Goal: Task Accomplishment & Management: Use online tool/utility

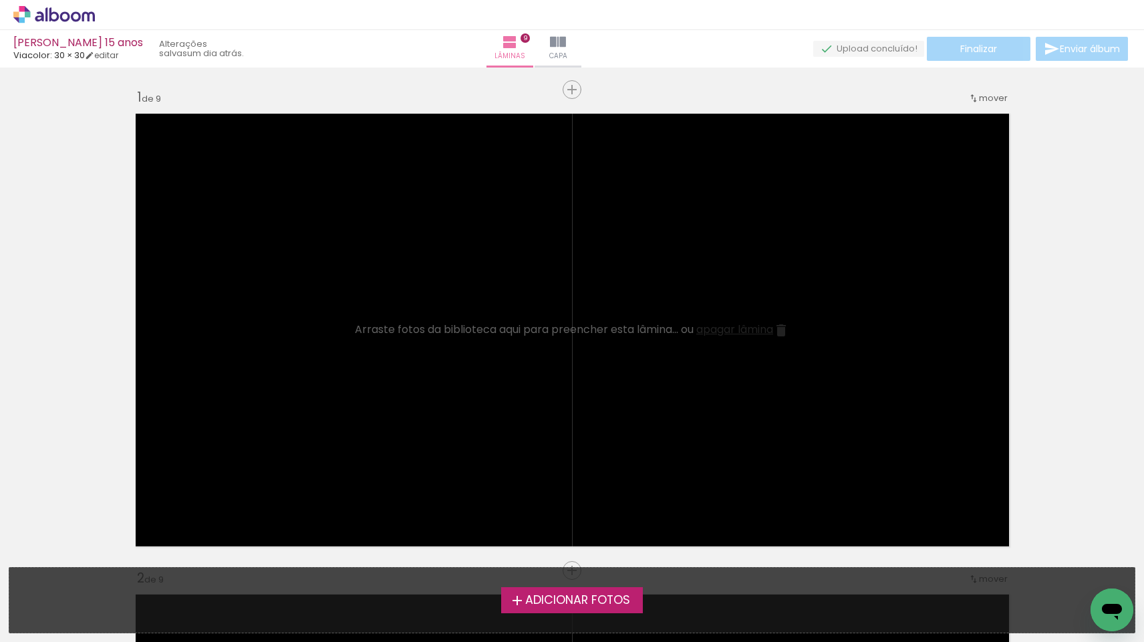
click at [67, 18] on icon at bounding box center [54, 14] width 82 height 17
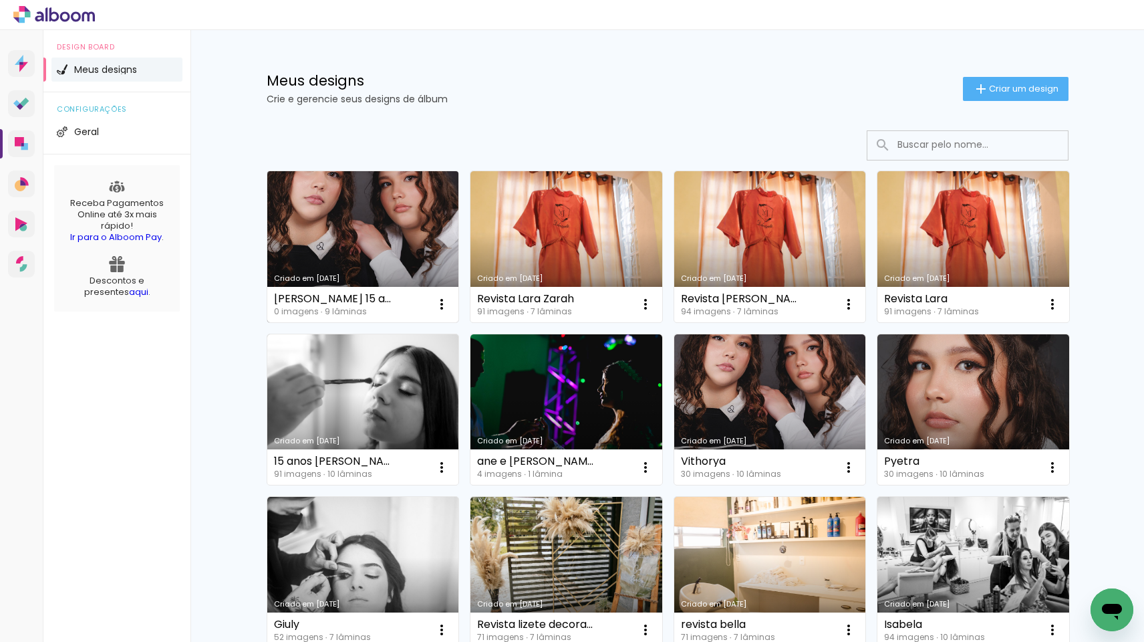
click at [345, 225] on link "Criado em 17/09/25" at bounding box center [363, 246] width 192 height 151
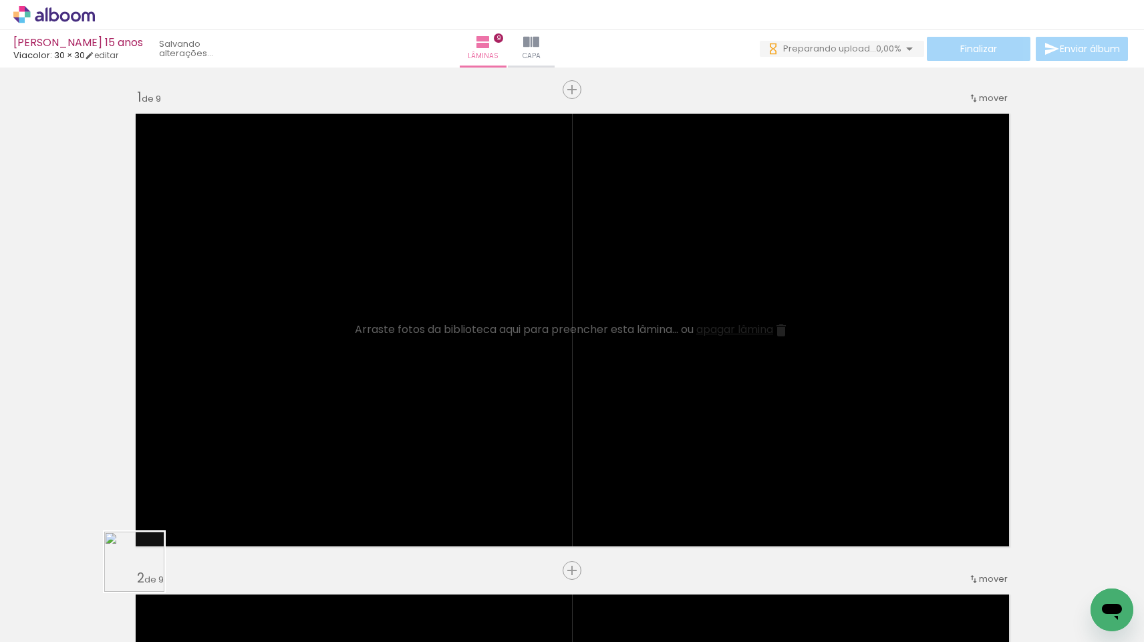
drag, startPoint x: 122, startPoint y: 600, endPoint x: 294, endPoint y: 436, distance: 238.3
click at [294, 436] on quentale-workspace at bounding box center [572, 321] width 1144 height 642
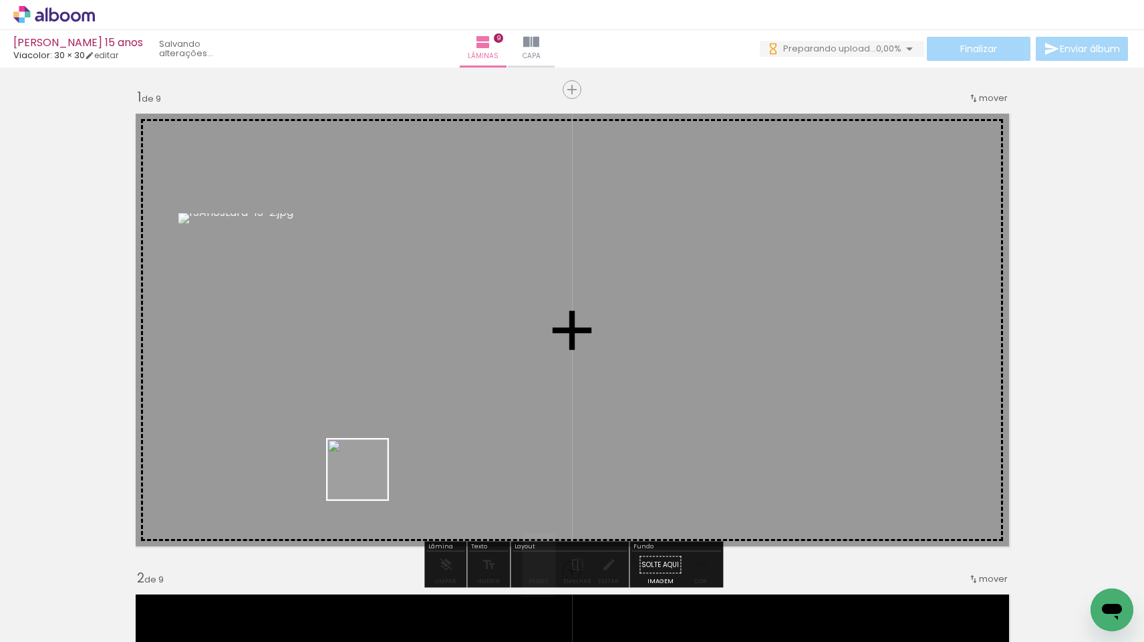
drag, startPoint x: 249, startPoint y: 571, endPoint x: 401, endPoint y: 459, distance: 189.3
click at [401, 459] on quentale-workspace at bounding box center [572, 321] width 1144 height 642
drag, startPoint x: 286, startPoint y: 596, endPoint x: 436, endPoint y: 406, distance: 242.2
click at [436, 406] on quentale-workspace at bounding box center [572, 321] width 1144 height 642
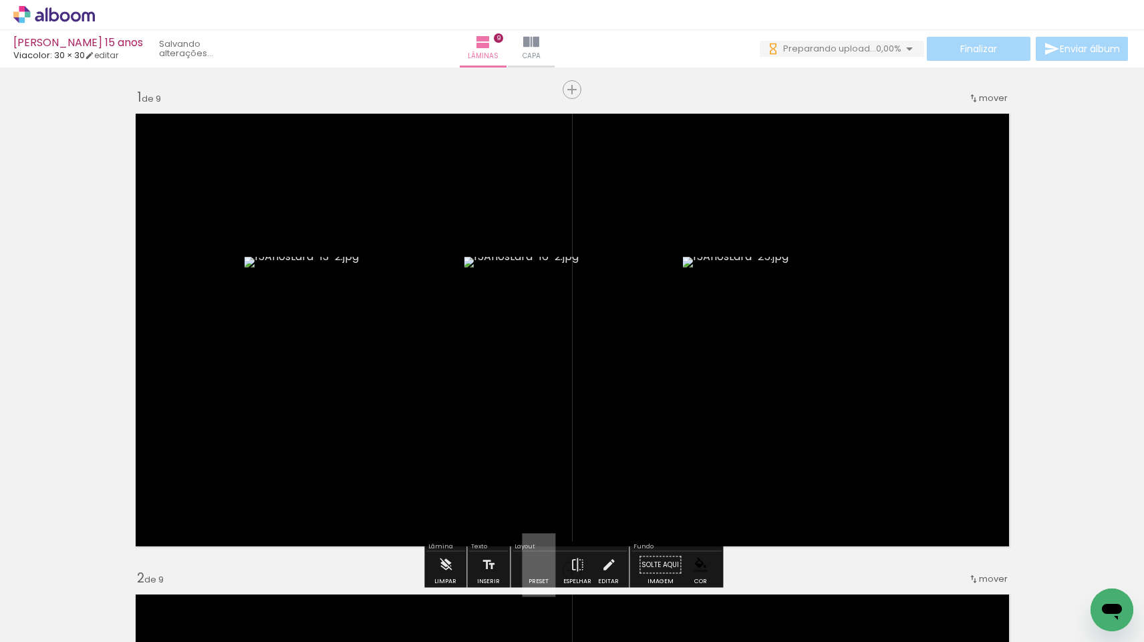
drag, startPoint x: 363, startPoint y: 600, endPoint x: 446, endPoint y: 447, distance: 174.4
click at [446, 447] on quentale-workspace at bounding box center [572, 321] width 1144 height 642
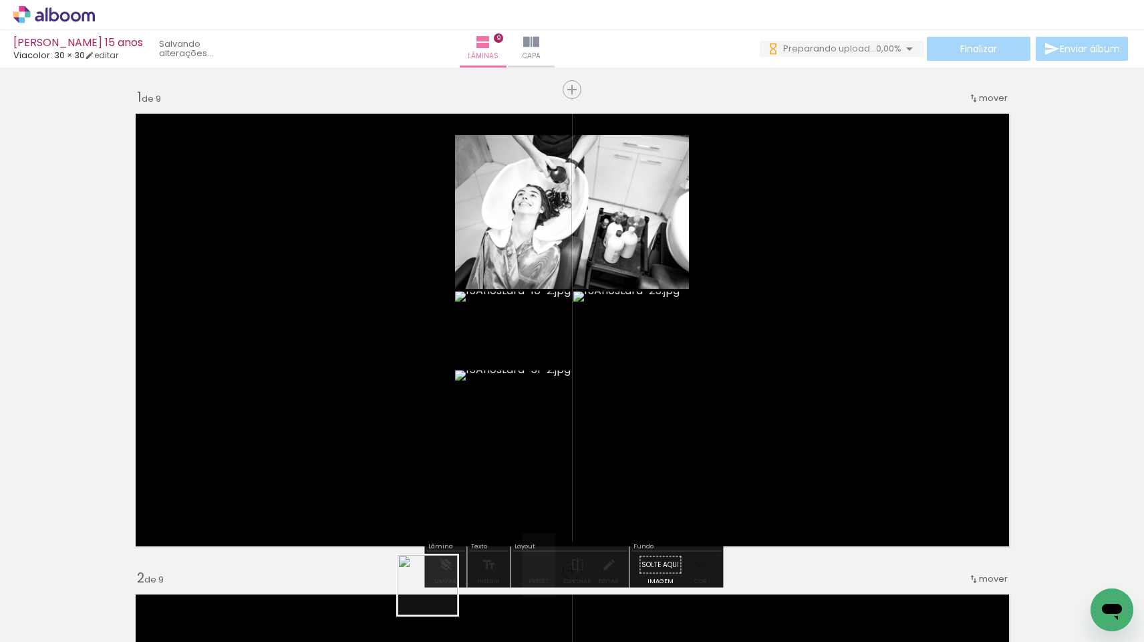
drag, startPoint x: 436, startPoint y: 610, endPoint x: 493, endPoint y: 313, distance: 302.7
click at [493, 313] on quentale-workspace at bounding box center [572, 321] width 1144 height 642
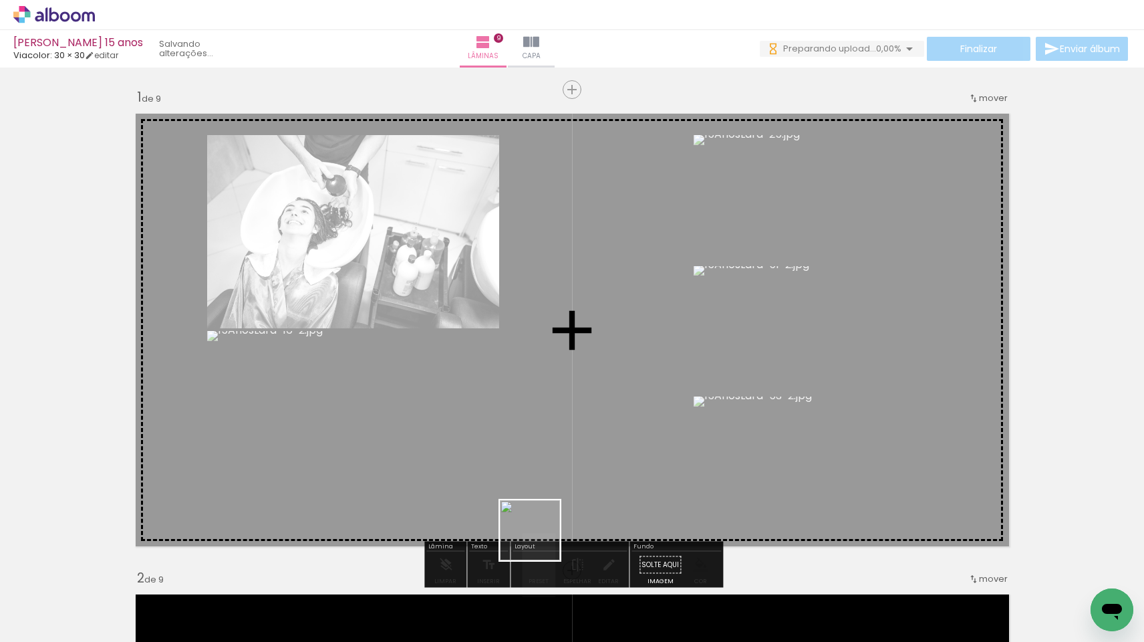
drag, startPoint x: 514, startPoint y: 603, endPoint x: 579, endPoint y: 449, distance: 167.1
click at [579, 449] on quentale-workspace at bounding box center [572, 321] width 1144 height 642
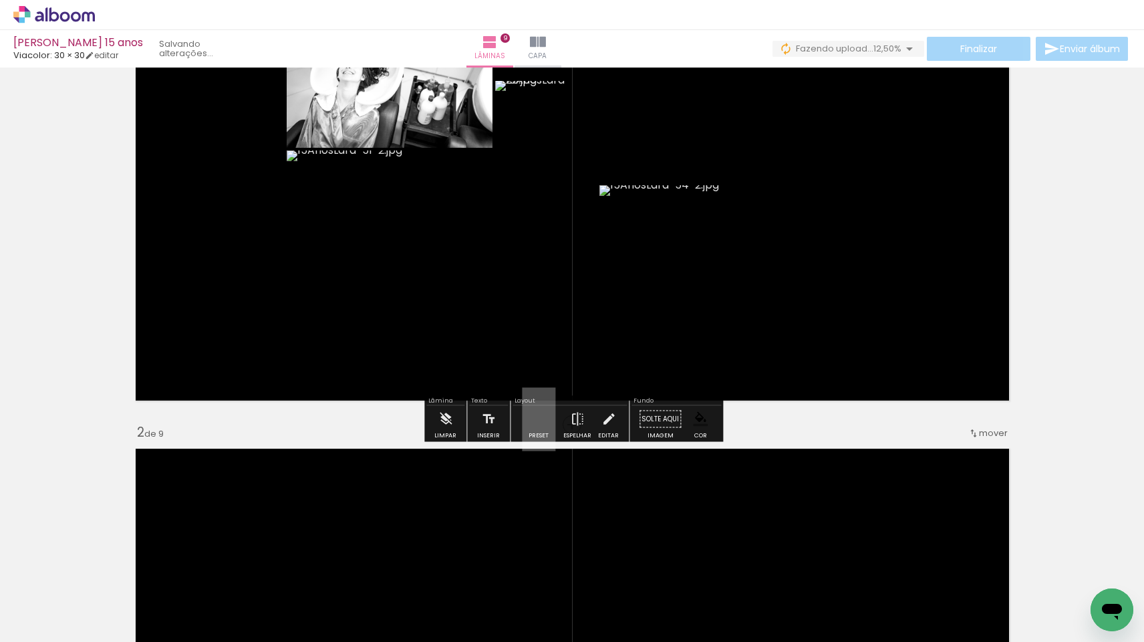
scroll to position [146, 0]
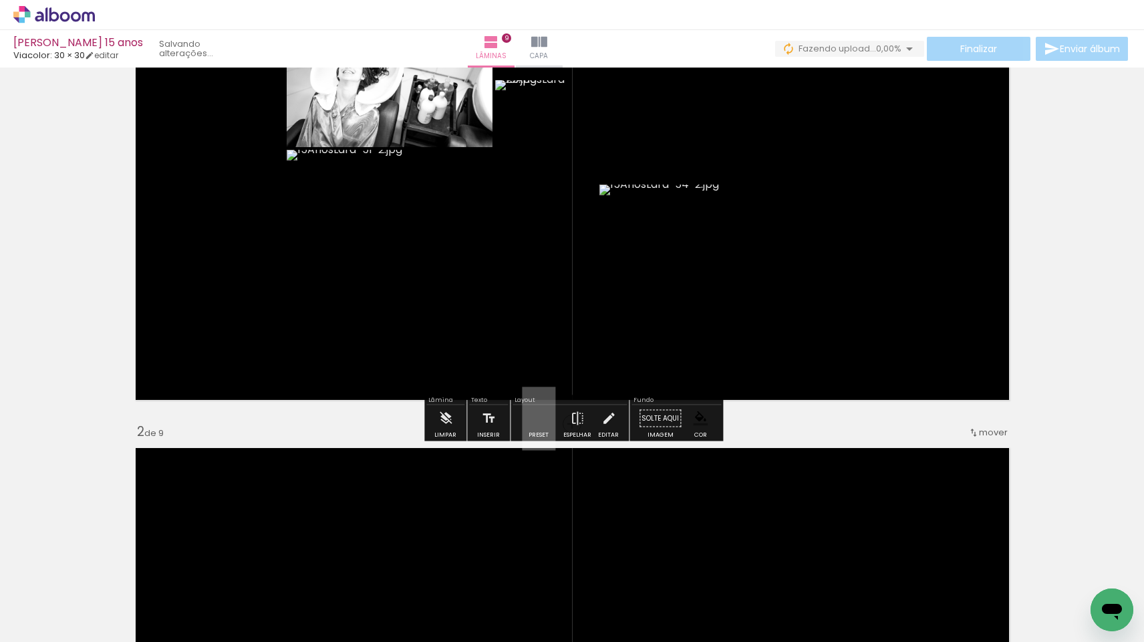
click at [545, 415] on quentale-layouter at bounding box center [538, 417] width 33 height 63
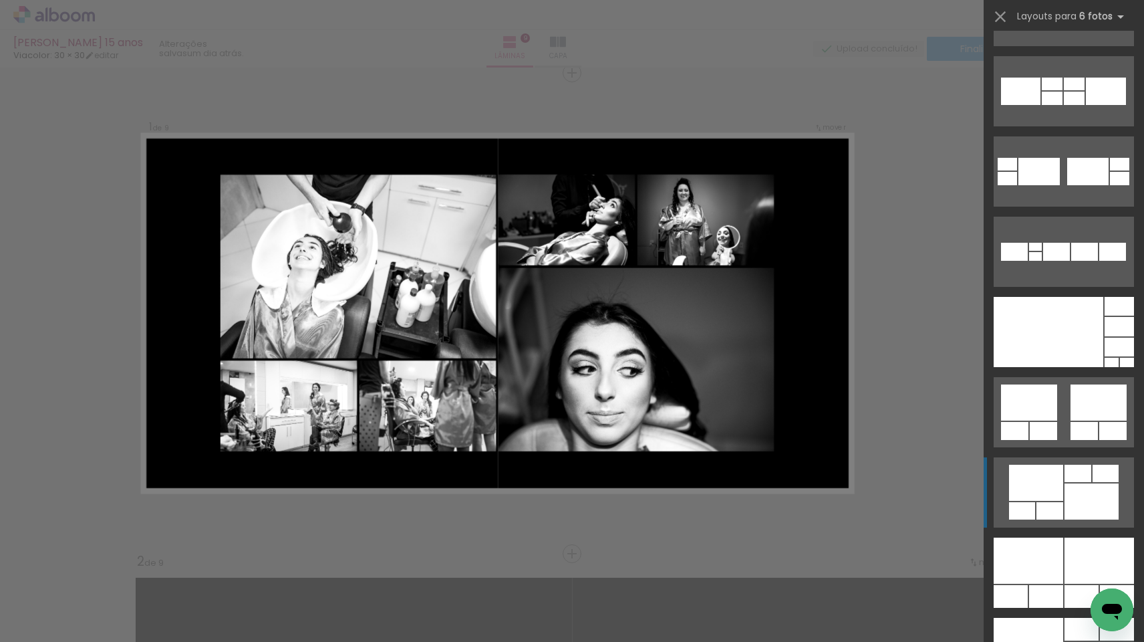
scroll to position [467, 0]
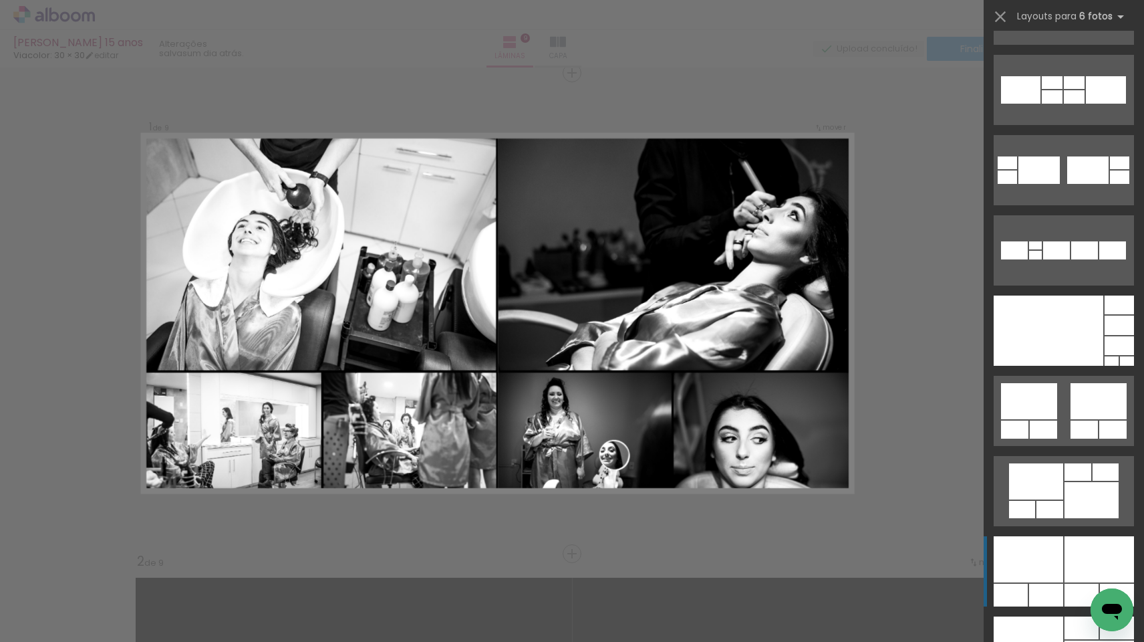
click at [1038, 584] on div at bounding box center [1046, 594] width 34 height 23
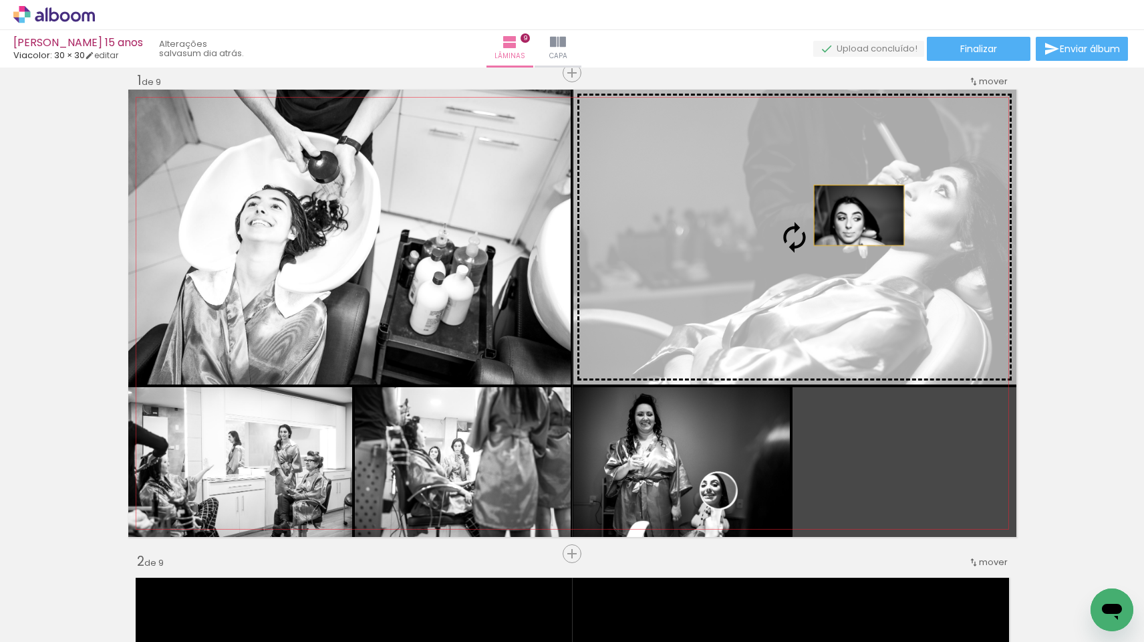
drag, startPoint x: 908, startPoint y: 521, endPoint x: 852, endPoint y: 184, distance: 341.5
click at [0, 0] on slot at bounding box center [0, 0] width 0 height 0
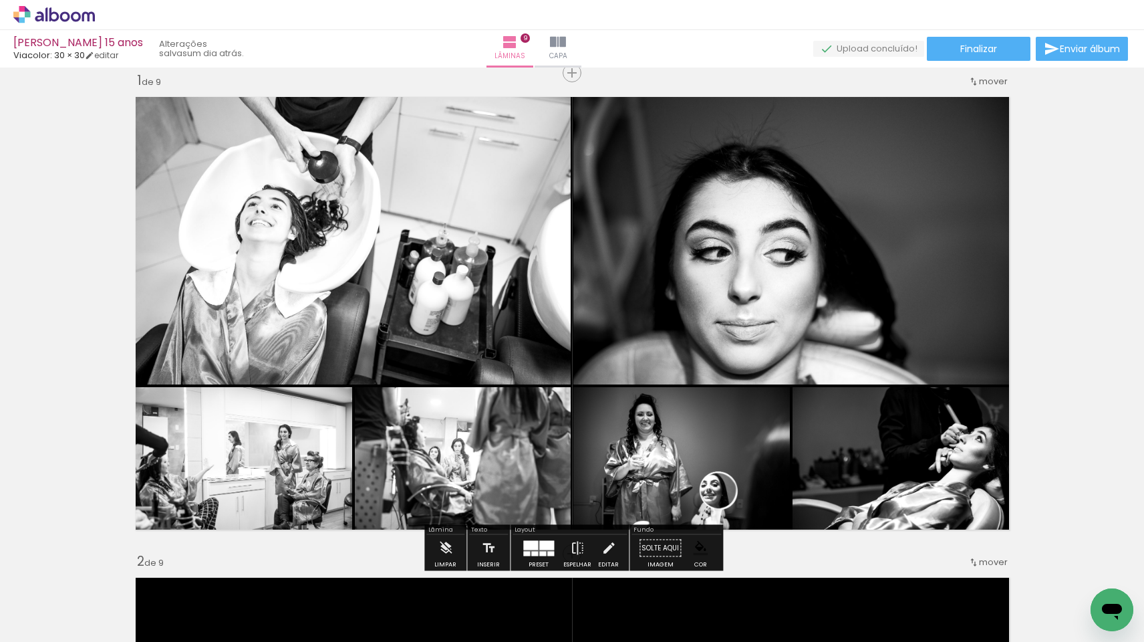
click at [914, 448] on quentale-photo at bounding box center [905, 462] width 224 height 150
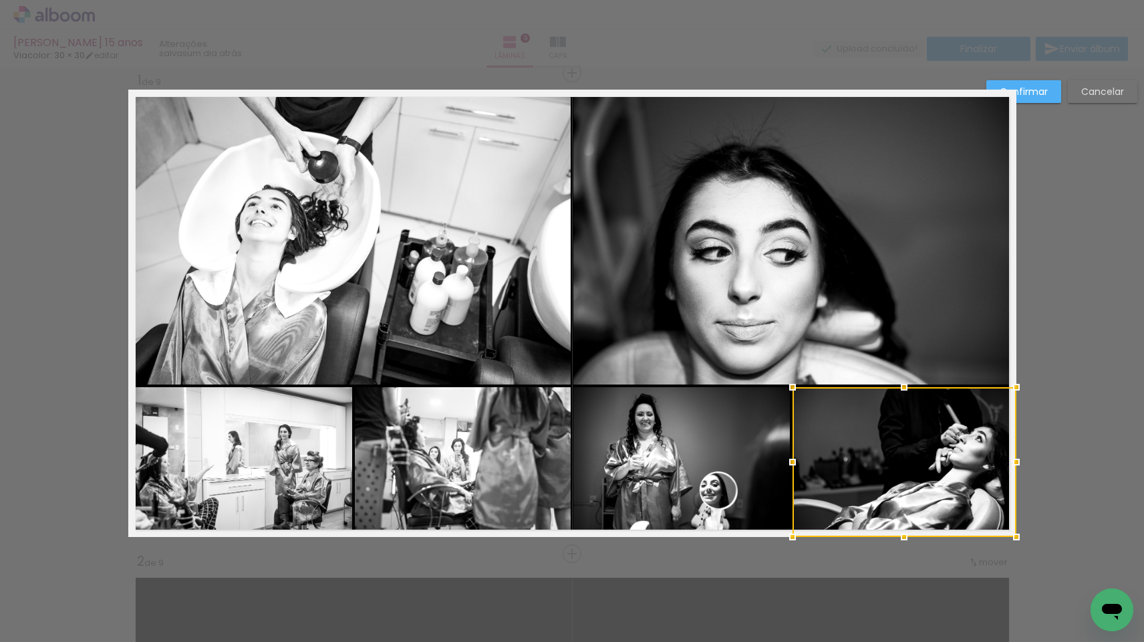
click at [914, 448] on div at bounding box center [905, 462] width 224 height 150
click at [1099, 102] on paper-button "Cancelar" at bounding box center [1103, 91] width 70 height 23
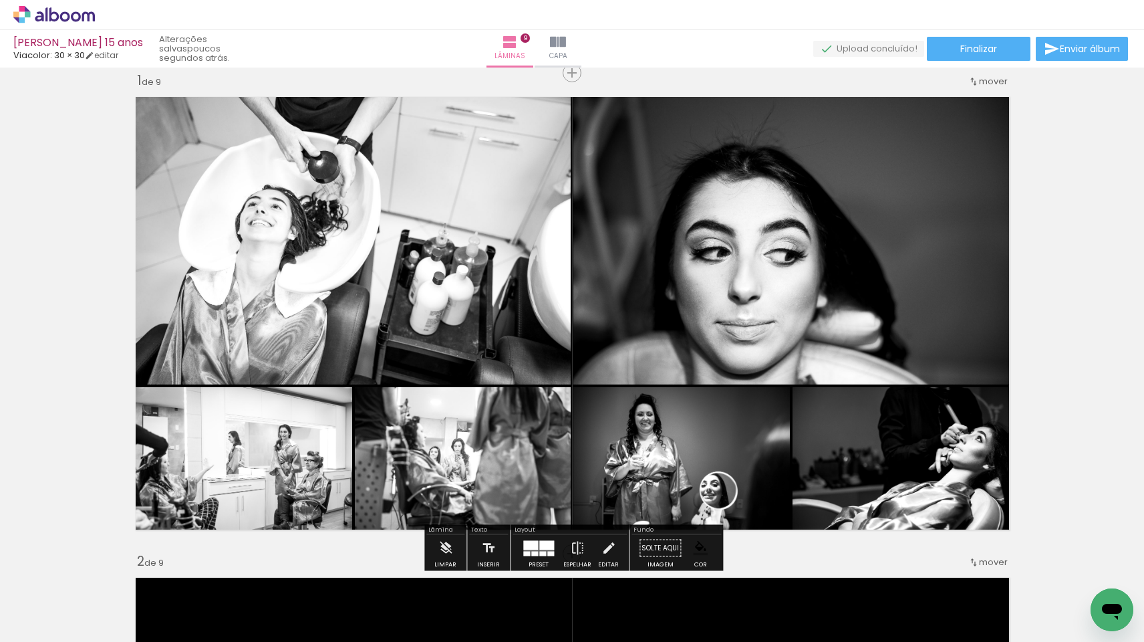
click at [964, 411] on quentale-photo at bounding box center [905, 462] width 224 height 150
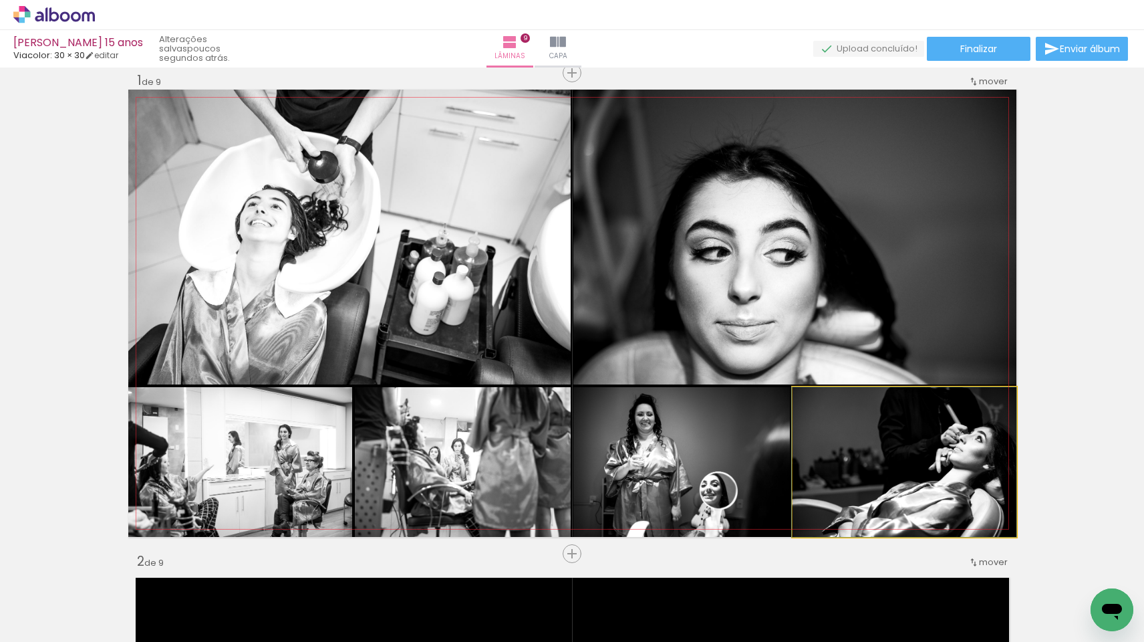
drag, startPoint x: 940, startPoint y: 454, endPoint x: 885, endPoint y: 454, distance: 54.8
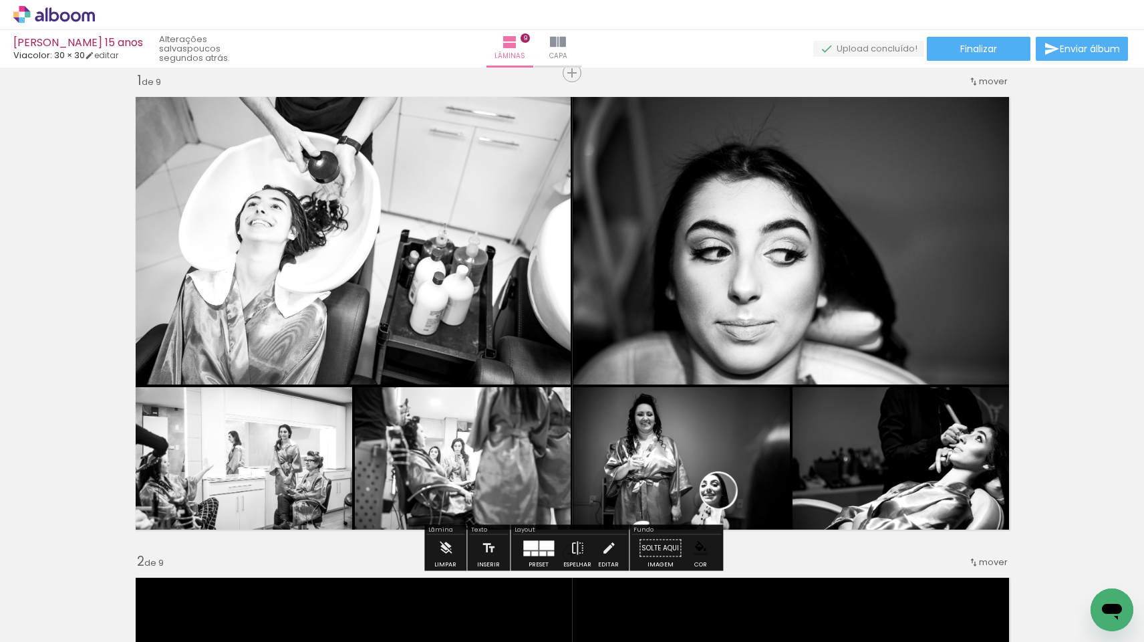
click at [891, 461] on quentale-photo at bounding box center [905, 462] width 224 height 150
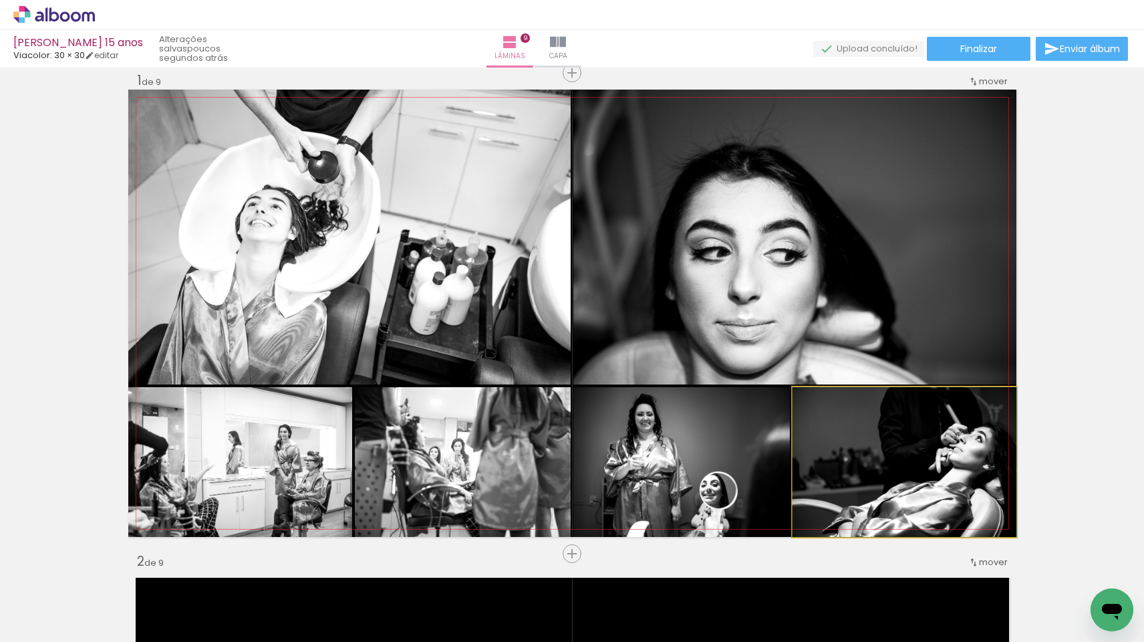
click at [891, 461] on quentale-photo at bounding box center [905, 462] width 224 height 150
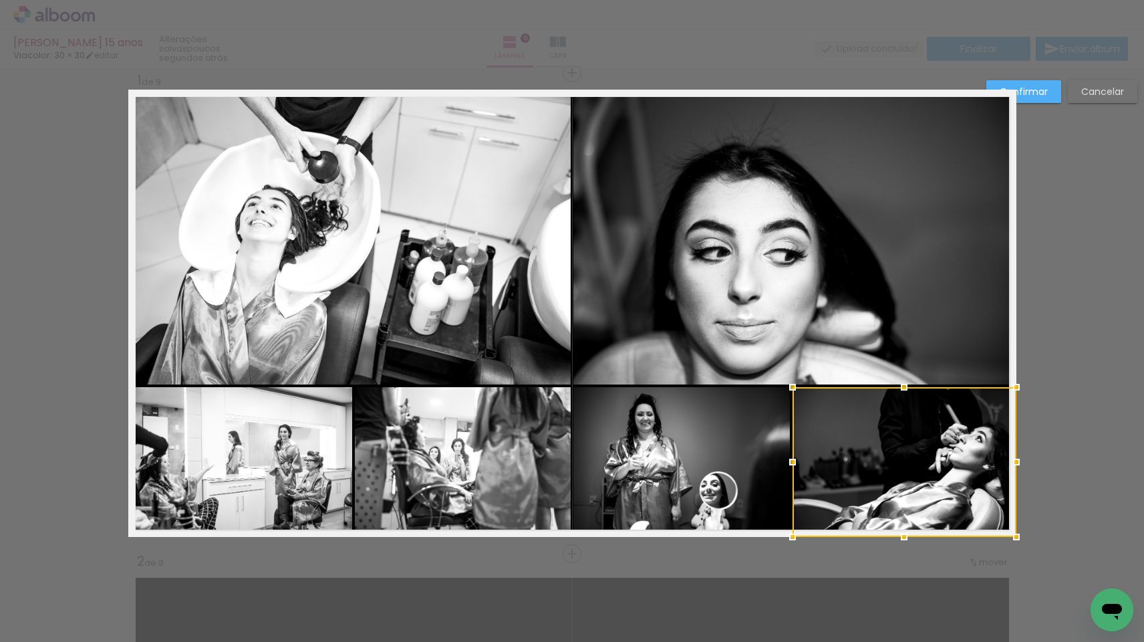
click at [0, 0] on slot "Cancelar" at bounding box center [0, 0] width 0 height 0
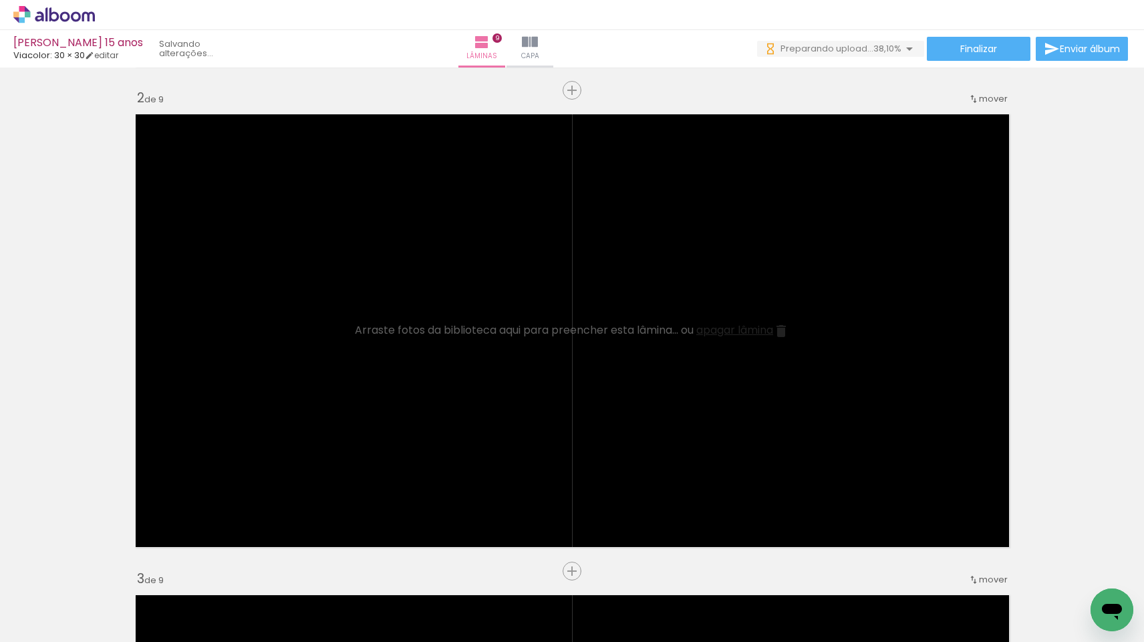
scroll to position [0, 269]
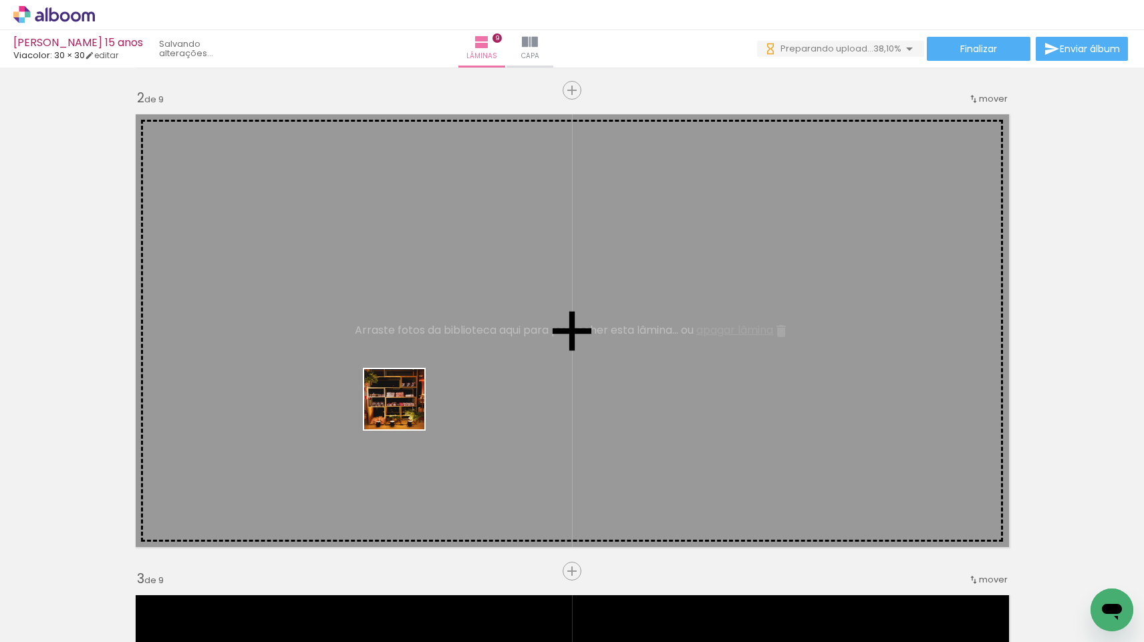
drag, startPoint x: 471, startPoint y: 586, endPoint x: 396, endPoint y: 402, distance: 198.2
click at [396, 402] on quentale-workspace at bounding box center [572, 321] width 1144 height 642
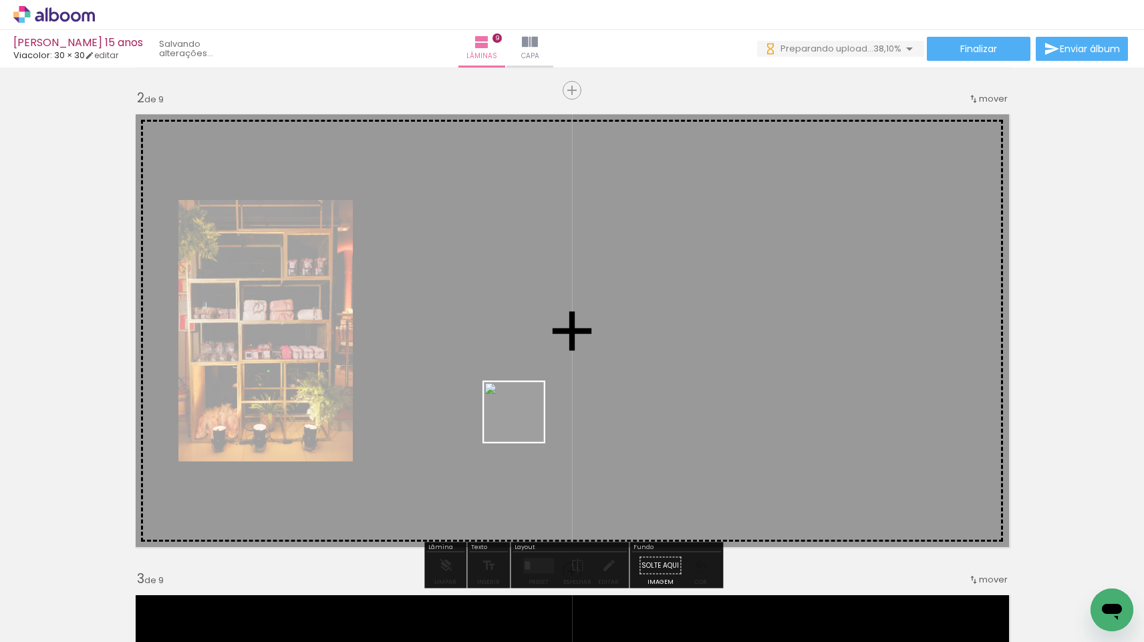
drag, startPoint x: 538, startPoint y: 590, endPoint x: 524, endPoint y: 422, distance: 169.0
click at [524, 422] on quentale-workspace at bounding box center [572, 321] width 1144 height 642
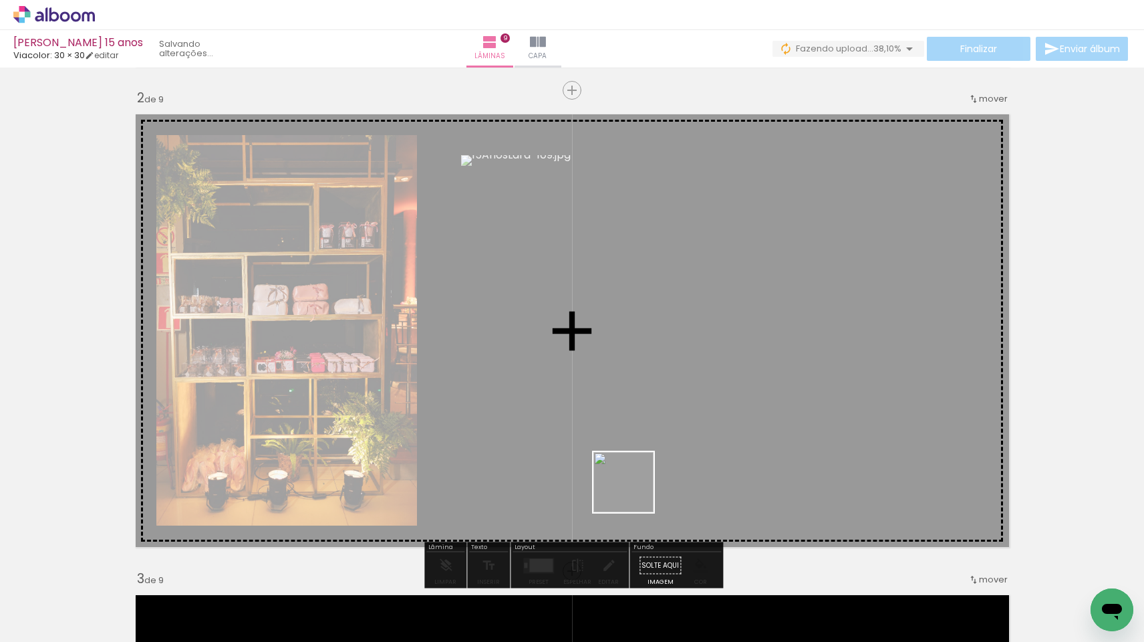
drag, startPoint x: 627, startPoint y: 595, endPoint x: 642, endPoint y: 400, distance: 195.7
click at [642, 400] on quentale-workspace at bounding box center [572, 321] width 1144 height 642
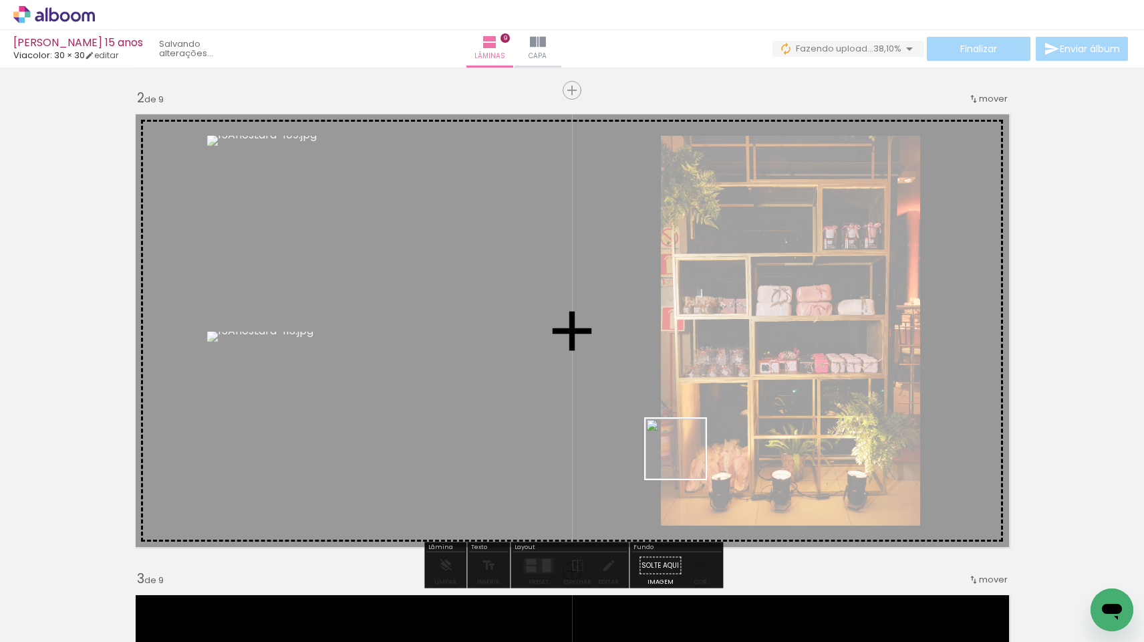
drag, startPoint x: 681, startPoint y: 509, endPoint x: 693, endPoint y: 432, distance: 77.8
click at [693, 432] on quentale-workspace at bounding box center [572, 321] width 1144 height 642
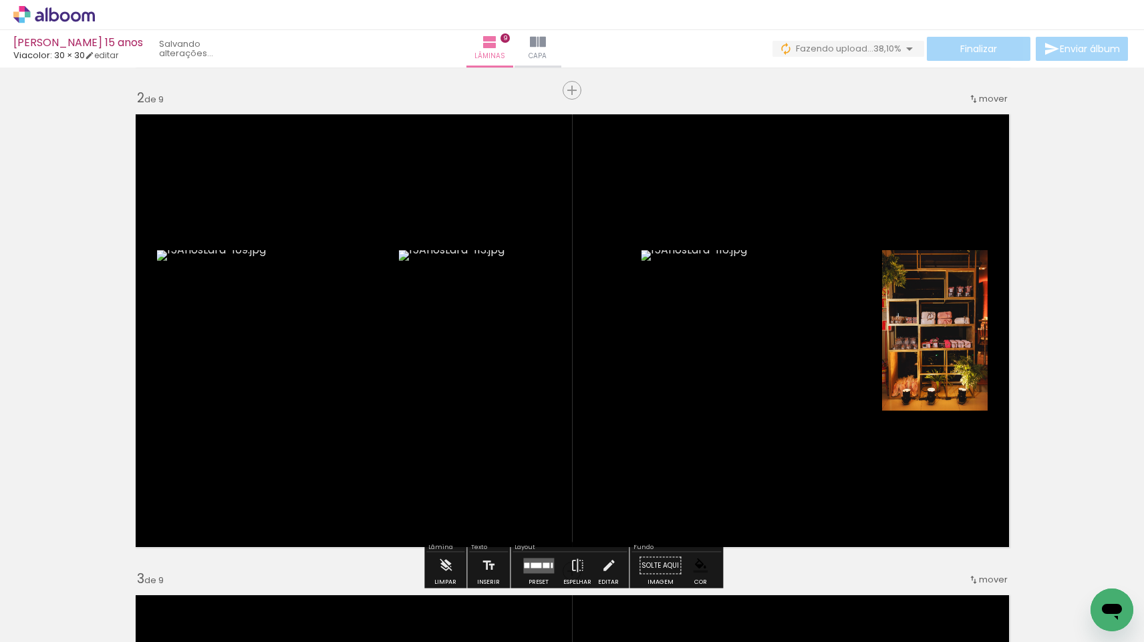
drag, startPoint x: 771, startPoint y: 602, endPoint x: 816, endPoint y: 414, distance: 193.9
click at [816, 414] on quentale-workspace at bounding box center [572, 321] width 1144 height 642
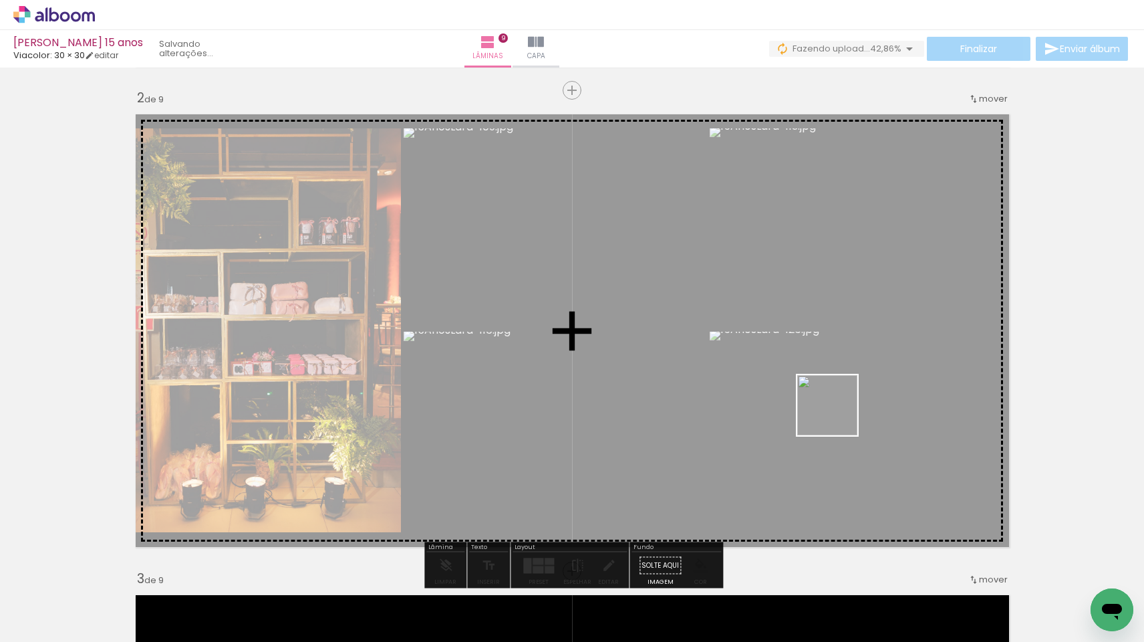
drag, startPoint x: 837, startPoint y: 601, endPoint x: 837, endPoint y: 413, distance: 187.8
click at [837, 413] on quentale-workspace at bounding box center [572, 321] width 1144 height 642
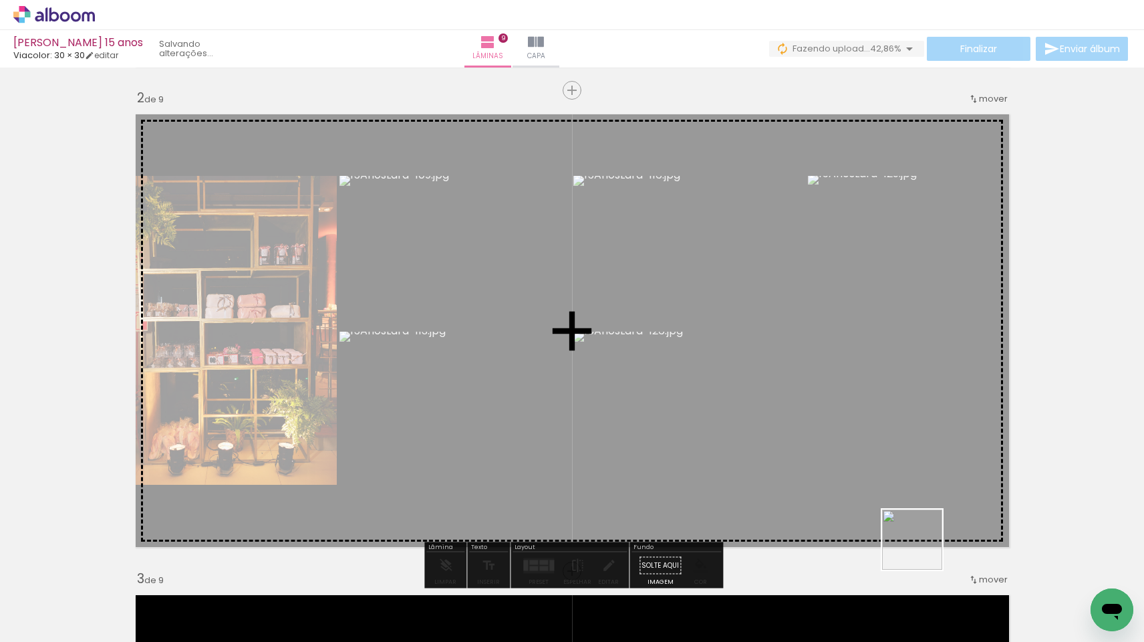
drag, startPoint x: 922, startPoint y: 549, endPoint x: 922, endPoint y: 353, distance: 196.5
click at [922, 353] on quentale-workspace at bounding box center [572, 321] width 1144 height 642
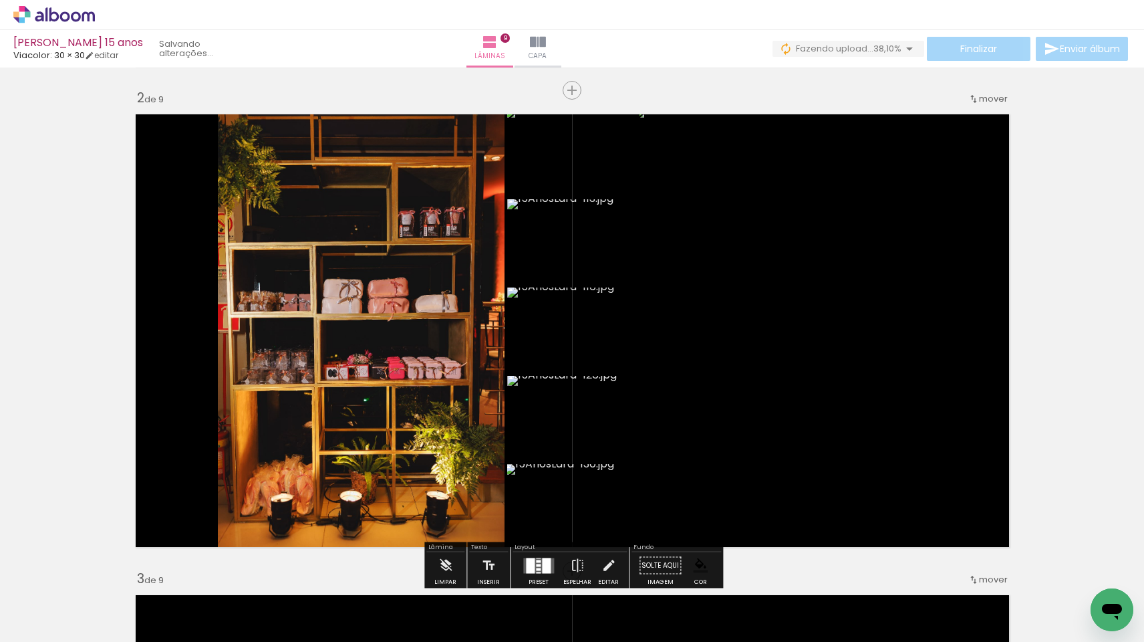
drag, startPoint x: 1010, startPoint y: 590, endPoint x: 956, endPoint y: 456, distance: 144.0
click at [956, 456] on quentale-workspace at bounding box center [572, 321] width 1144 height 642
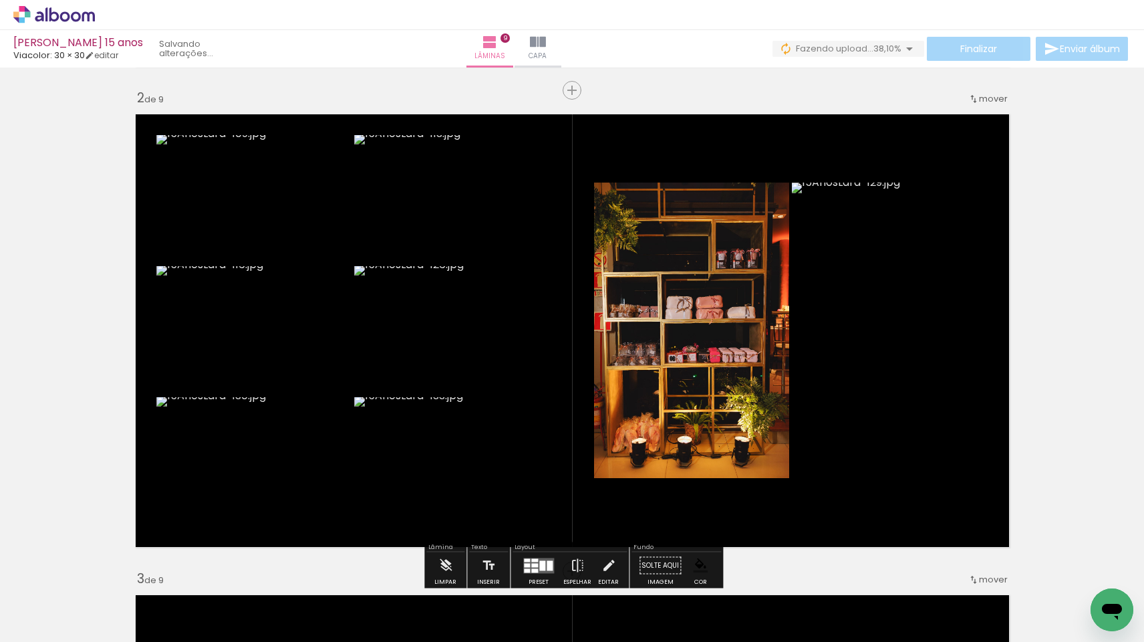
scroll to position [0, 528]
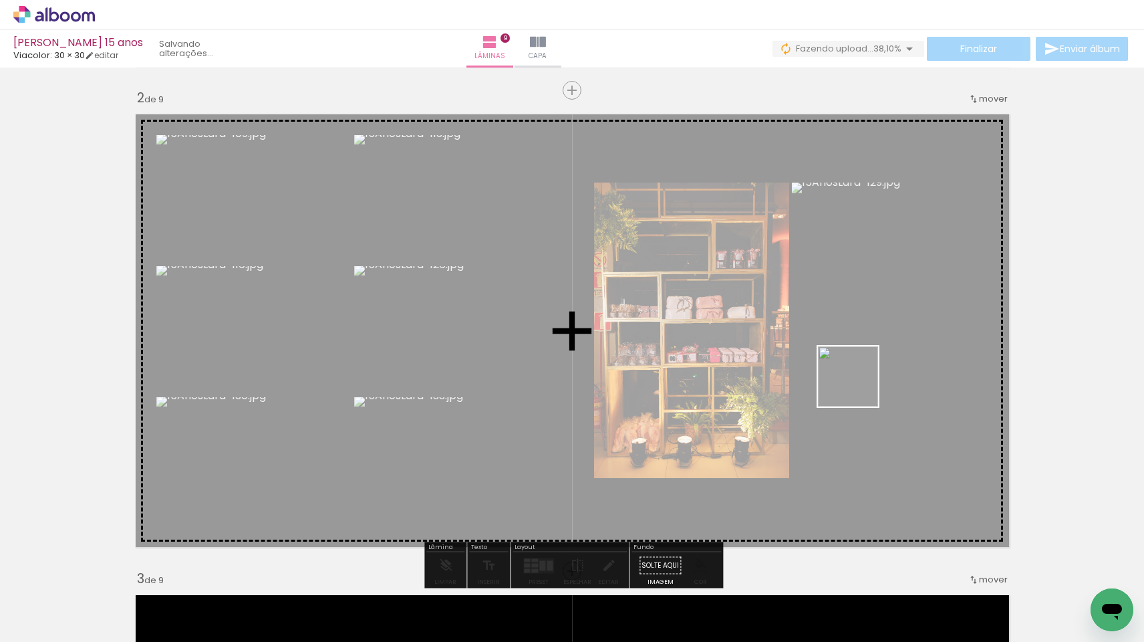
drag, startPoint x: 834, startPoint y: 613, endPoint x: 860, endPoint y: 381, distance: 233.4
click at [860, 381] on quentale-workspace at bounding box center [572, 321] width 1144 height 642
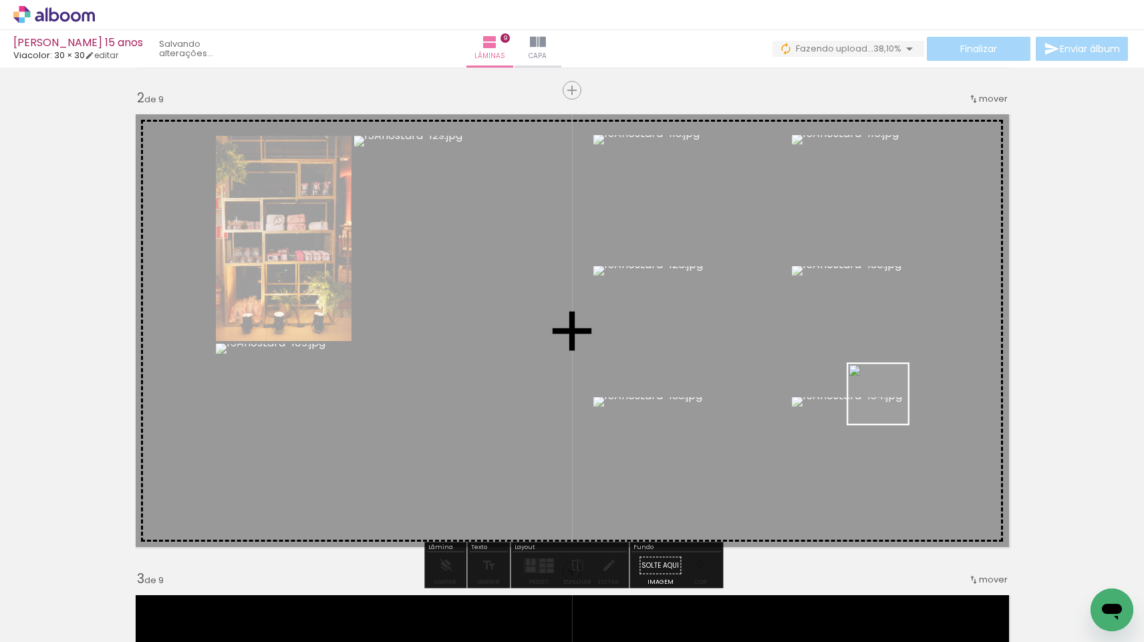
drag, startPoint x: 883, startPoint y: 540, endPoint x: 889, endPoint y: 400, distance: 139.8
click at [889, 400] on quentale-workspace at bounding box center [572, 321] width 1144 height 642
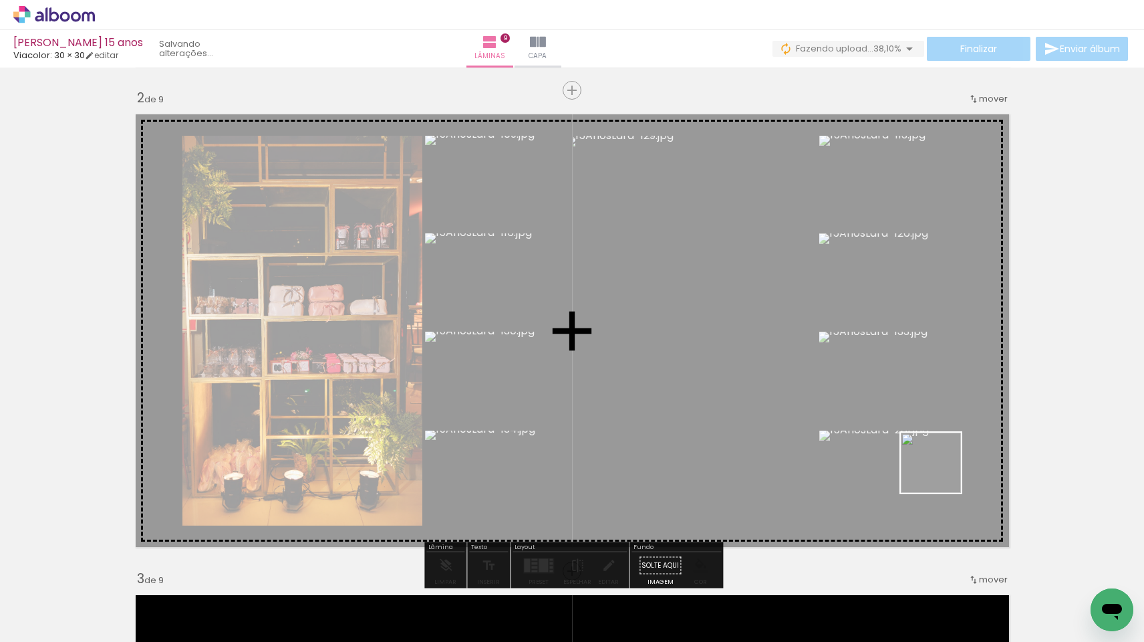
drag, startPoint x: 944, startPoint y: 604, endPoint x: 941, endPoint y: 461, distance: 143.7
click at [941, 461] on quentale-workspace at bounding box center [572, 321] width 1144 height 642
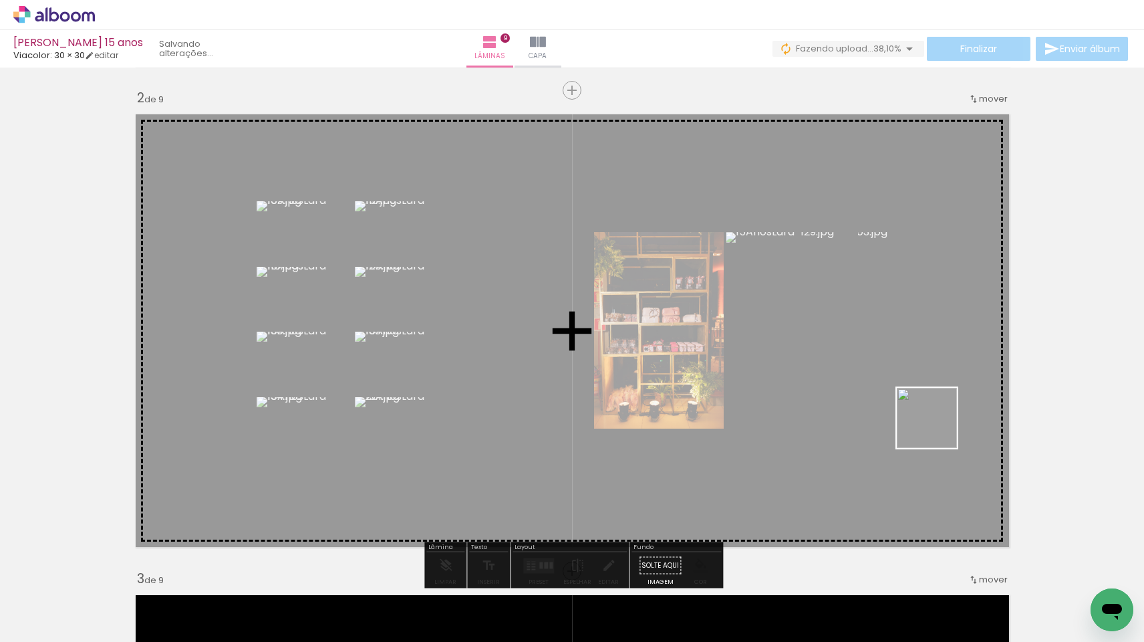
drag, startPoint x: 1029, startPoint y: 596, endPoint x: 934, endPoint y: 426, distance: 195.4
click at [934, 426] on quentale-workspace at bounding box center [572, 321] width 1144 height 642
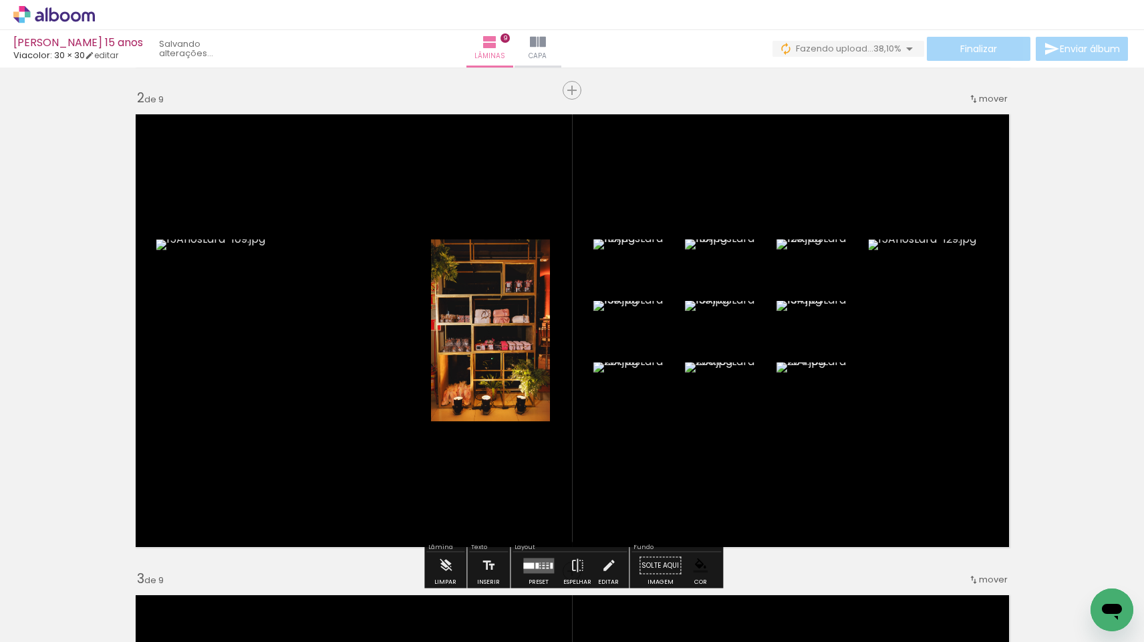
drag, startPoint x: 1081, startPoint y: 588, endPoint x: 829, endPoint y: 382, distance: 324.9
click at [829, 382] on quentale-workspace at bounding box center [572, 321] width 1144 height 642
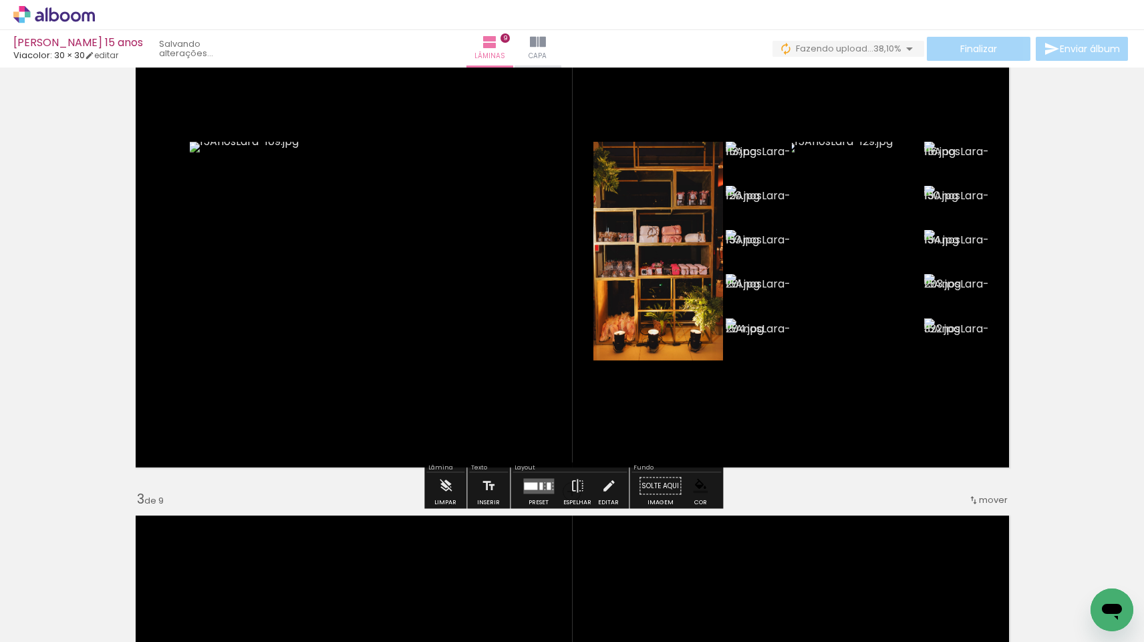
scroll to position [562, 0]
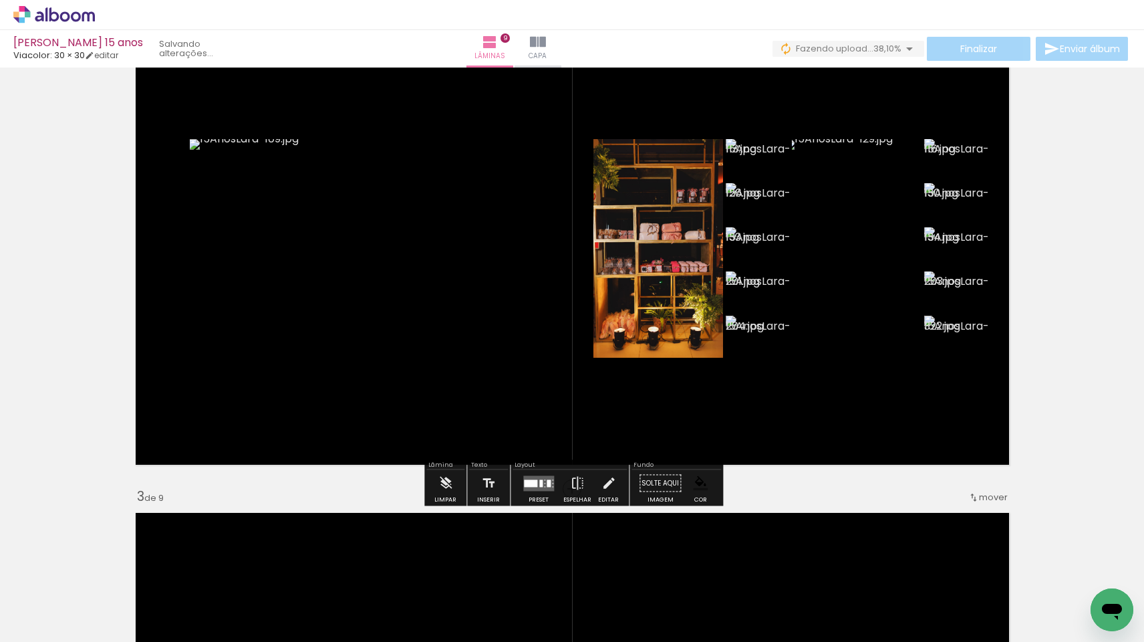
click at [533, 484] on div at bounding box center [530, 482] width 13 height 7
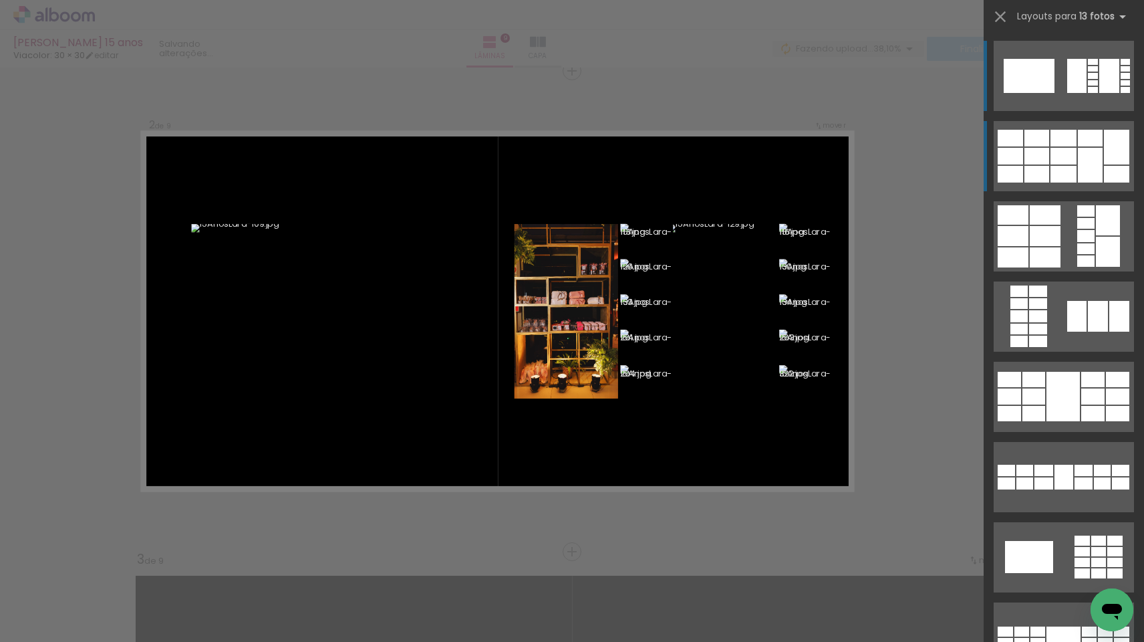
scroll to position [497, 0]
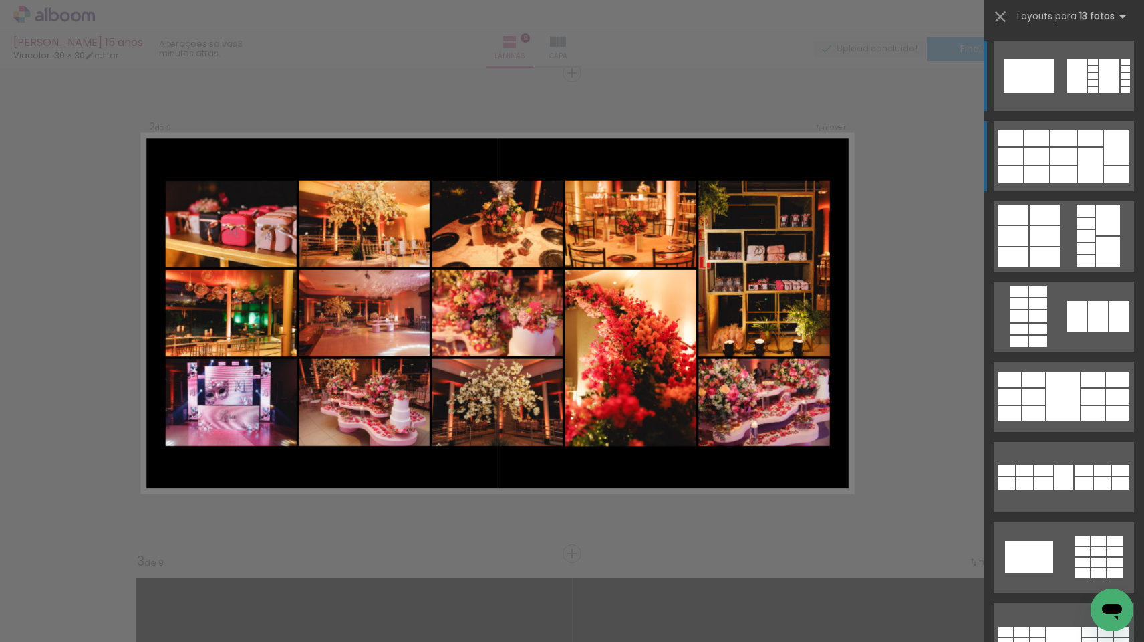
click at [1043, 145] on div at bounding box center [1037, 138] width 25 height 17
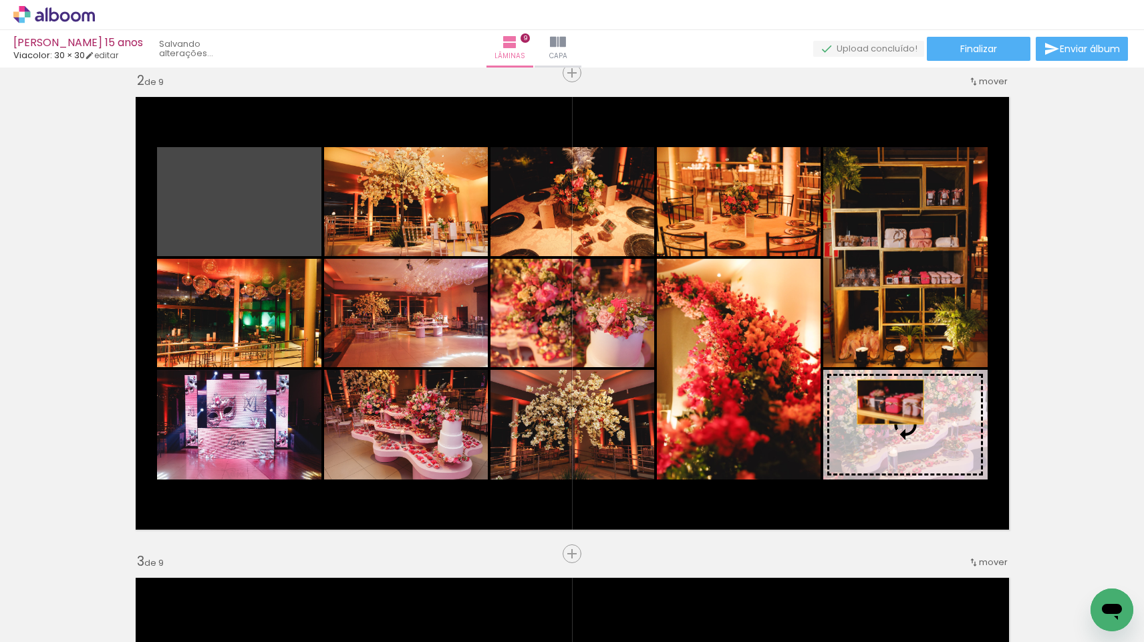
drag, startPoint x: 223, startPoint y: 186, endPoint x: 890, endPoint y: 403, distance: 701.5
click at [0, 0] on slot at bounding box center [0, 0] width 0 height 0
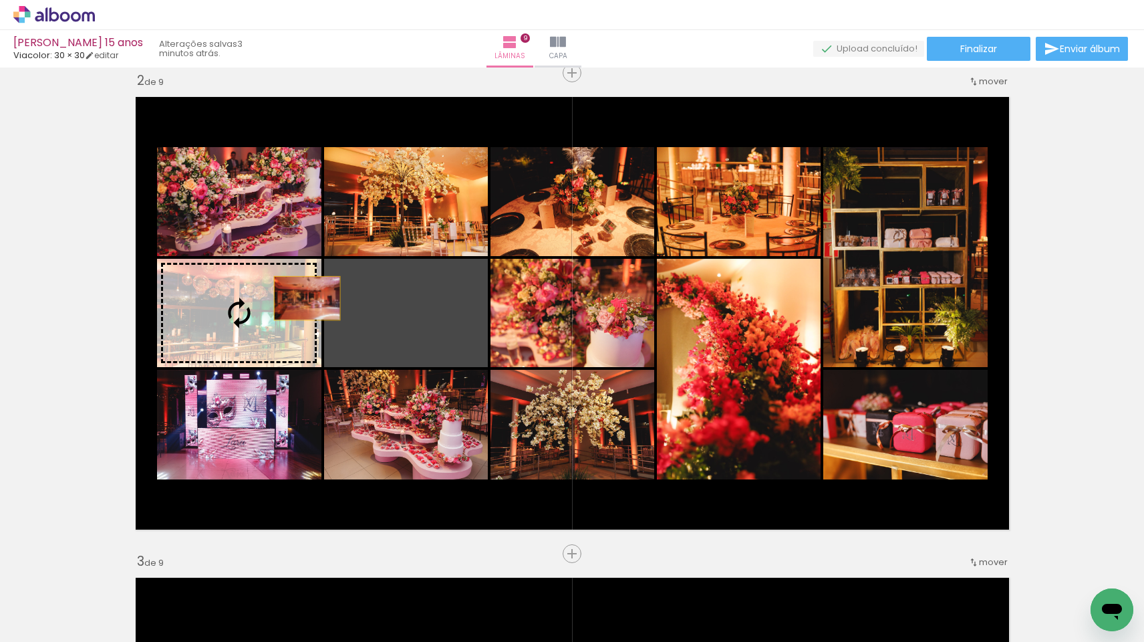
drag, startPoint x: 385, startPoint y: 347, endPoint x: 227, endPoint y: 215, distance: 205.5
click at [0, 0] on slot at bounding box center [0, 0] width 0 height 0
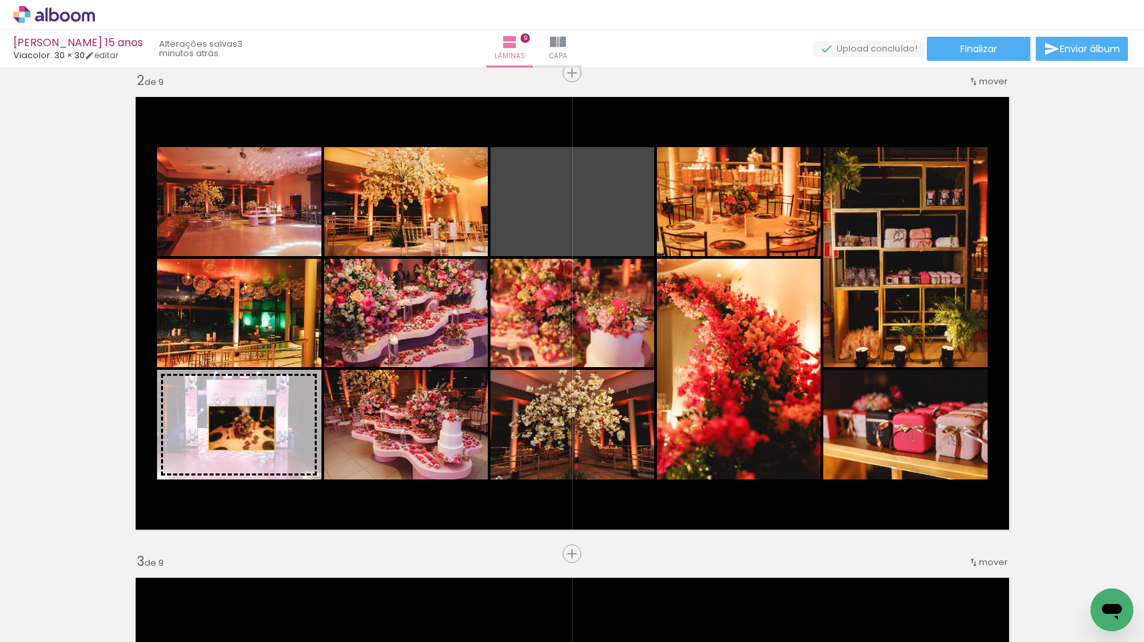
drag, startPoint x: 537, startPoint y: 217, endPoint x: 242, endPoint y: 428, distance: 363.5
click at [0, 0] on slot at bounding box center [0, 0] width 0 height 0
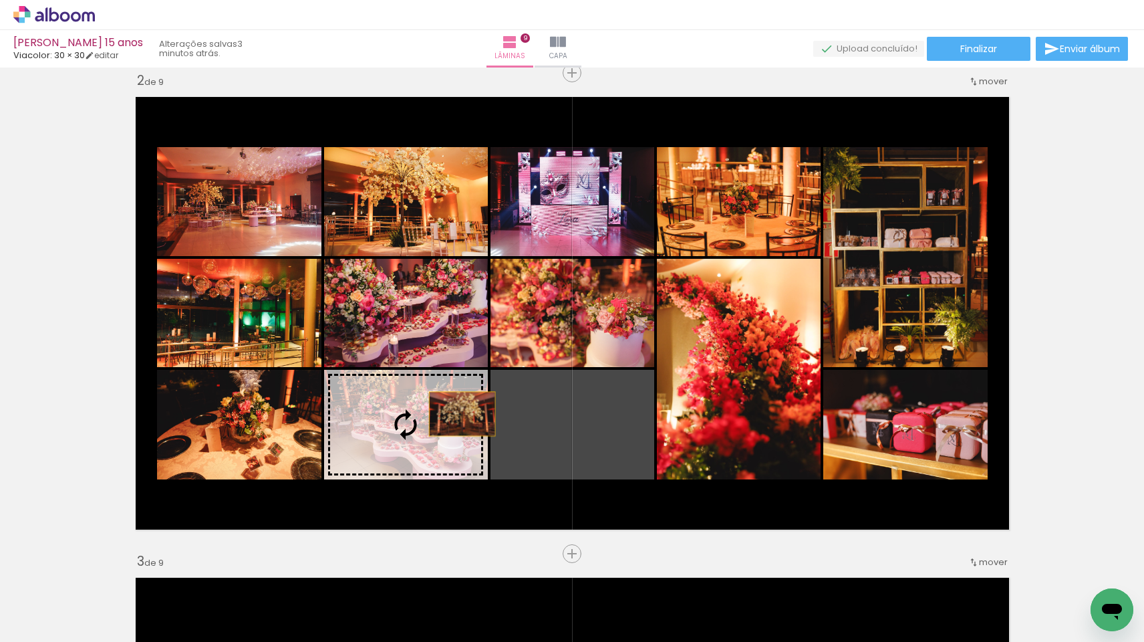
drag, startPoint x: 600, startPoint y: 436, endPoint x: 442, endPoint y: 452, distance: 157.9
click at [0, 0] on slot at bounding box center [0, 0] width 0 height 0
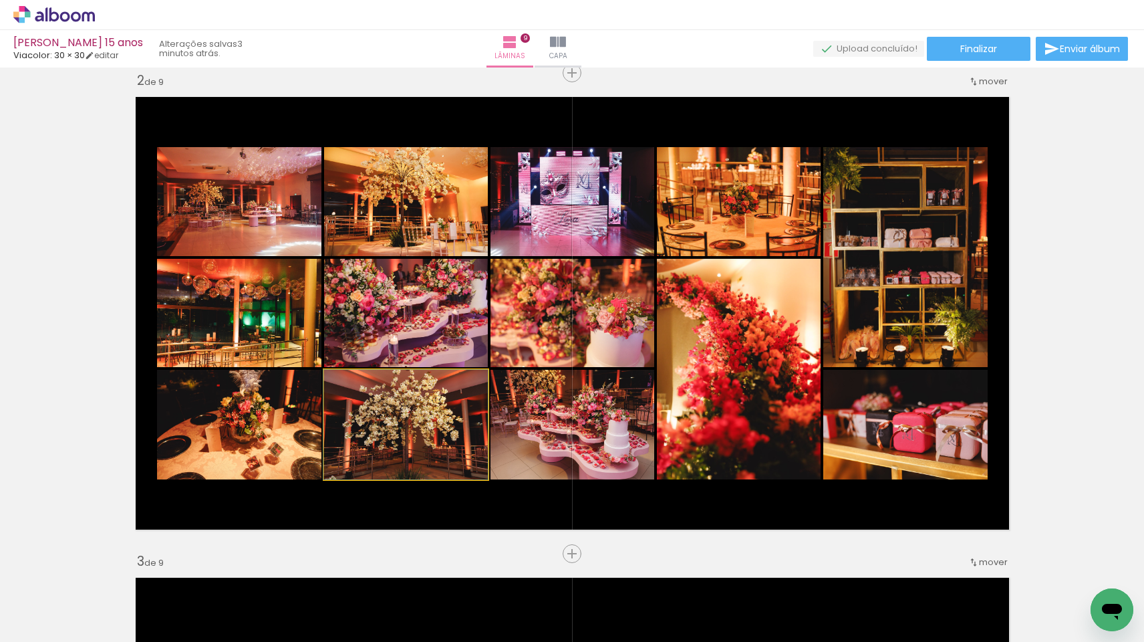
click at [434, 433] on quentale-photo at bounding box center [406, 425] width 164 height 110
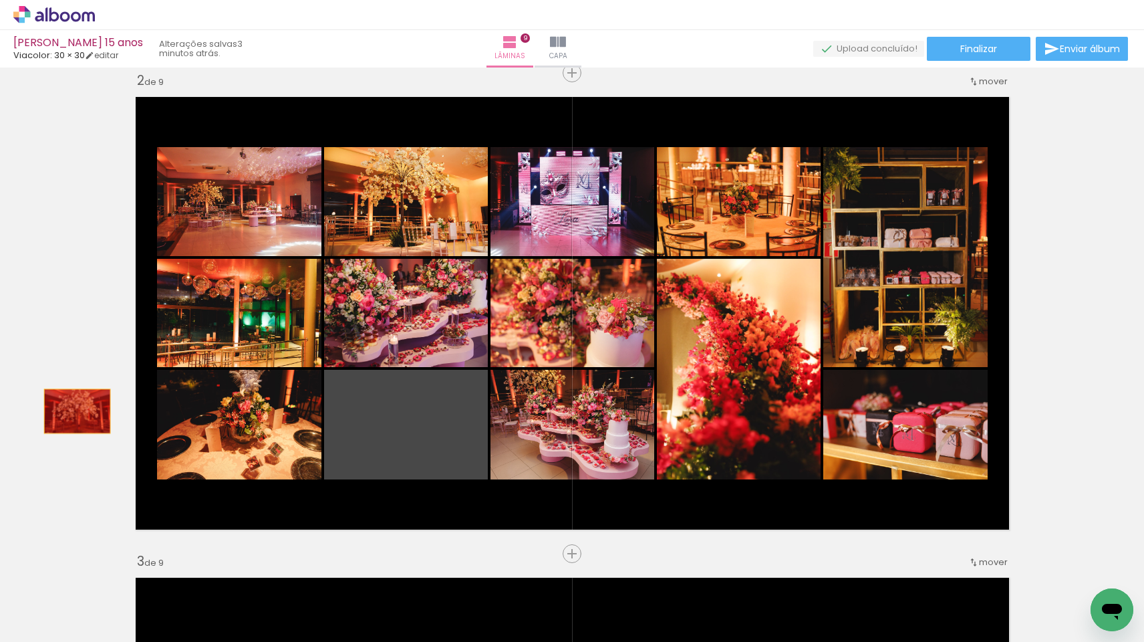
drag, startPoint x: 434, startPoint y: 433, endPoint x: 56, endPoint y: 412, distance: 378.9
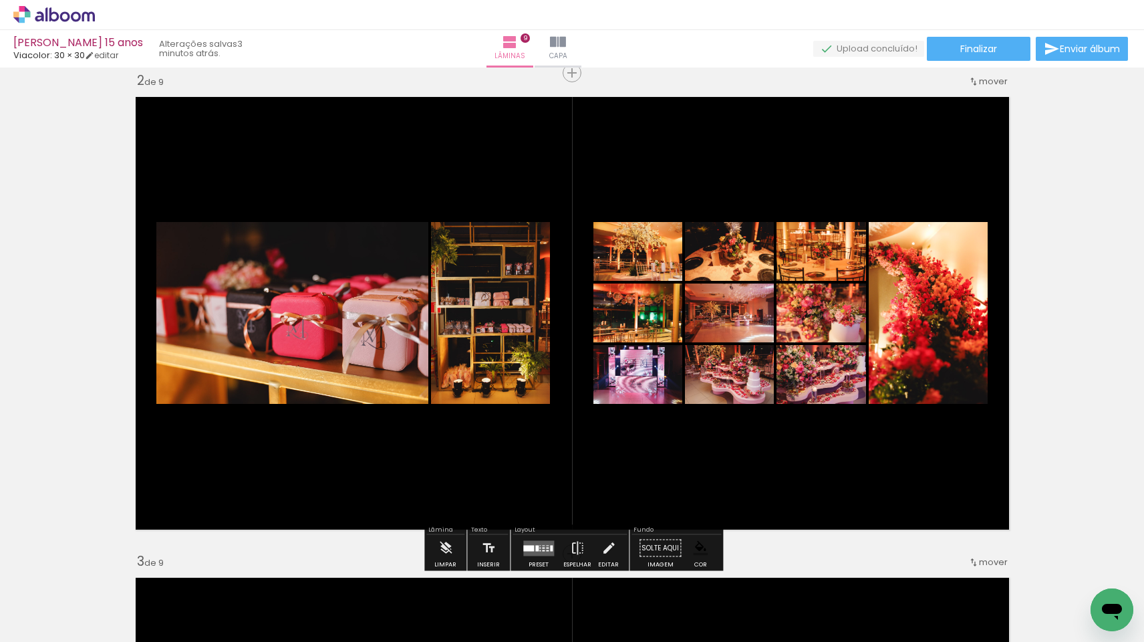
click at [542, 547] on div at bounding box center [543, 547] width 3 height 1
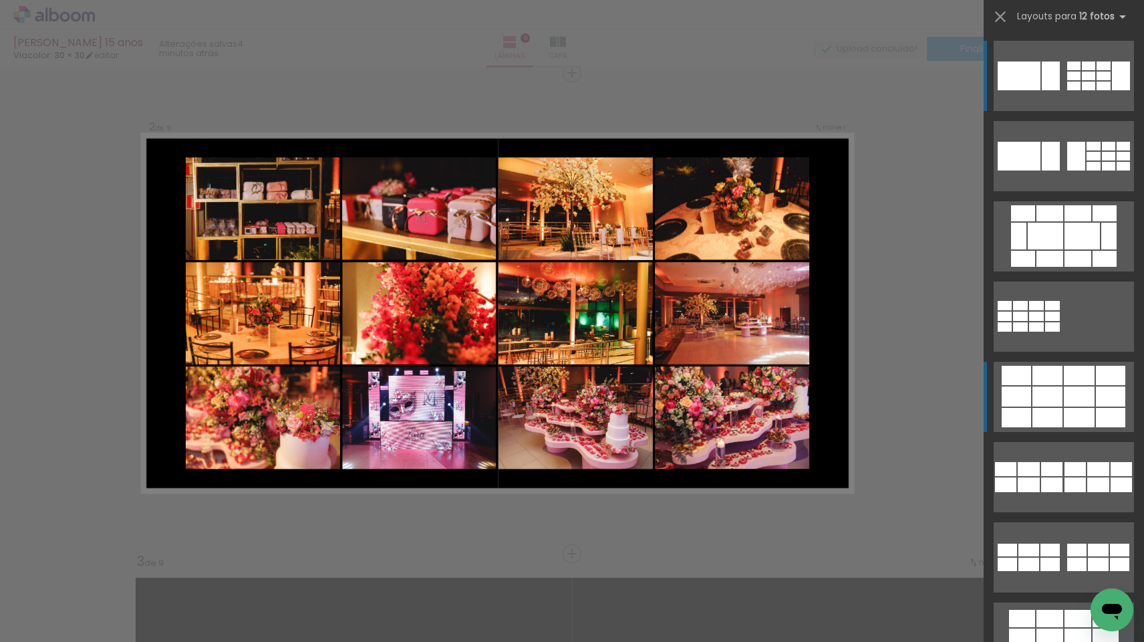
click at [1052, 384] on div at bounding box center [1048, 375] width 30 height 19
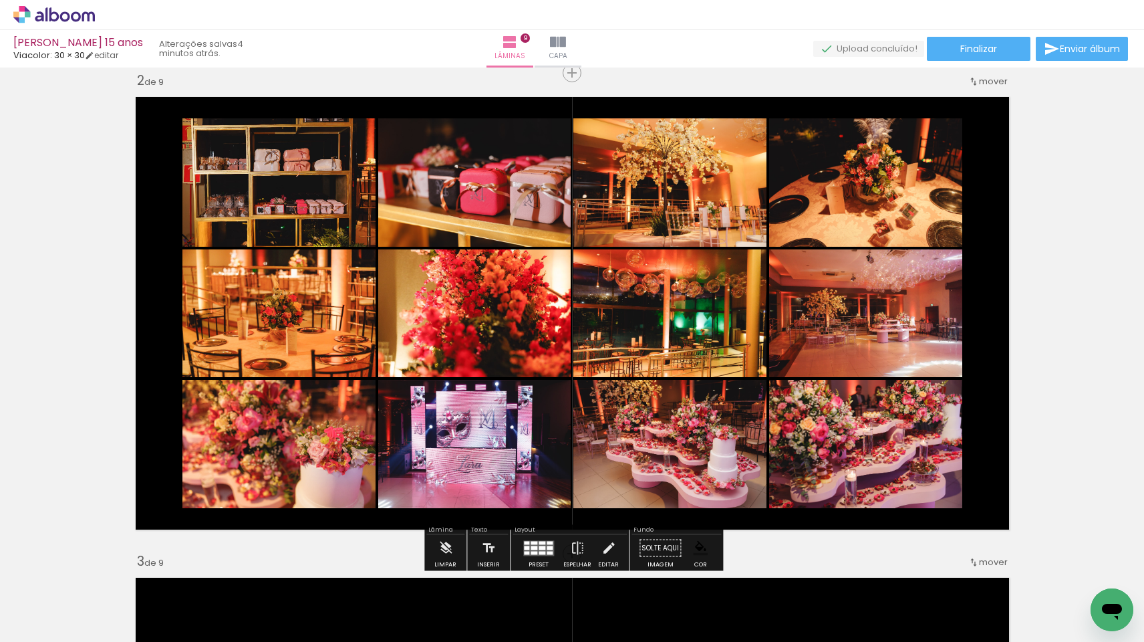
click at [547, 547] on div at bounding box center [550, 547] width 6 height 4
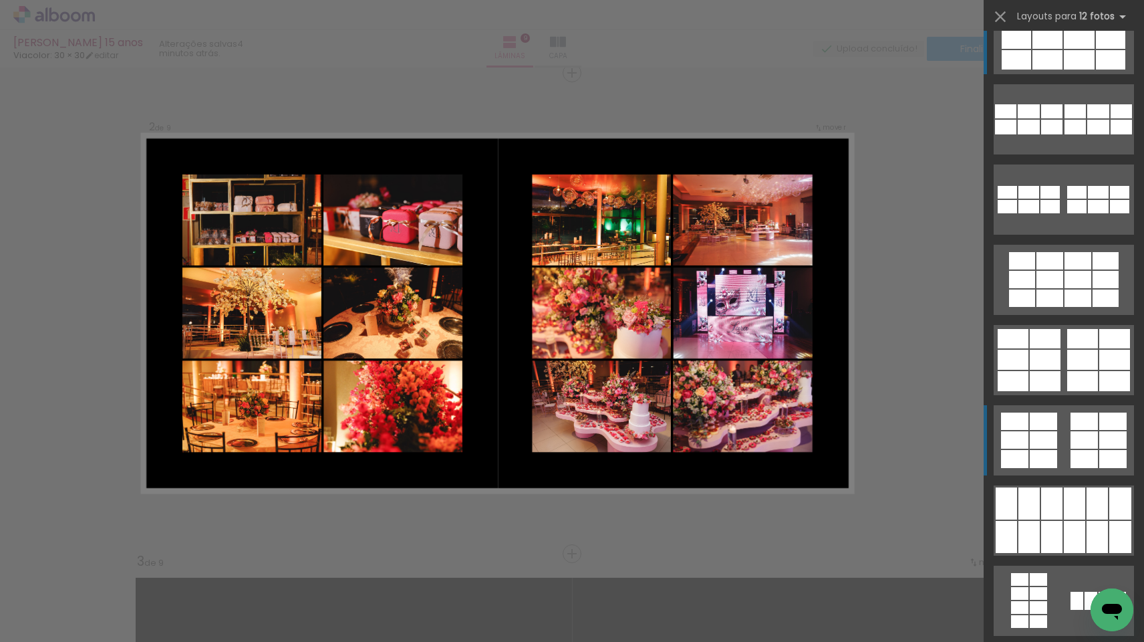
scroll to position [279, 0]
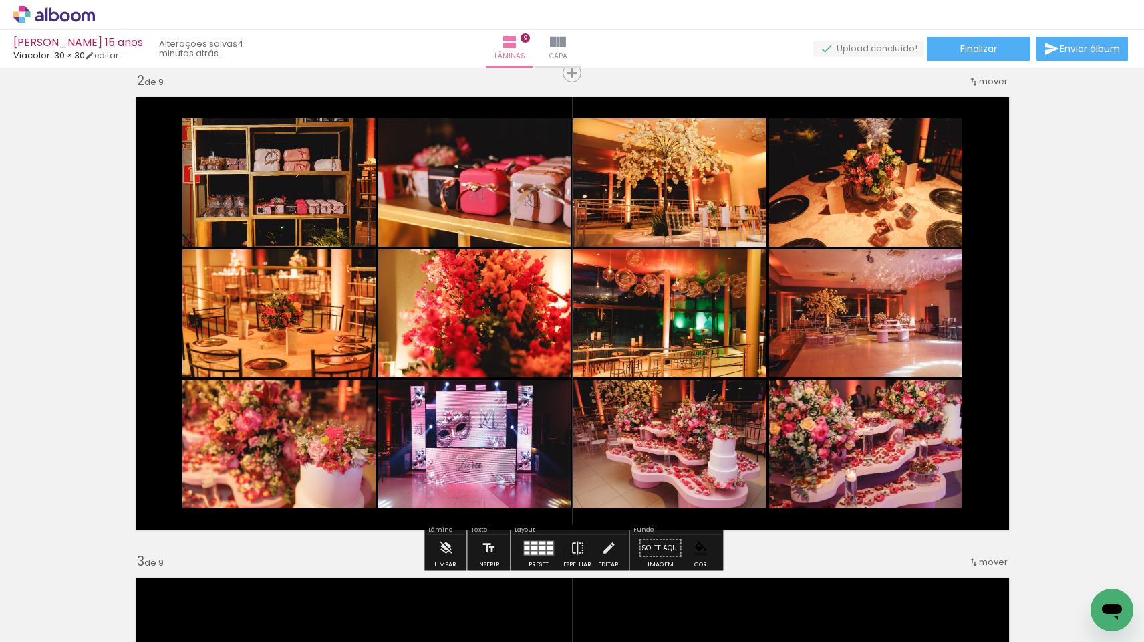
scroll to position [0, 0]
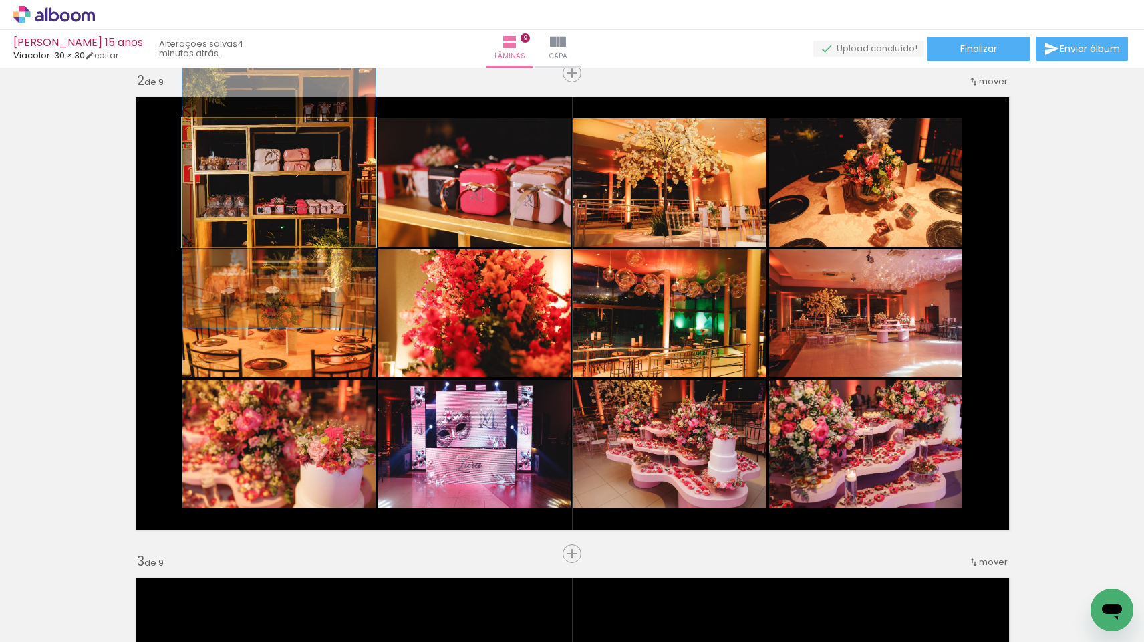
click at [323, 231] on quentale-photo at bounding box center [278, 182] width 193 height 128
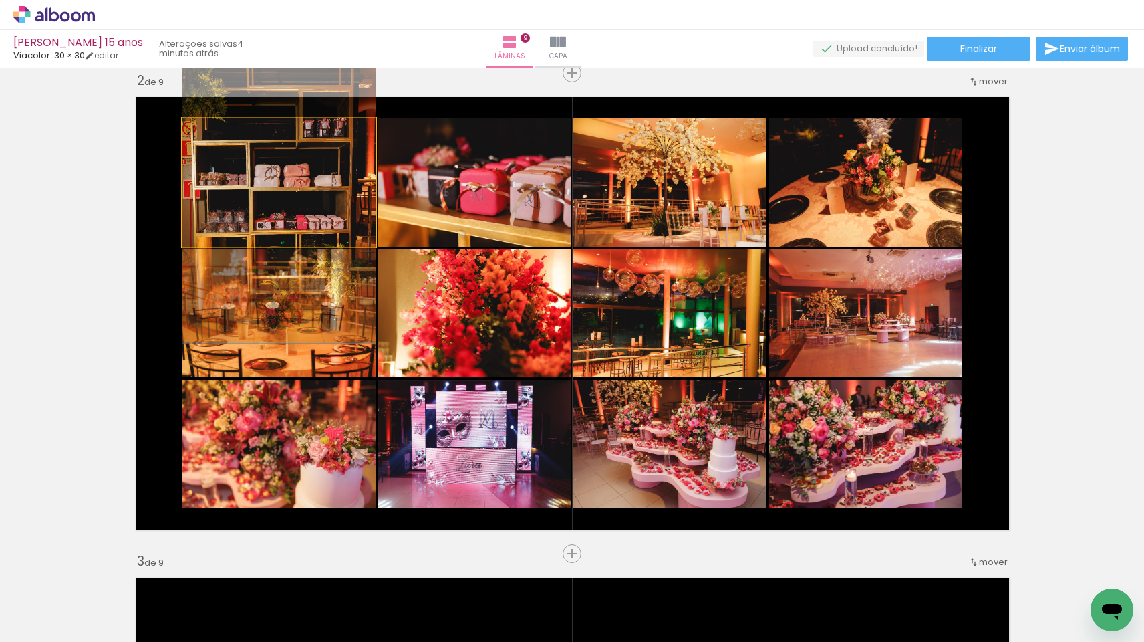
drag, startPoint x: 323, startPoint y: 231, endPoint x: 319, endPoint y: 247, distance: 16.5
click at [319, 247] on quentale-layouter at bounding box center [572, 313] width 888 height 447
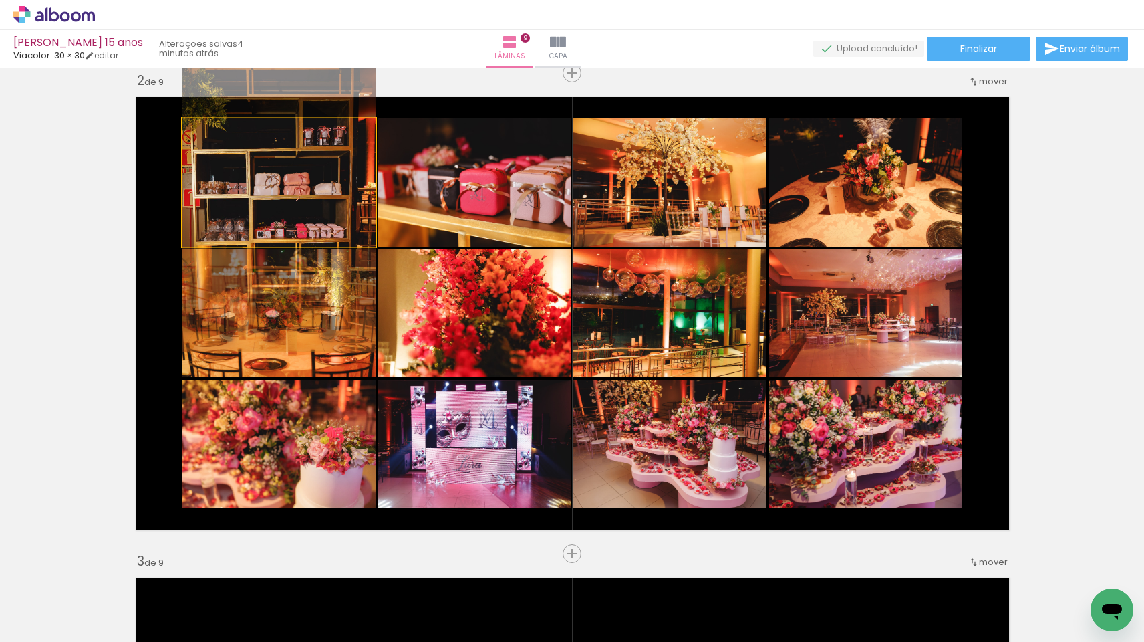
drag, startPoint x: 325, startPoint y: 190, endPoint x: 325, endPoint y: 199, distance: 8.0
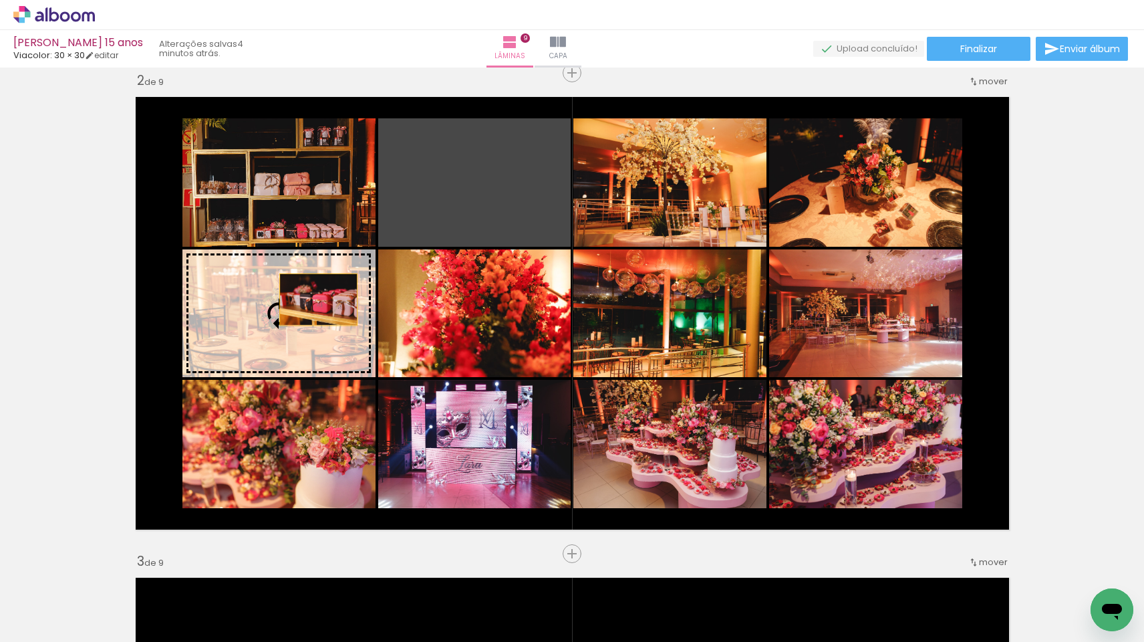
drag, startPoint x: 477, startPoint y: 194, endPoint x: 310, endPoint y: 302, distance: 198.7
click at [0, 0] on slot at bounding box center [0, 0] width 0 height 0
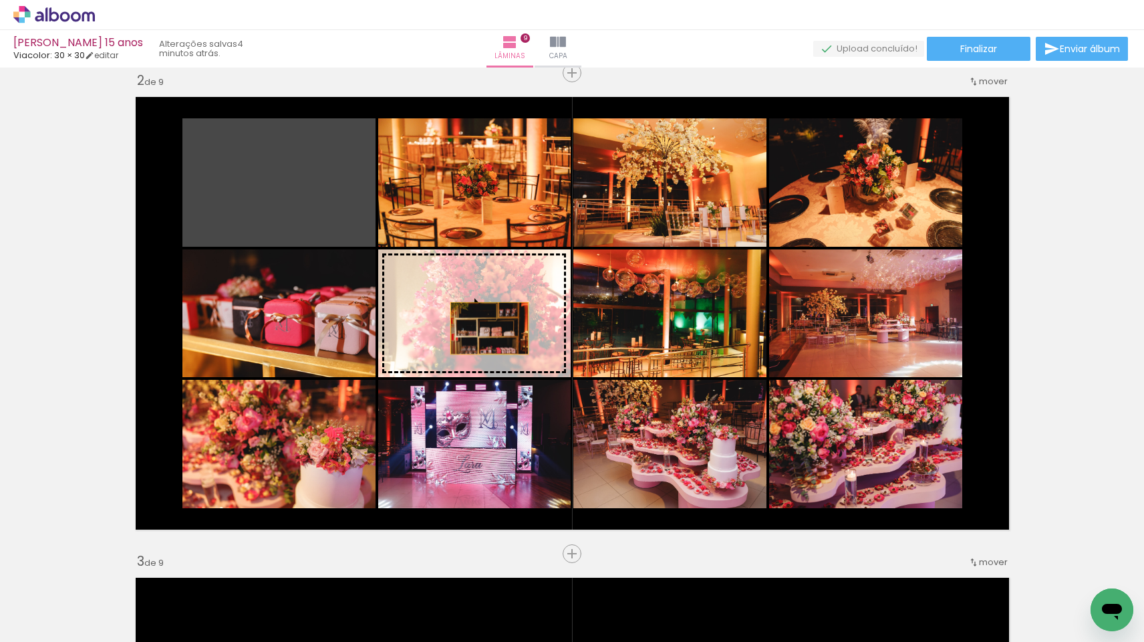
drag, startPoint x: 295, startPoint y: 203, endPoint x: 489, endPoint y: 328, distance: 231.0
click at [0, 0] on slot at bounding box center [0, 0] width 0 height 0
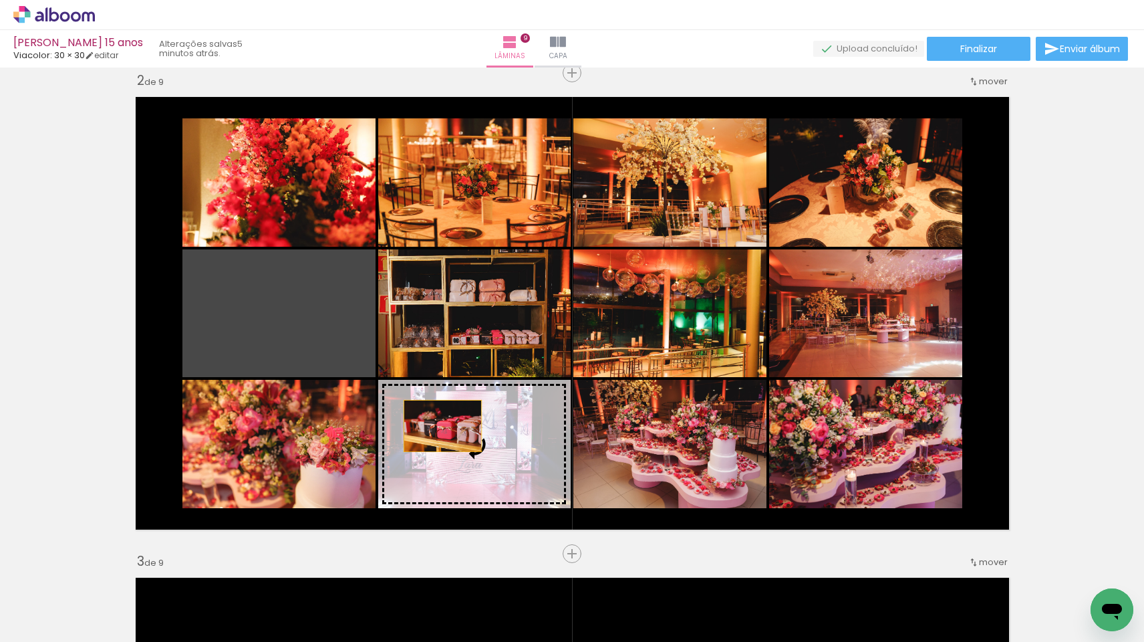
drag, startPoint x: 299, startPoint y: 302, endPoint x: 490, endPoint y: 456, distance: 245.3
click at [0, 0] on slot at bounding box center [0, 0] width 0 height 0
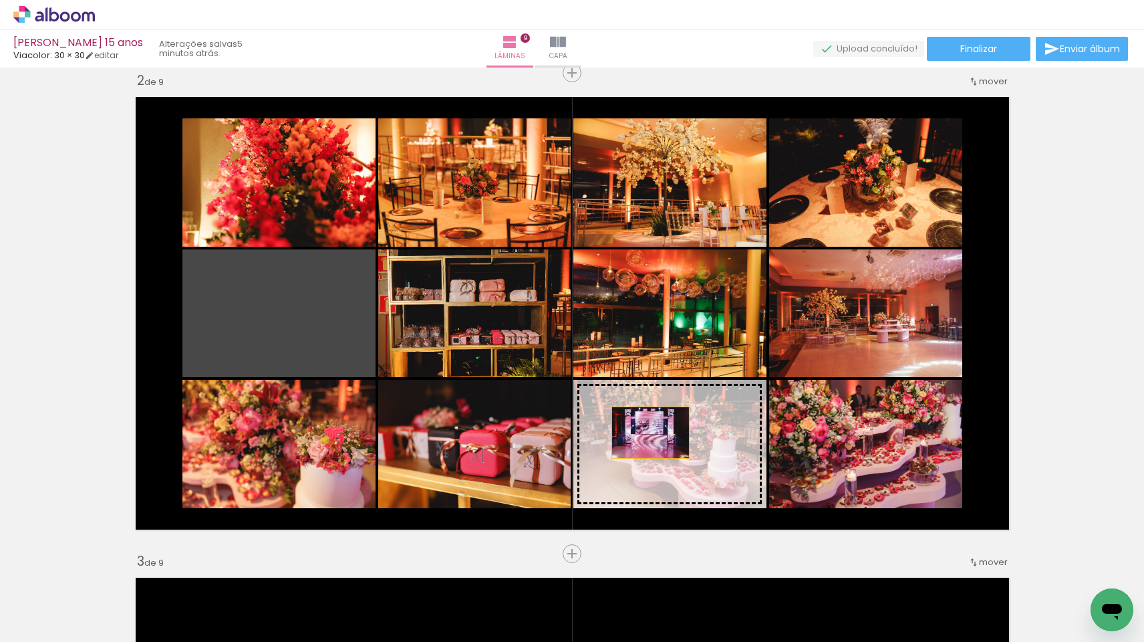
drag, startPoint x: 266, startPoint y: 311, endPoint x: 656, endPoint y: 448, distance: 413.7
click at [0, 0] on slot at bounding box center [0, 0] width 0 height 0
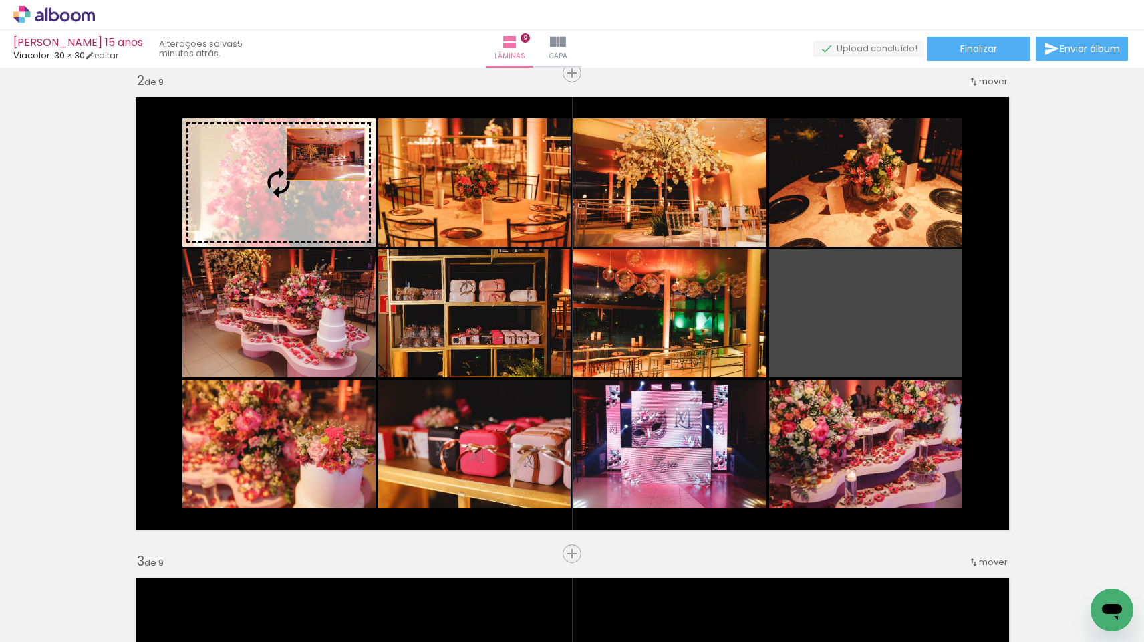
drag, startPoint x: 898, startPoint y: 297, endPoint x: 297, endPoint y: 154, distance: 617.5
click at [0, 0] on slot at bounding box center [0, 0] width 0 height 0
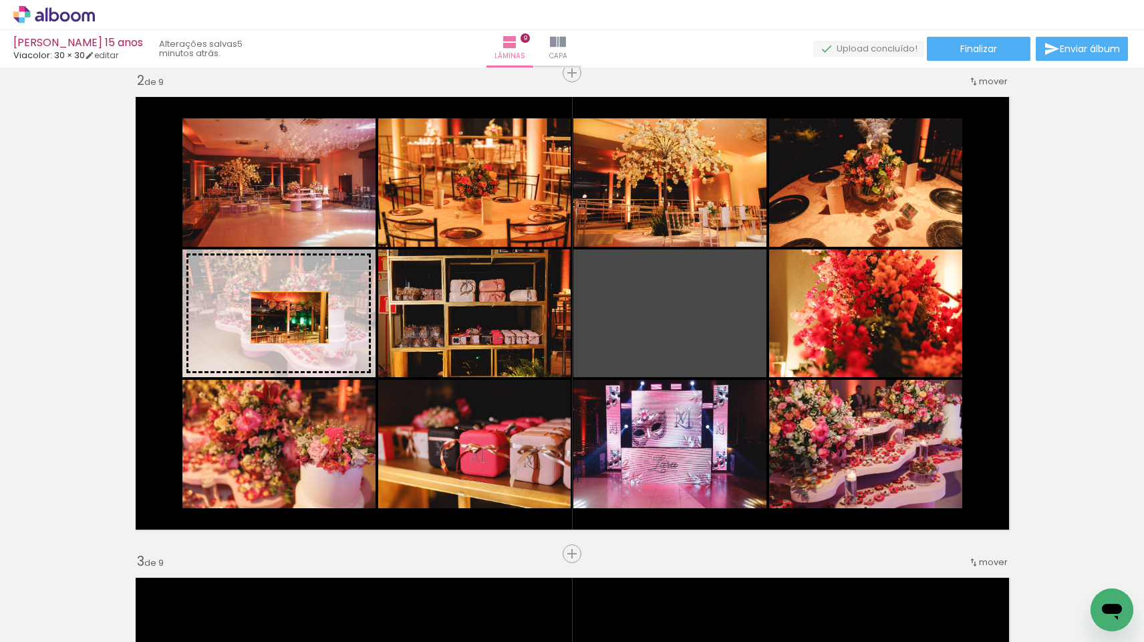
drag, startPoint x: 670, startPoint y: 317, endPoint x: 291, endPoint y: 317, distance: 379.0
click at [0, 0] on slot at bounding box center [0, 0] width 0 height 0
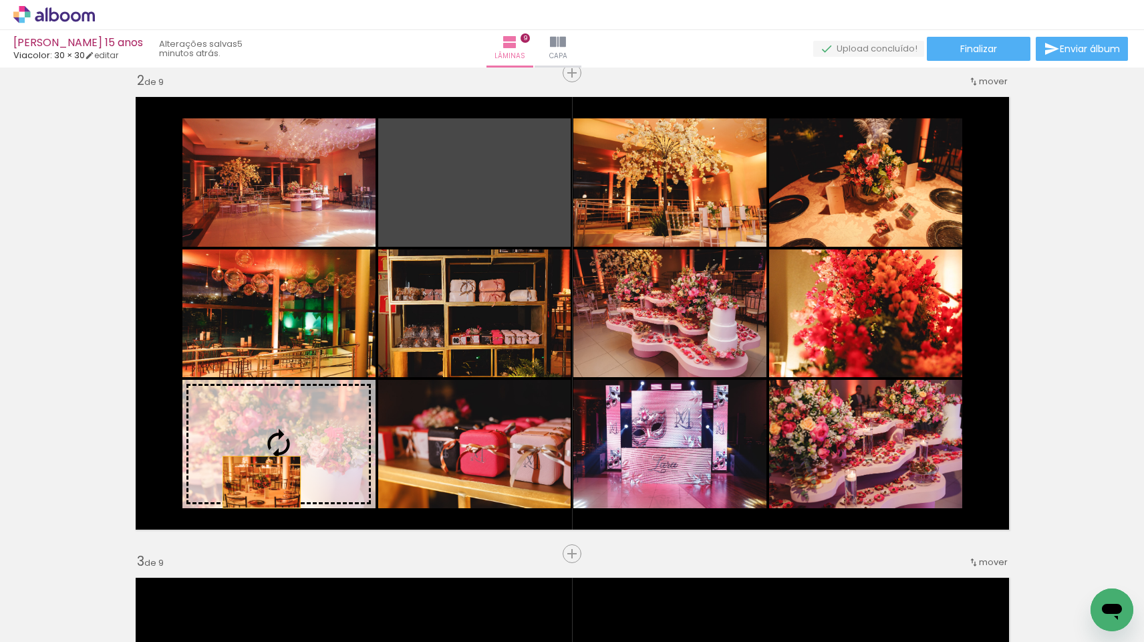
drag, startPoint x: 302, startPoint y: 420, endPoint x: 260, endPoint y: 485, distance: 77.9
click at [0, 0] on slot at bounding box center [0, 0] width 0 height 0
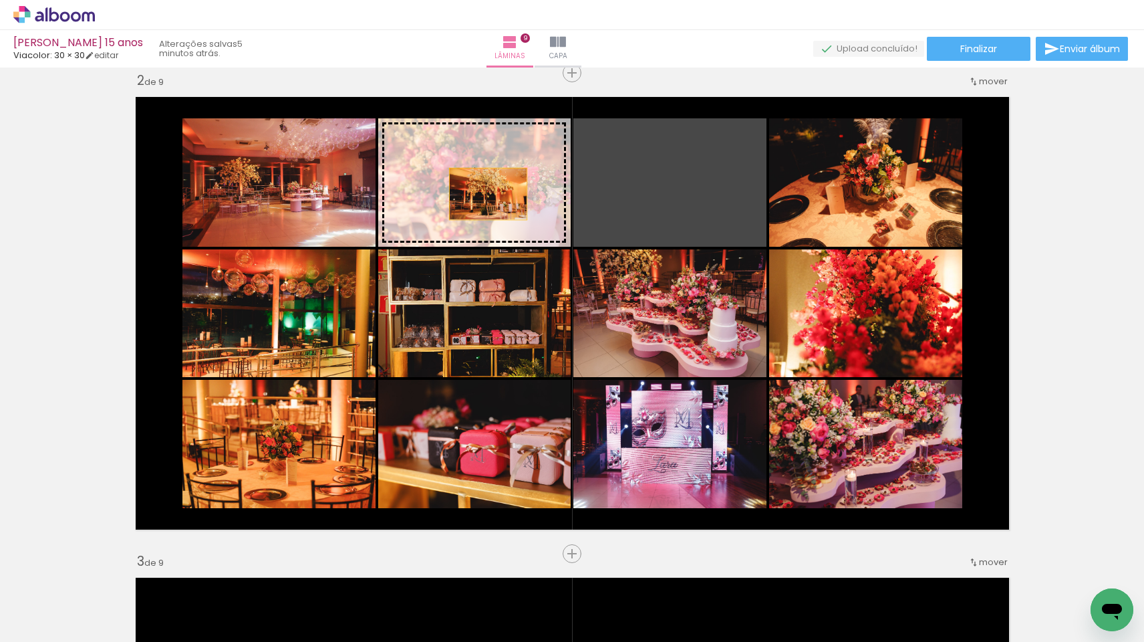
drag, startPoint x: 683, startPoint y: 201, endPoint x: 448, endPoint y: 189, distance: 234.9
click at [0, 0] on slot at bounding box center [0, 0] width 0 height 0
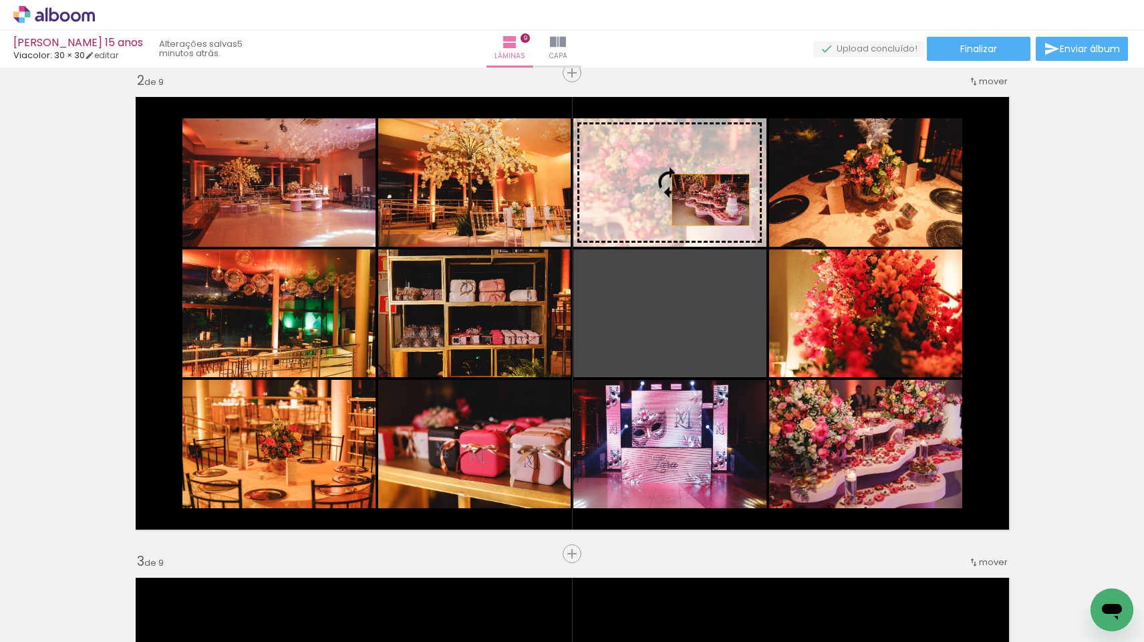
drag, startPoint x: 703, startPoint y: 328, endPoint x: 710, endPoint y: 201, distance: 126.5
click at [0, 0] on slot at bounding box center [0, 0] width 0 height 0
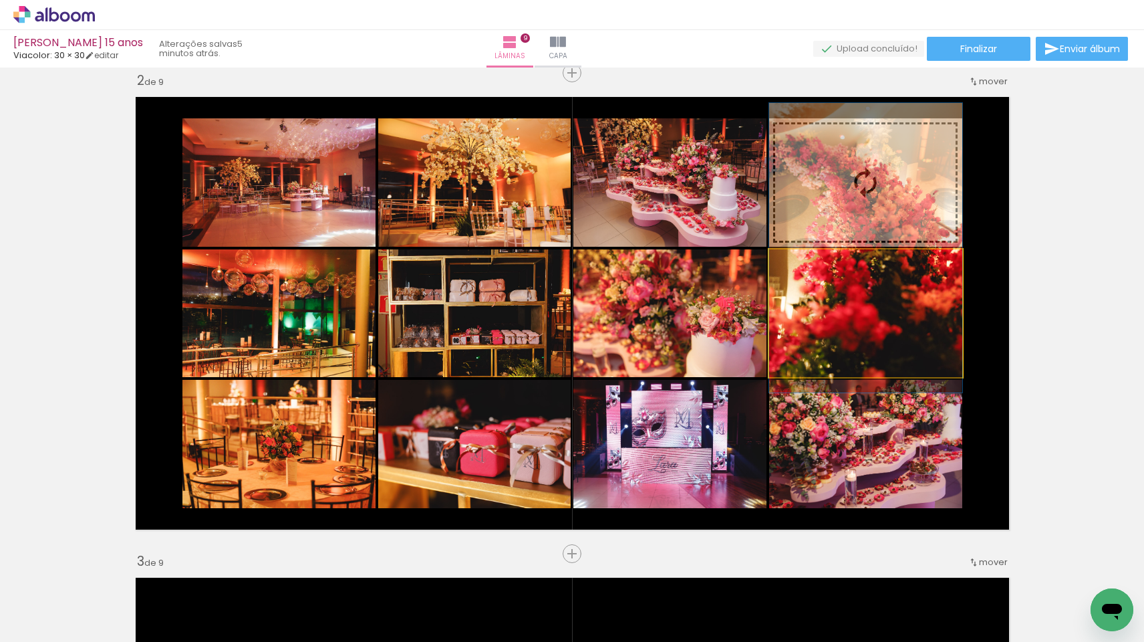
drag, startPoint x: 852, startPoint y: 309, endPoint x: 852, endPoint y: 215, distance: 94.9
click at [0, 0] on slot at bounding box center [0, 0] width 0 height 0
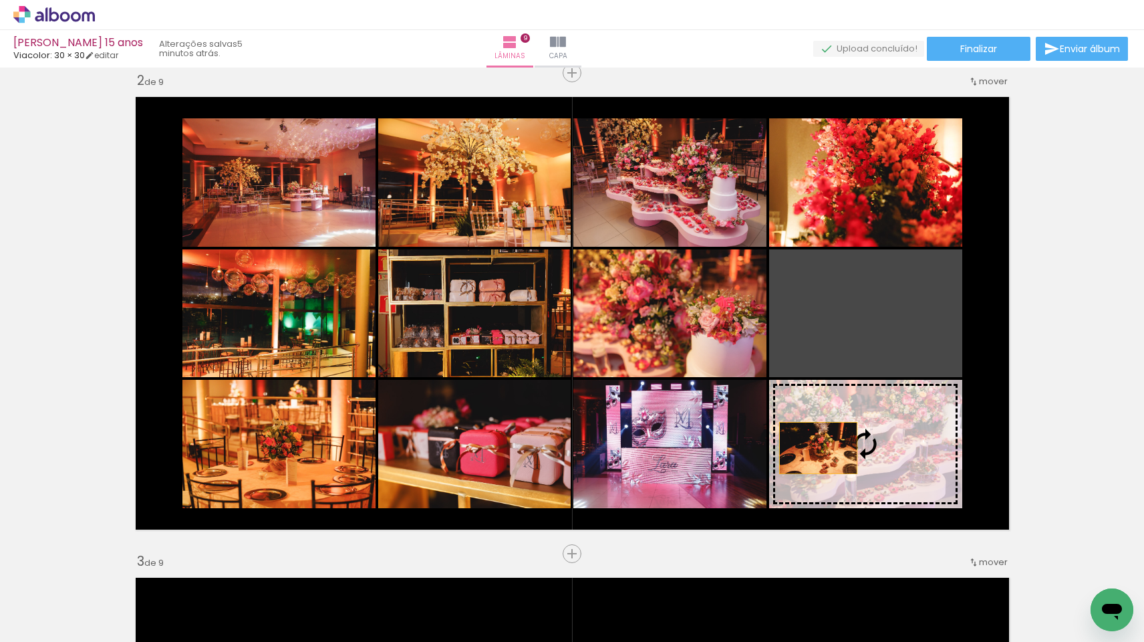
drag, startPoint x: 819, startPoint y: 344, endPoint x: 818, endPoint y: 457, distance: 112.3
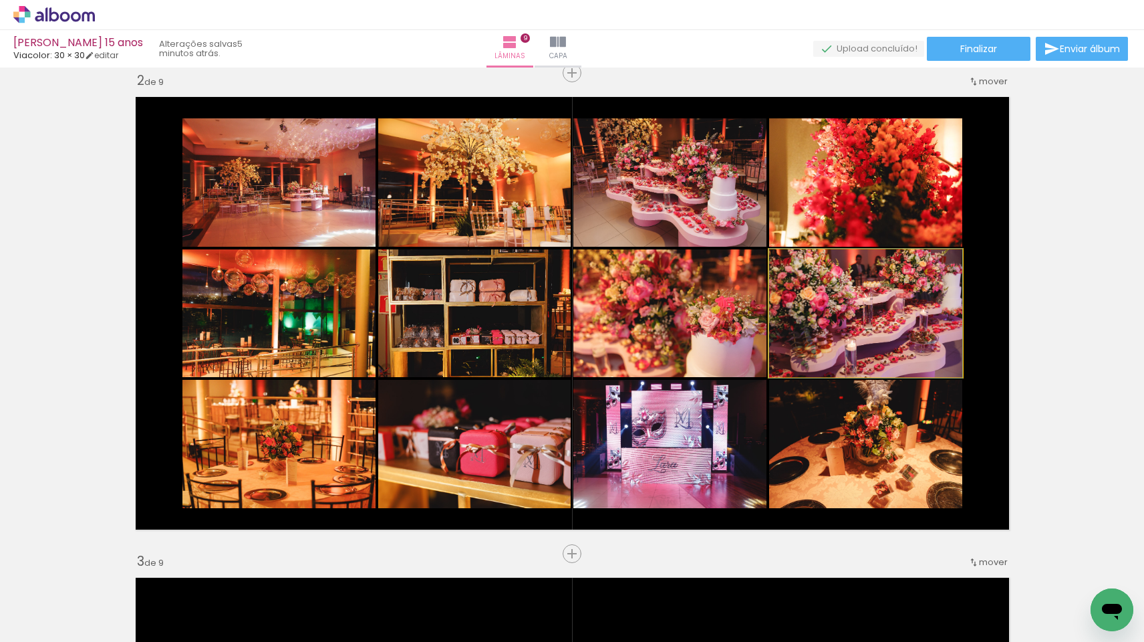
drag, startPoint x: 858, startPoint y: 344, endPoint x: 1064, endPoint y: 348, distance: 205.9
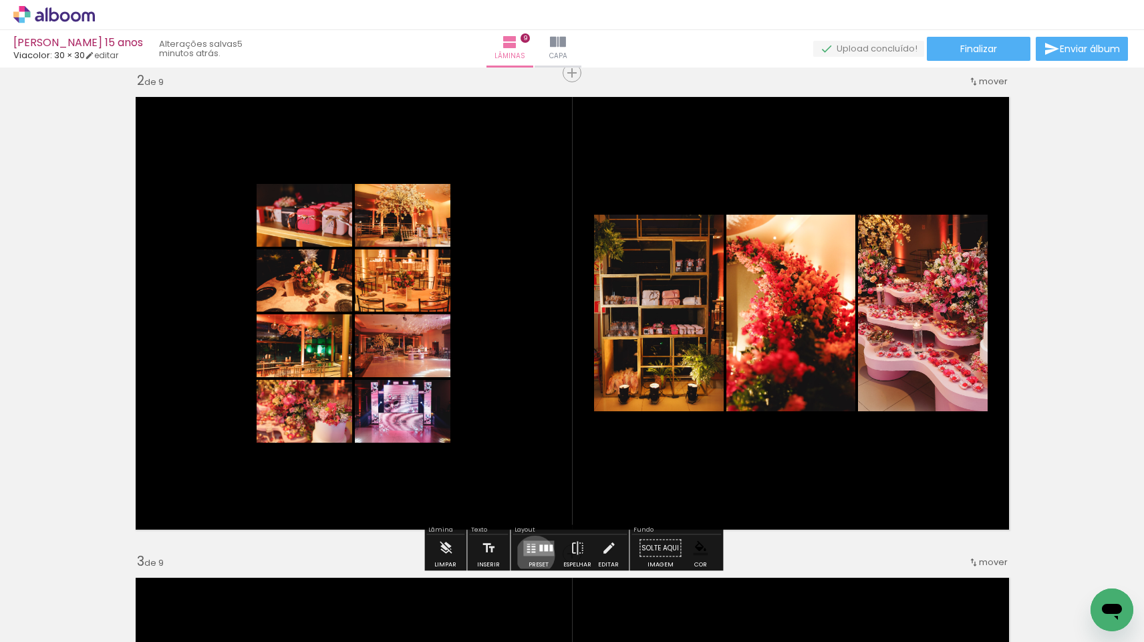
click at [532, 555] on quentale-layouter at bounding box center [538, 547] width 31 height 15
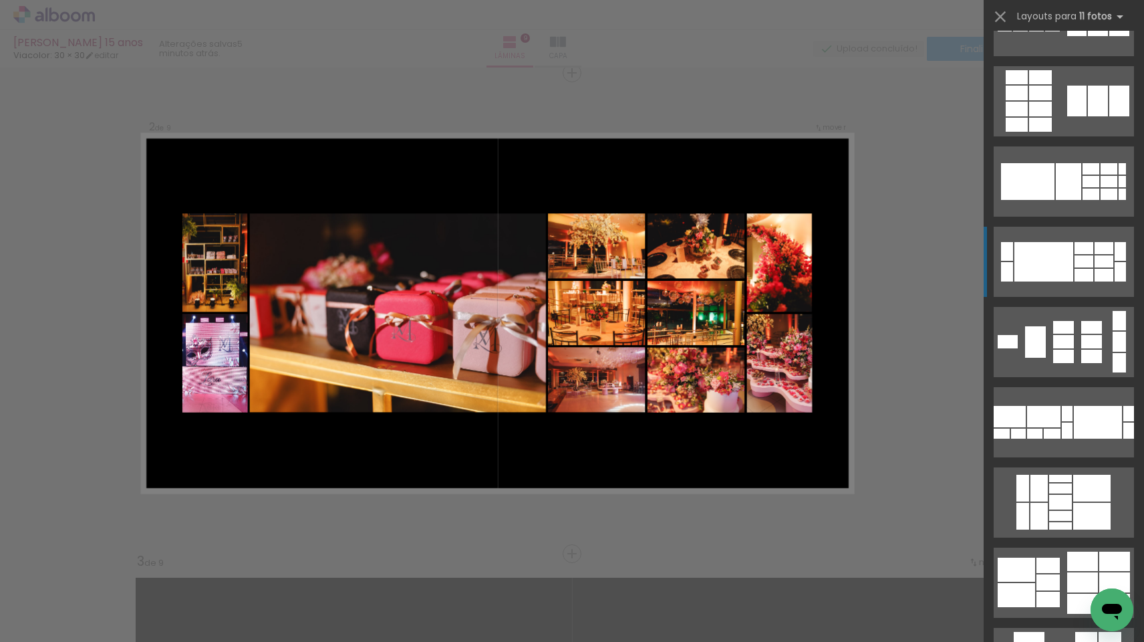
scroll to position [174, 0]
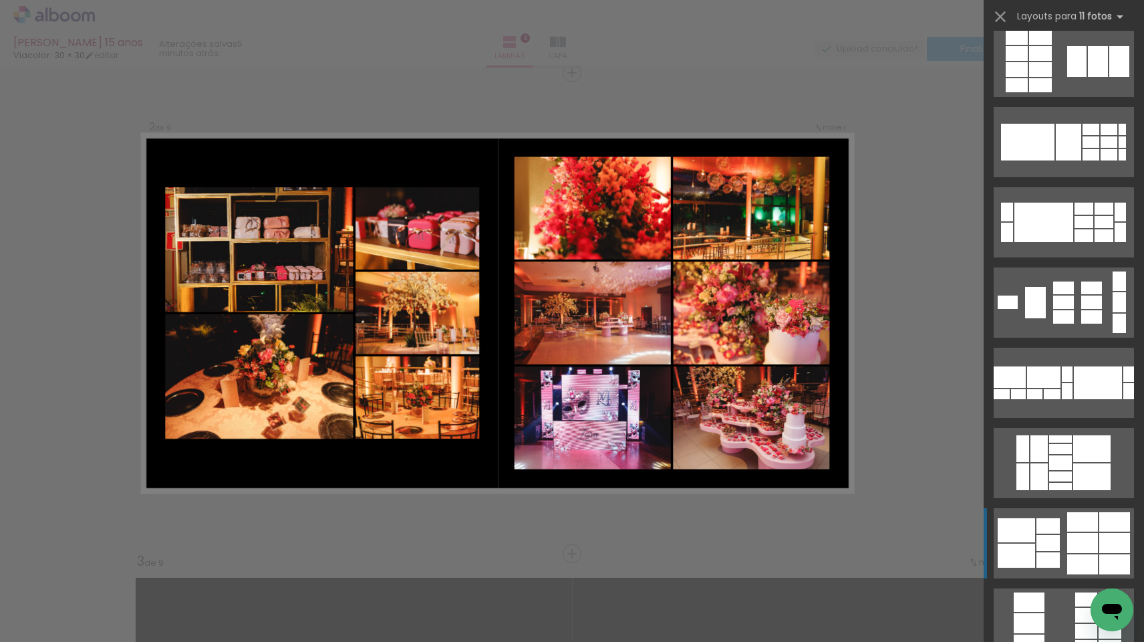
click at [1053, 538] on div at bounding box center [1048, 543] width 23 height 16
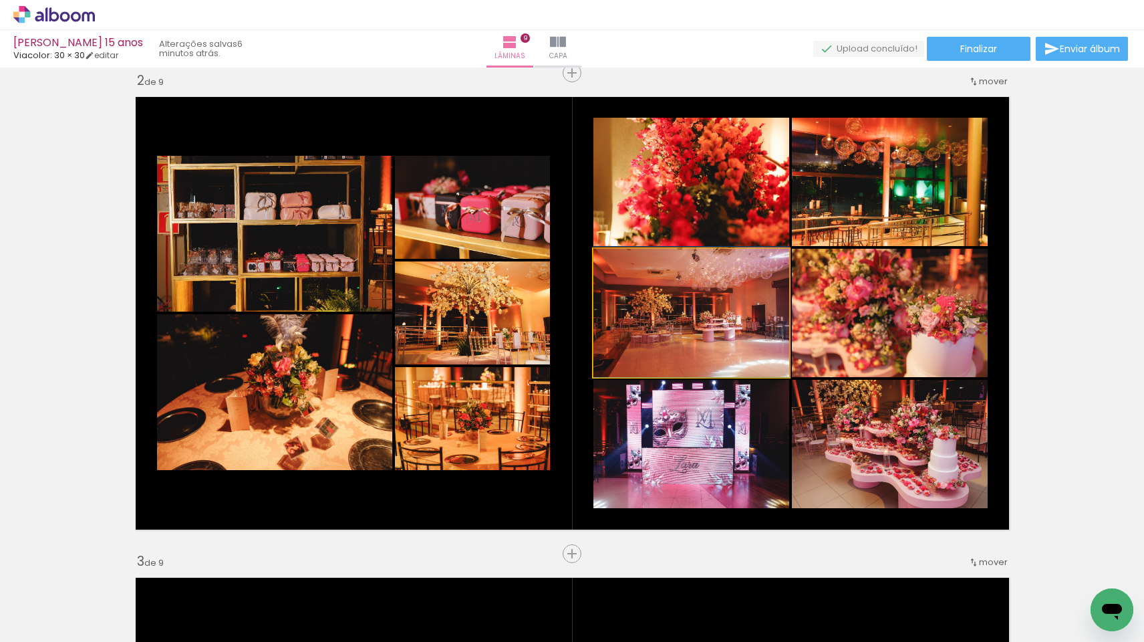
drag, startPoint x: 699, startPoint y: 337, endPoint x: 708, endPoint y: 192, distance: 145.3
click at [0, 0] on slot at bounding box center [0, 0] width 0 height 0
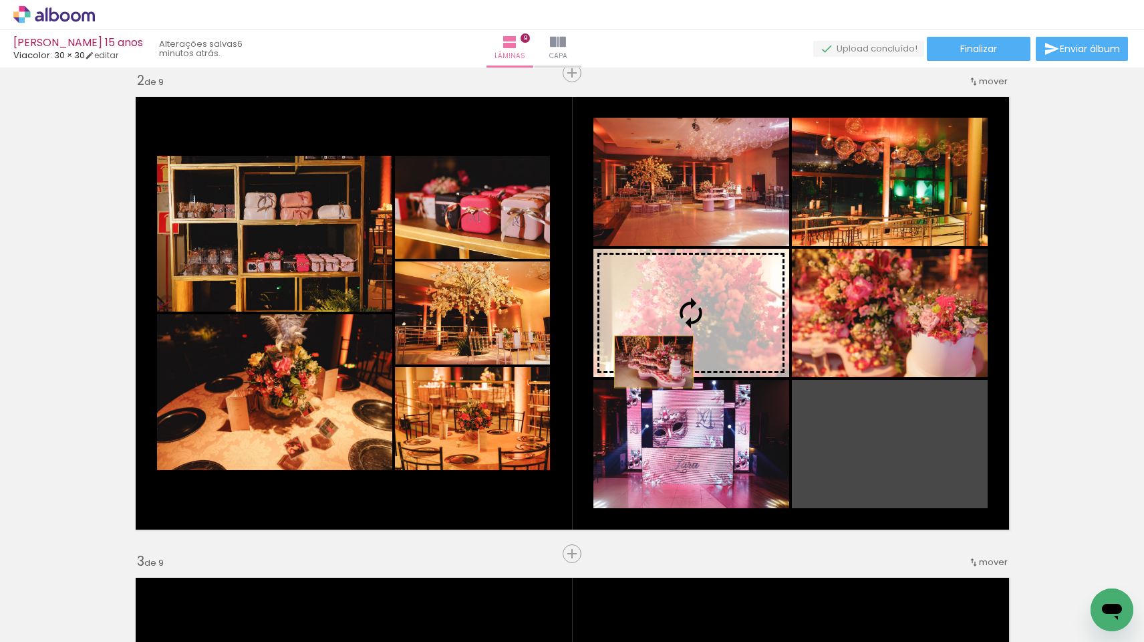
drag, startPoint x: 833, startPoint y: 466, endPoint x: 654, endPoint y: 362, distance: 206.3
click at [0, 0] on slot at bounding box center [0, 0] width 0 height 0
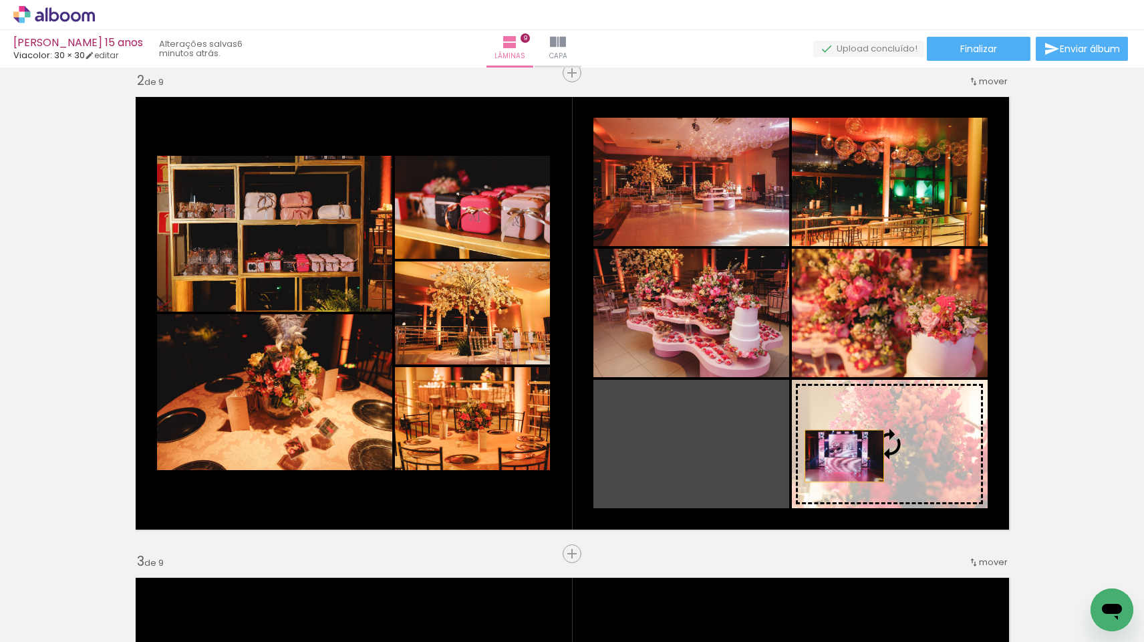
drag, startPoint x: 676, startPoint y: 477, endPoint x: 844, endPoint y: 457, distance: 169.0
click at [0, 0] on slot at bounding box center [0, 0] width 0 height 0
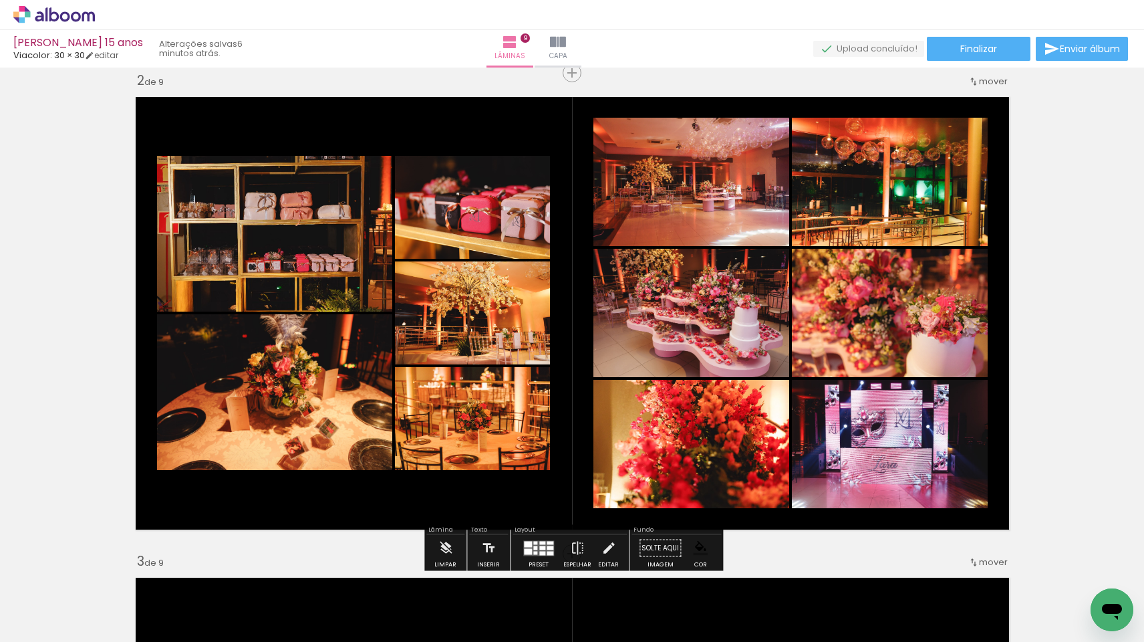
scroll to position [0, 0]
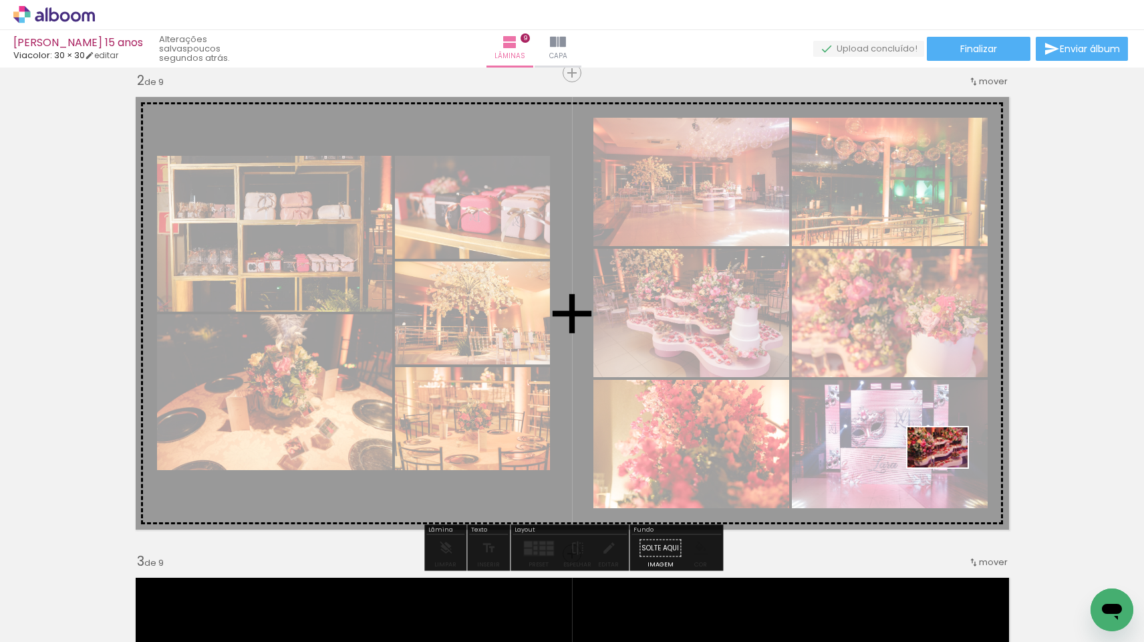
drag, startPoint x: 1091, startPoint y: 588, endPoint x: 948, endPoint y: 468, distance: 187.4
click at [948, 468] on quentale-workspace at bounding box center [572, 321] width 1144 height 642
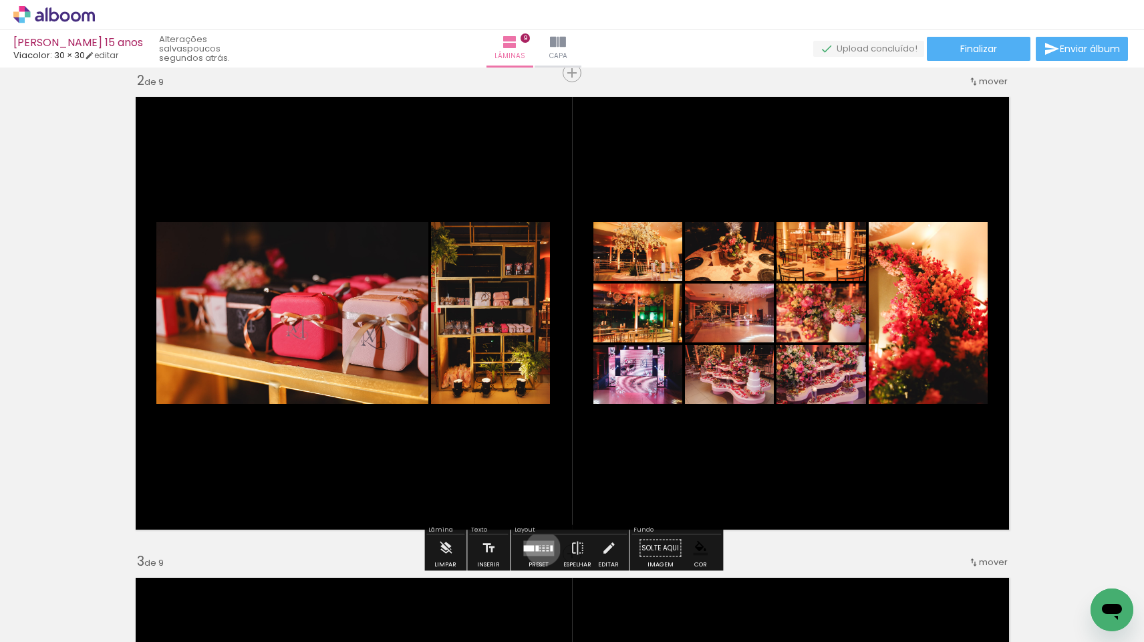
click at [542, 548] on div at bounding box center [543, 547] width 3 height 1
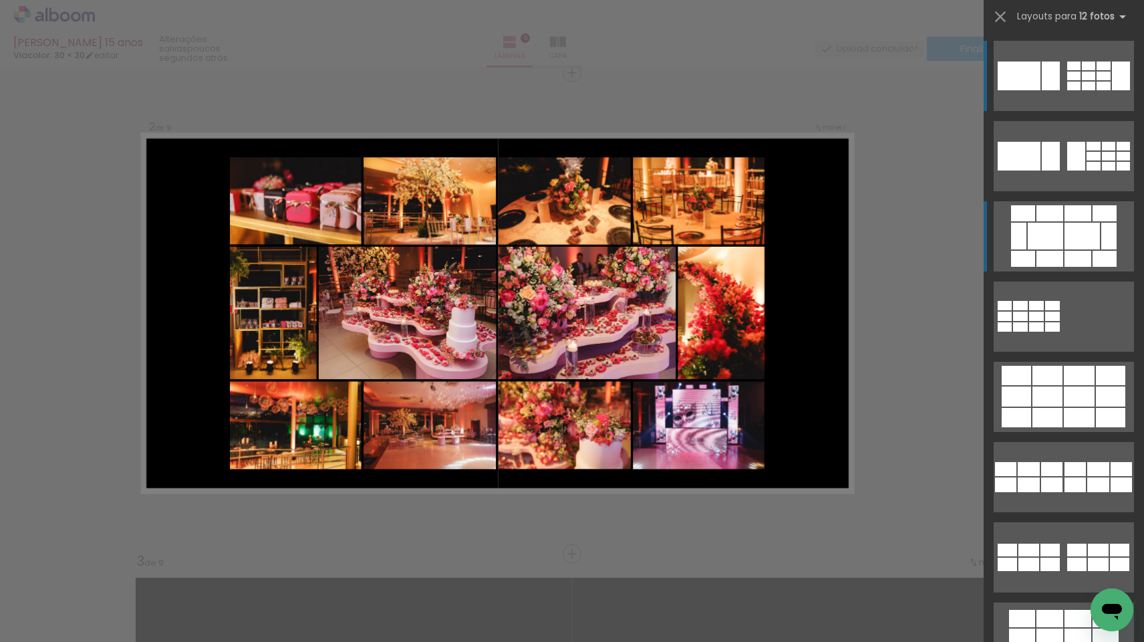
click at [1044, 227] on div at bounding box center [1045, 236] width 35 height 27
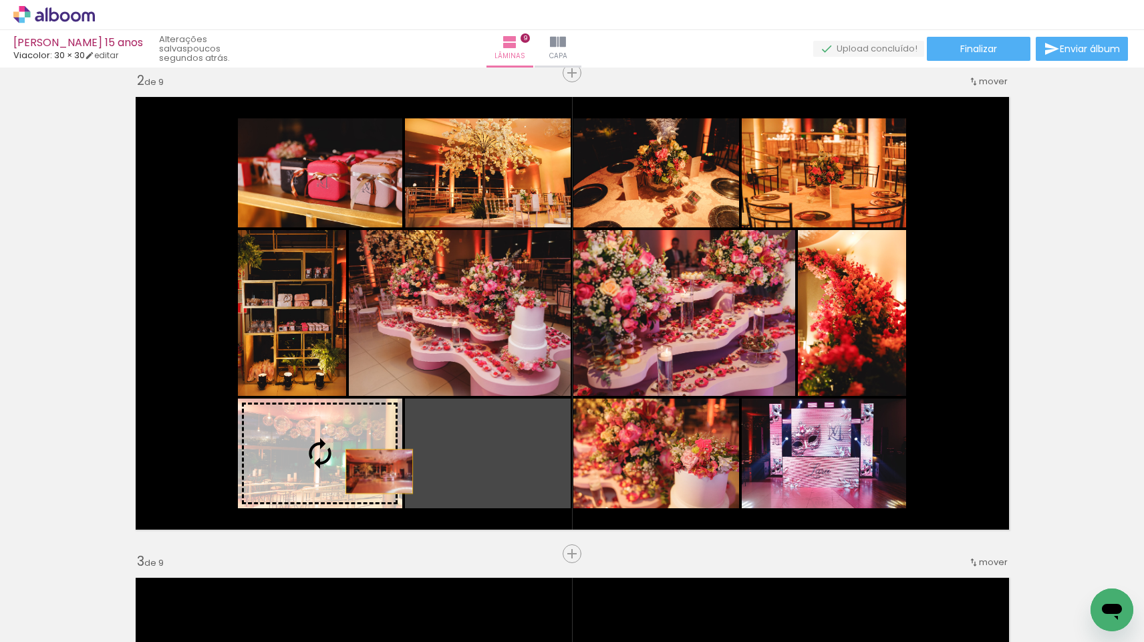
drag, startPoint x: 478, startPoint y: 474, endPoint x: 325, endPoint y: 466, distance: 153.3
click at [0, 0] on slot at bounding box center [0, 0] width 0 height 0
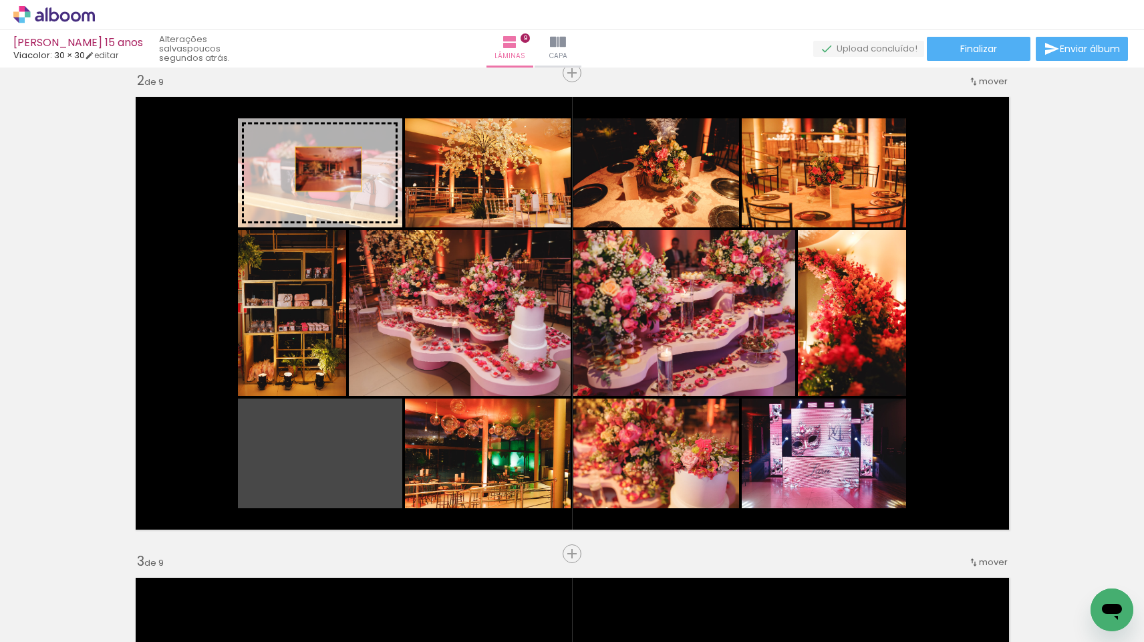
drag, startPoint x: 325, startPoint y: 467, endPoint x: 328, endPoint y: 170, distance: 296.1
click at [0, 0] on slot at bounding box center [0, 0] width 0 height 0
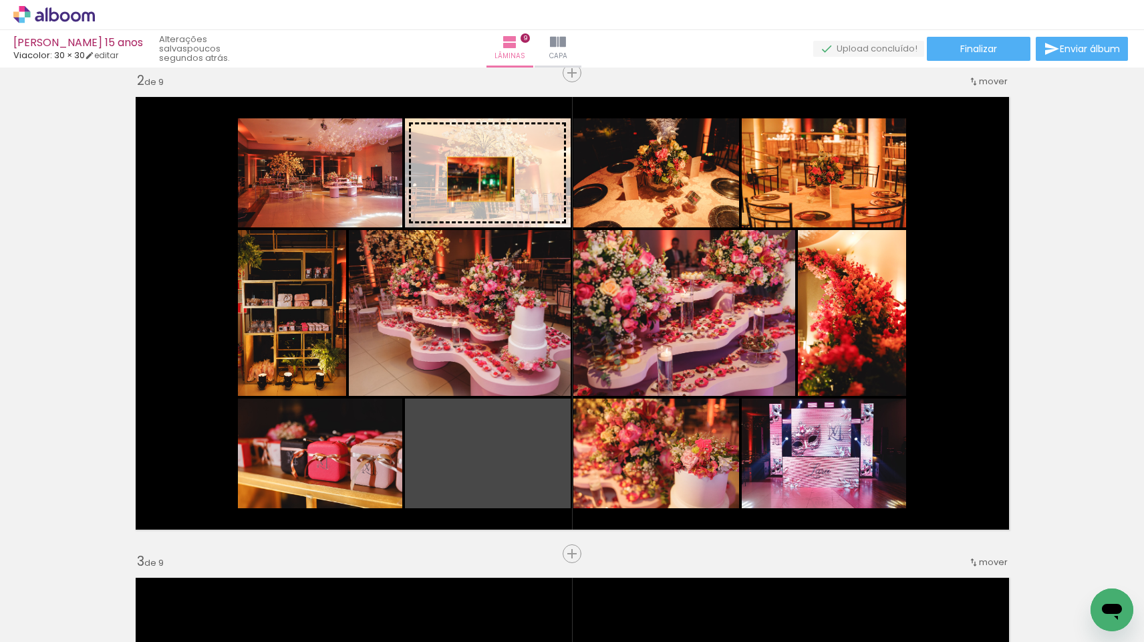
drag, startPoint x: 476, startPoint y: 437, endPoint x: 481, endPoint y: 179, distance: 258.0
click at [0, 0] on slot at bounding box center [0, 0] width 0 height 0
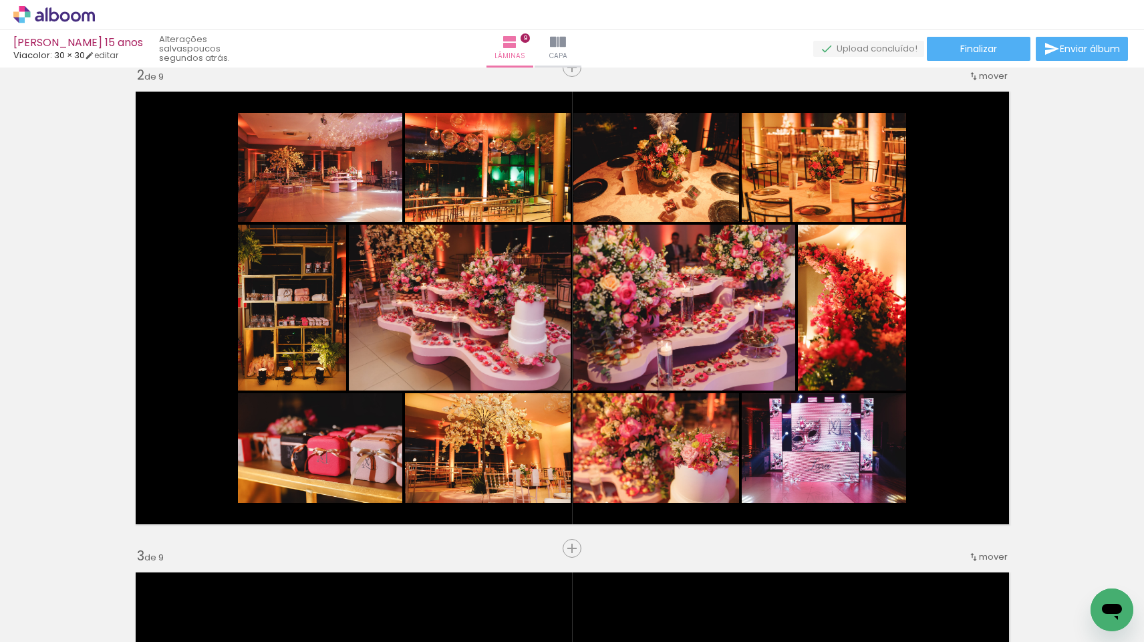
scroll to position [475, 0]
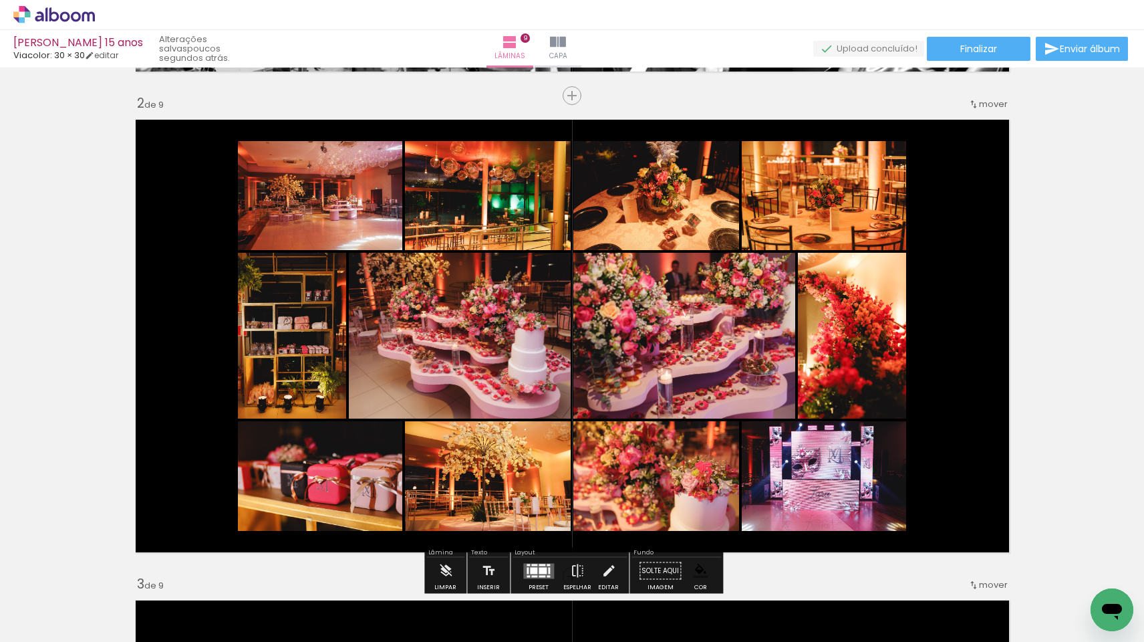
click at [979, 365] on quentale-layouter at bounding box center [572, 335] width 888 height 447
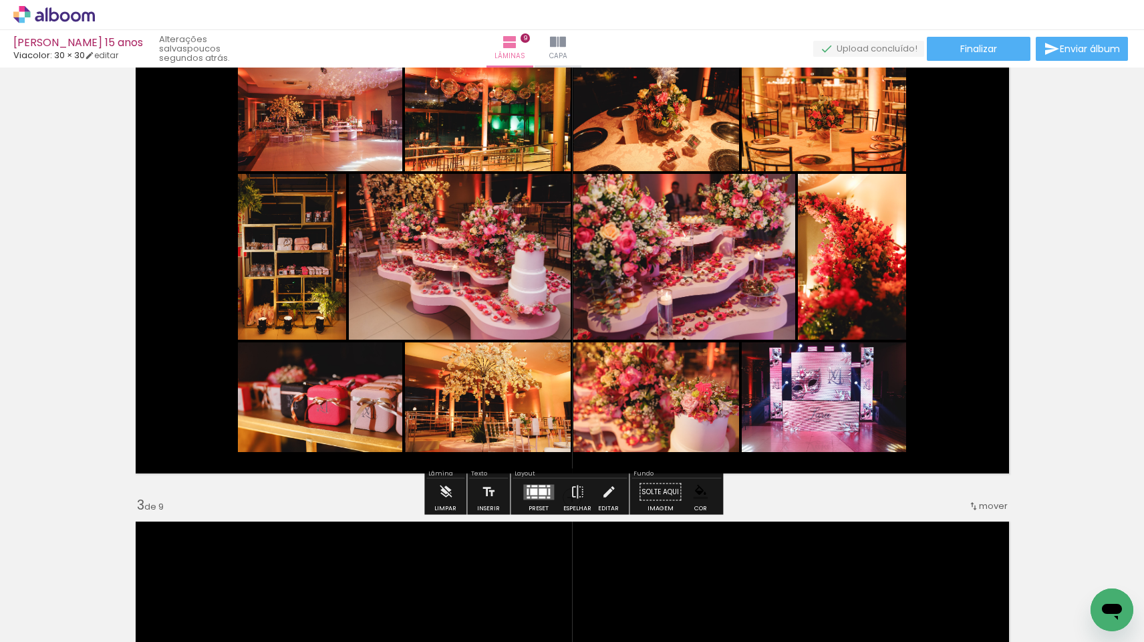
scroll to position [515, 0]
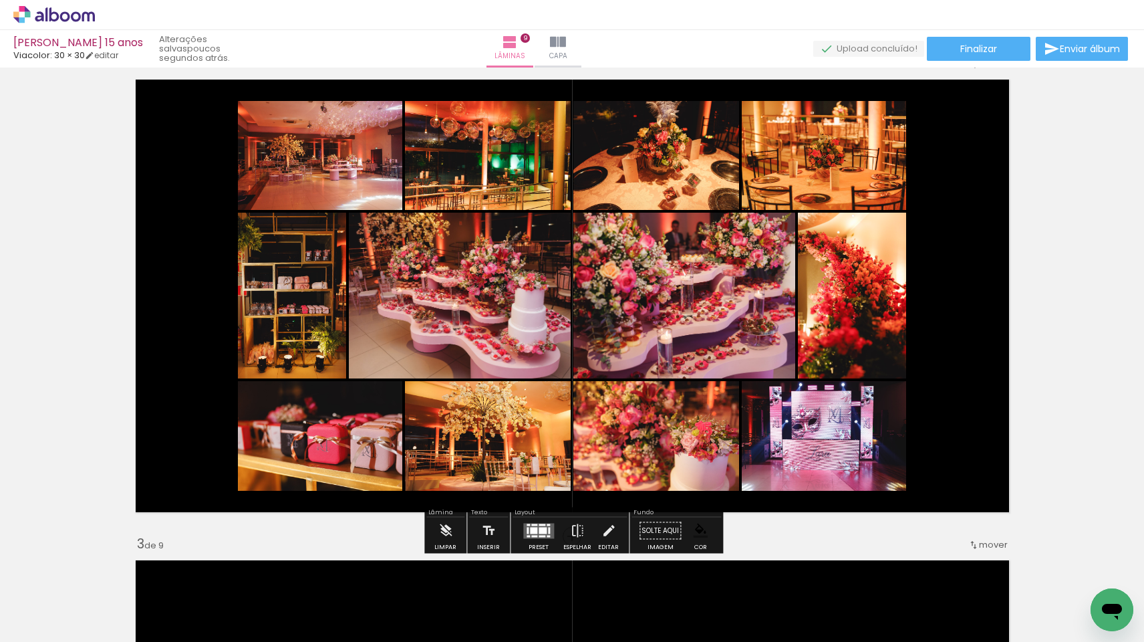
click at [934, 337] on quentale-layouter at bounding box center [572, 295] width 888 height 447
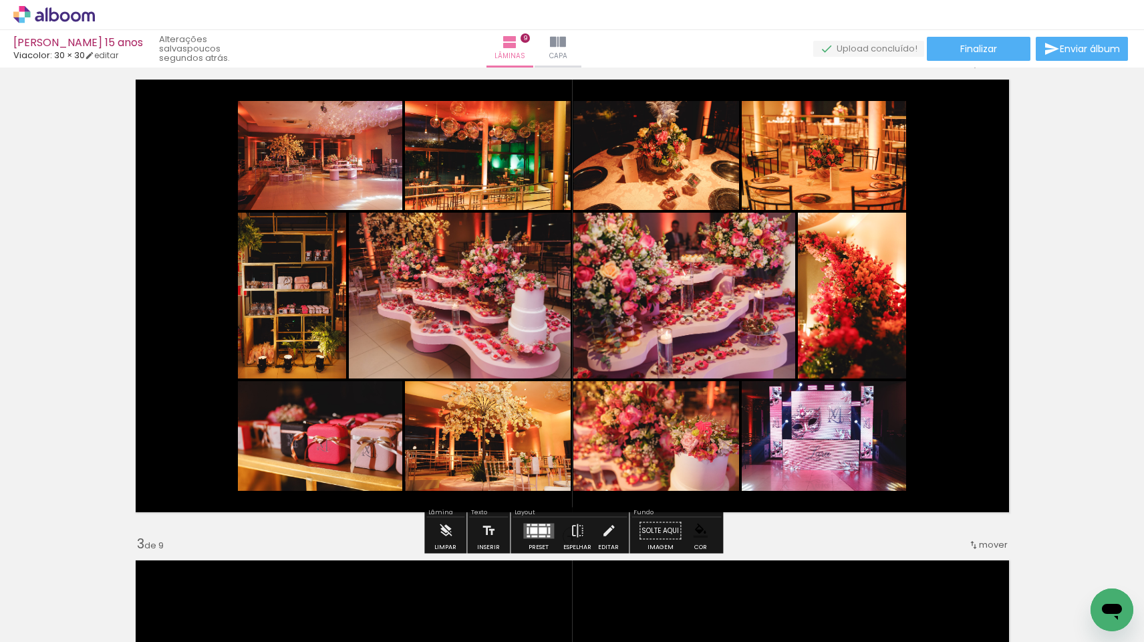
click at [934, 337] on quentale-layouter at bounding box center [572, 295] width 888 height 447
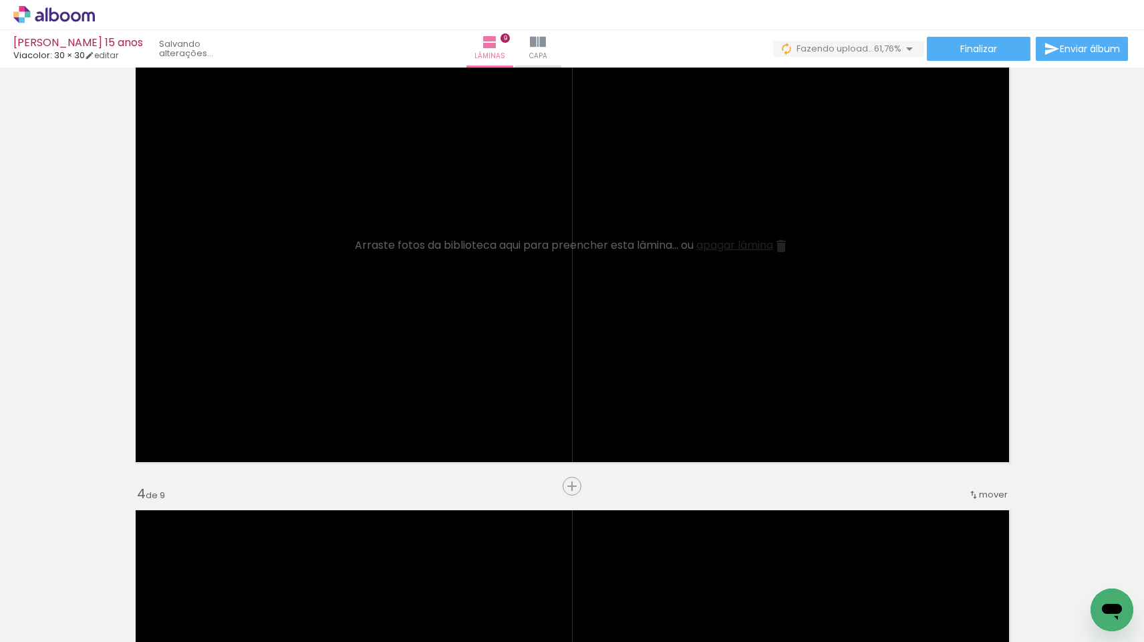
scroll to position [0, 0]
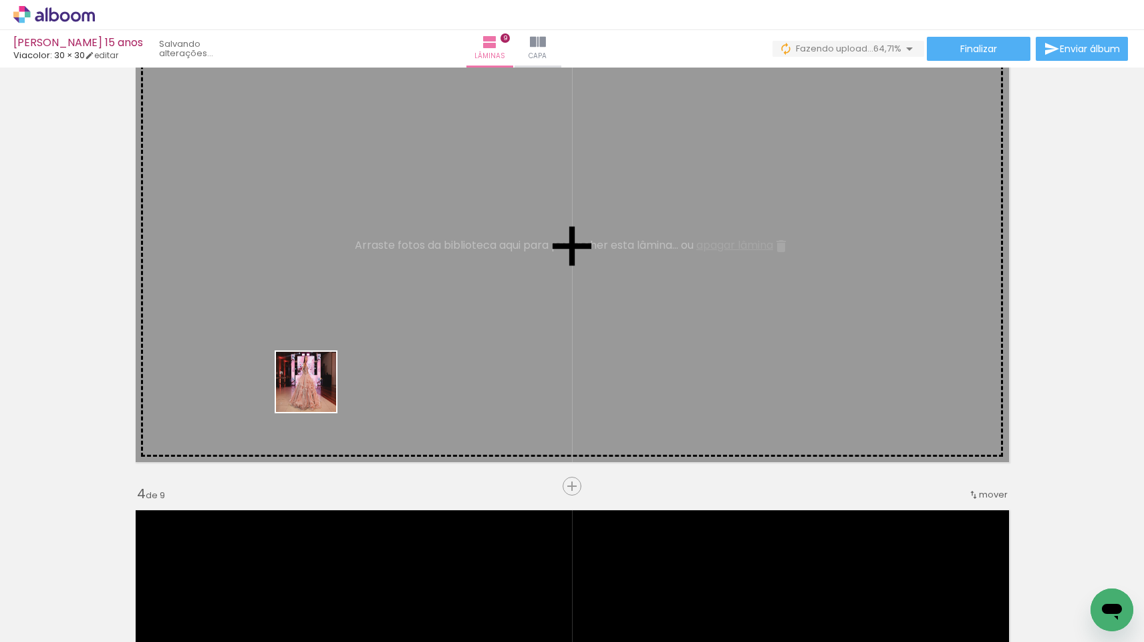
drag, startPoint x: 223, startPoint y: 595, endPoint x: 316, endPoint y: 392, distance: 223.7
click at [316, 392] on quentale-workspace at bounding box center [572, 321] width 1144 height 642
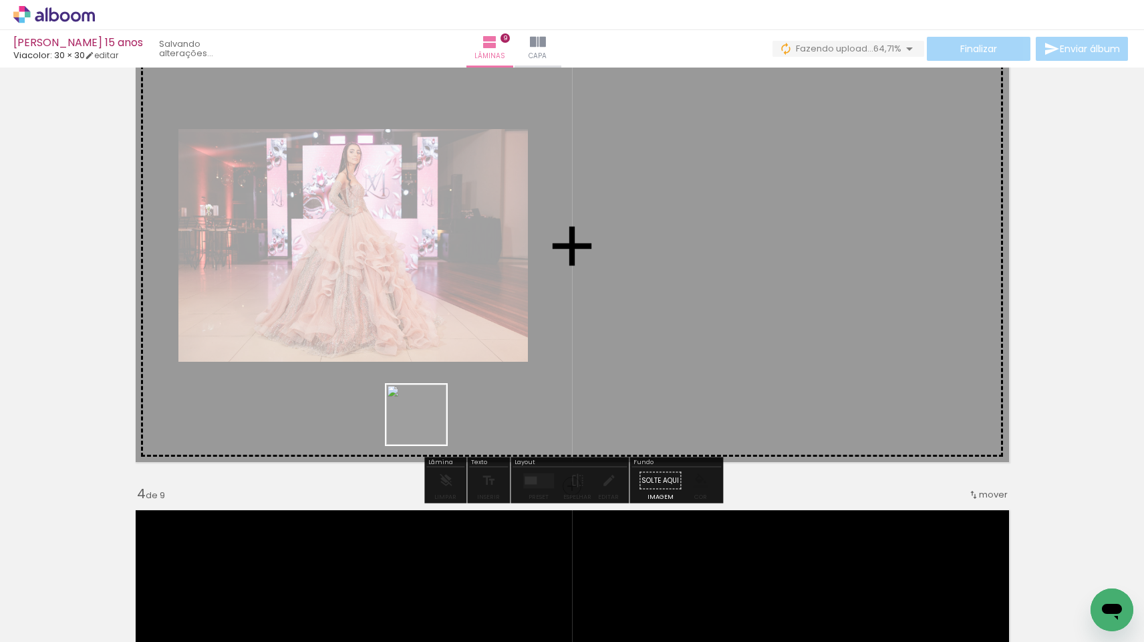
drag, startPoint x: 293, startPoint y: 598, endPoint x: 432, endPoint y: 423, distance: 223.5
click at [432, 423] on quentale-workspace at bounding box center [572, 321] width 1144 height 642
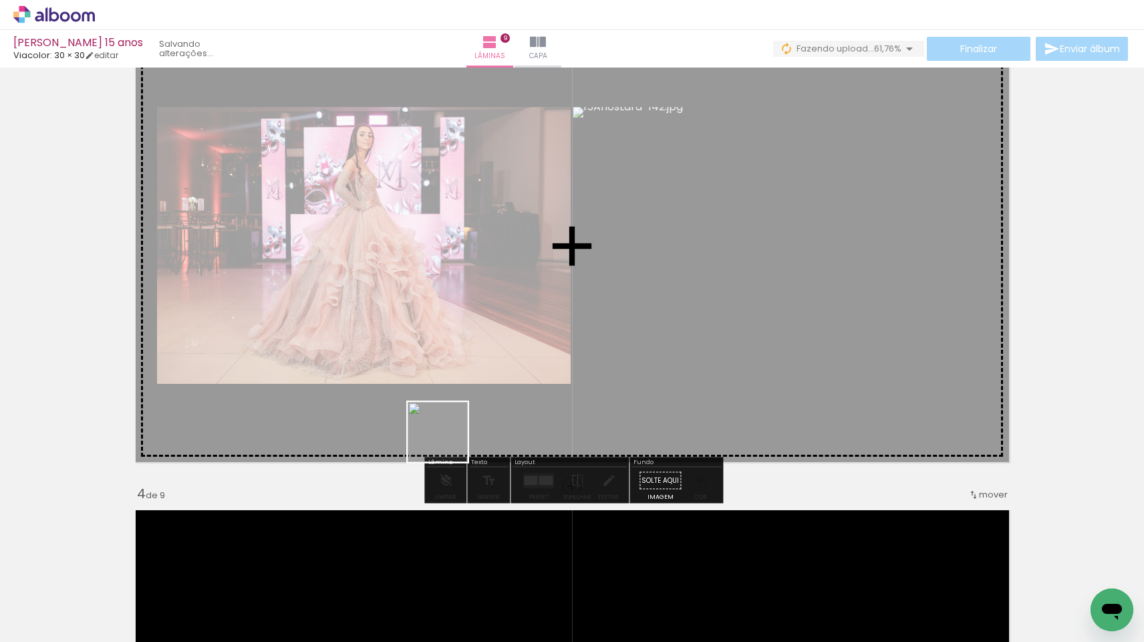
drag, startPoint x: 357, startPoint y: 600, endPoint x: 459, endPoint y: 431, distance: 196.7
click at [459, 431] on quentale-workspace at bounding box center [572, 321] width 1144 height 642
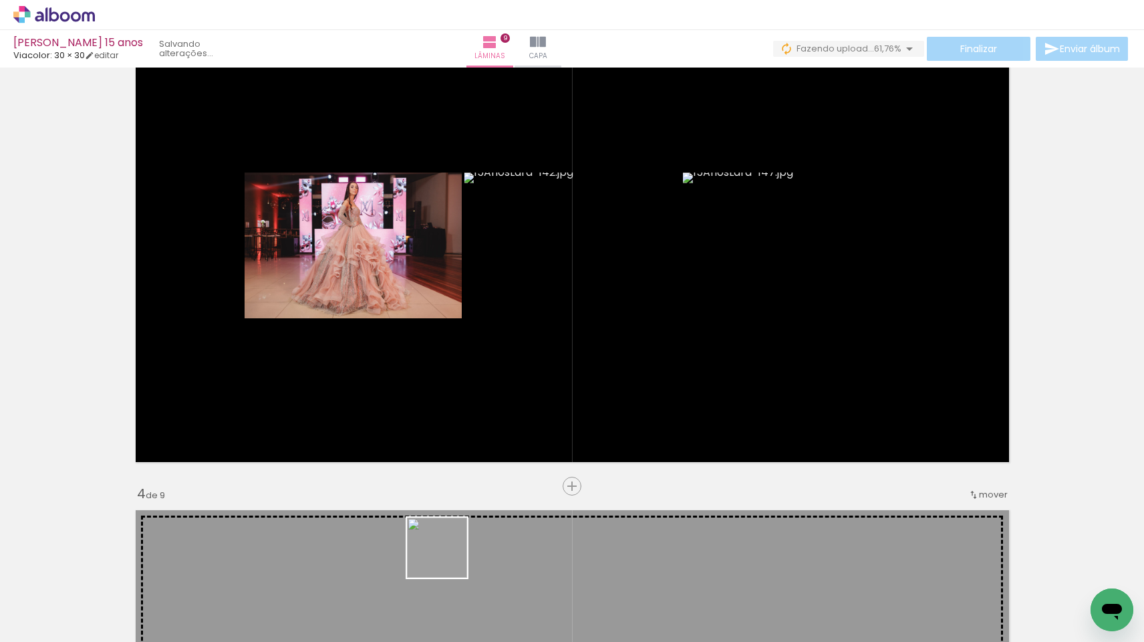
drag, startPoint x: 441, startPoint y: 583, endPoint x: 539, endPoint y: 341, distance: 261.8
click at [539, 341] on quentale-workspace at bounding box center [572, 321] width 1144 height 642
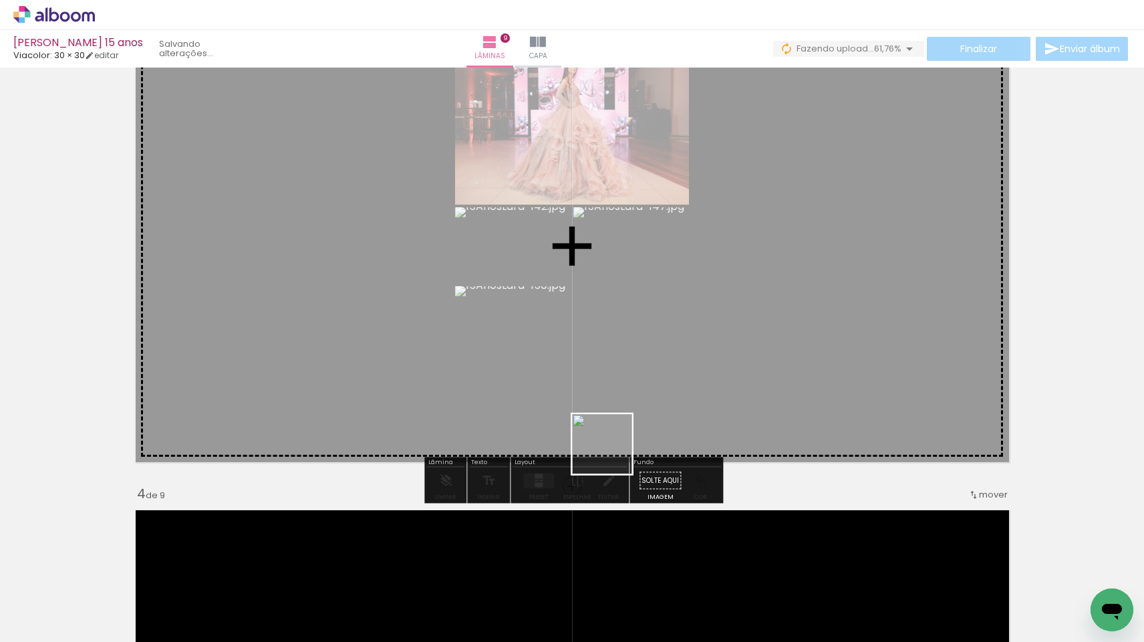
drag, startPoint x: 509, startPoint y: 607, endPoint x: 743, endPoint y: 363, distance: 337.5
click at [743, 363] on quentale-workspace at bounding box center [572, 321] width 1144 height 642
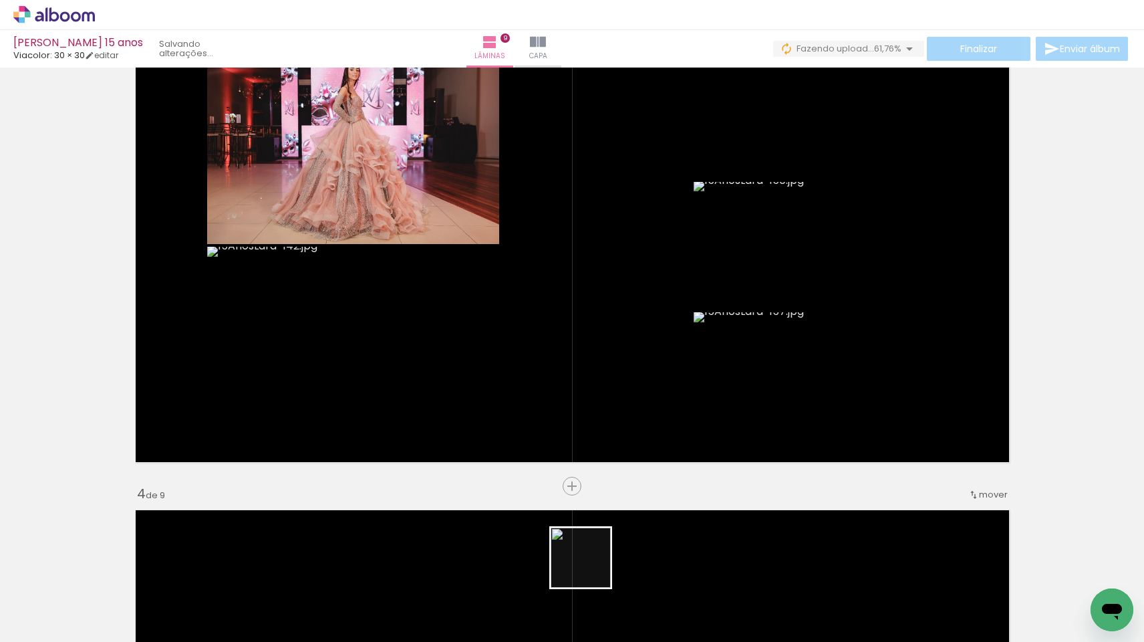
drag, startPoint x: 590, startPoint y: 590, endPoint x: 664, endPoint y: 392, distance: 211.5
click at [664, 392] on quentale-workspace at bounding box center [572, 321] width 1144 height 642
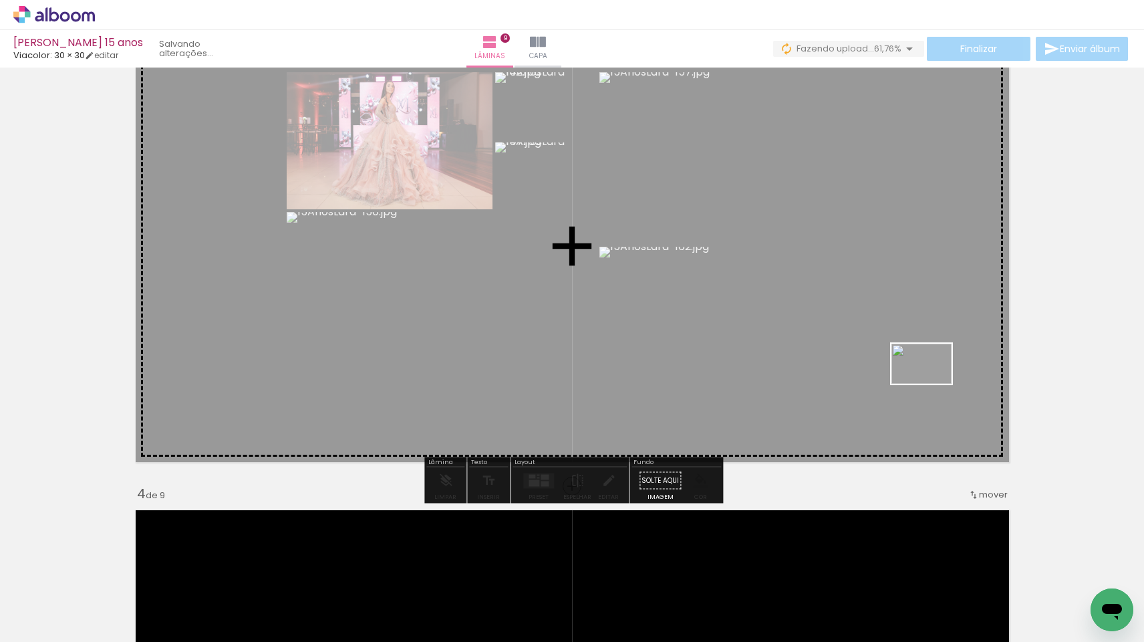
drag, startPoint x: 667, startPoint y: 592, endPoint x: 938, endPoint y: 379, distance: 345.1
click at [938, 379] on quentale-workspace at bounding box center [572, 321] width 1144 height 642
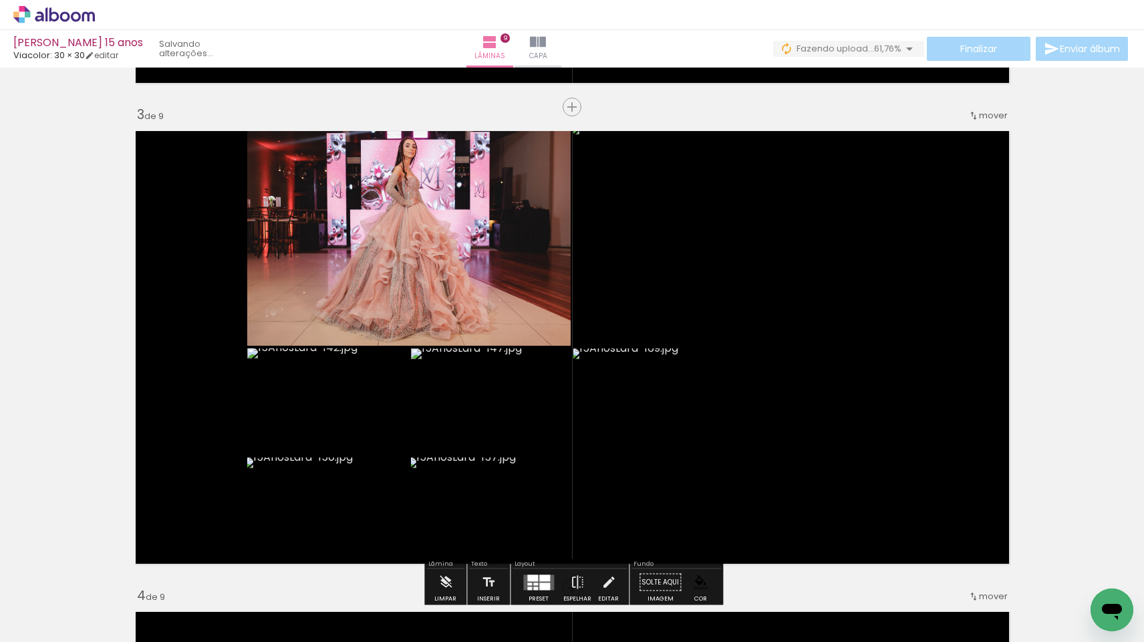
scroll to position [984, 0]
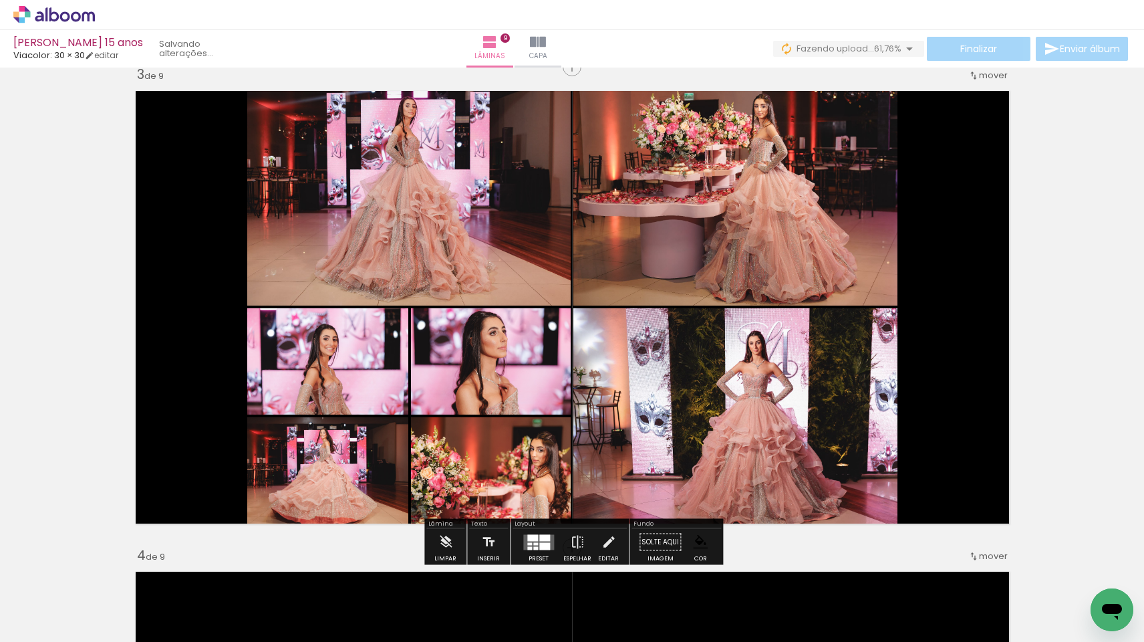
click at [539, 547] on div at bounding box center [544, 545] width 11 height 7
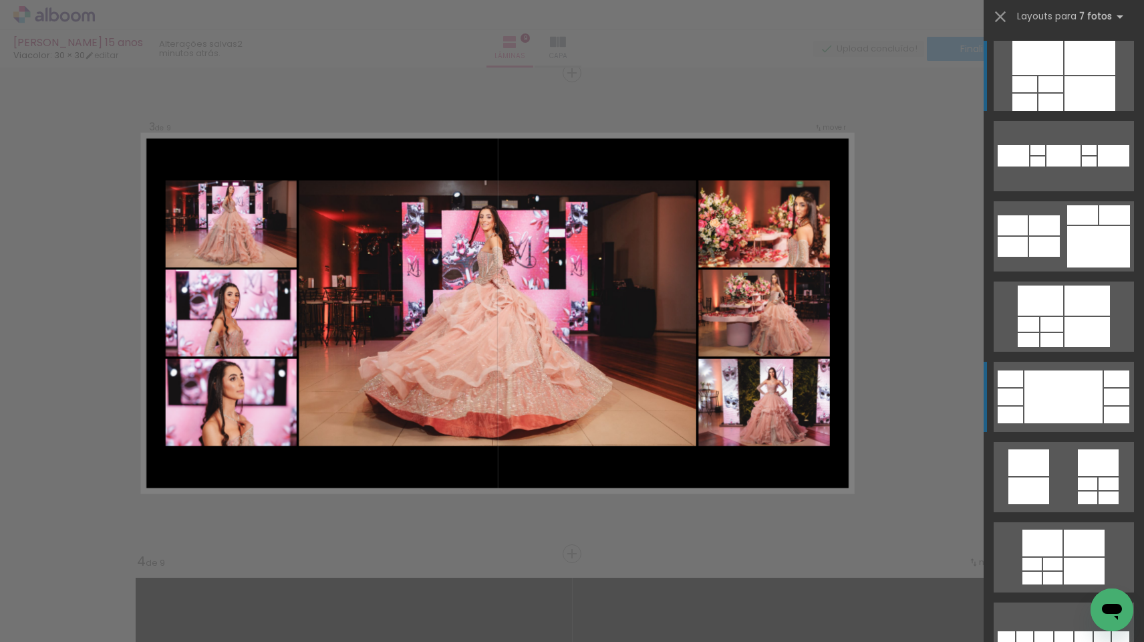
scroll to position [-6, 0]
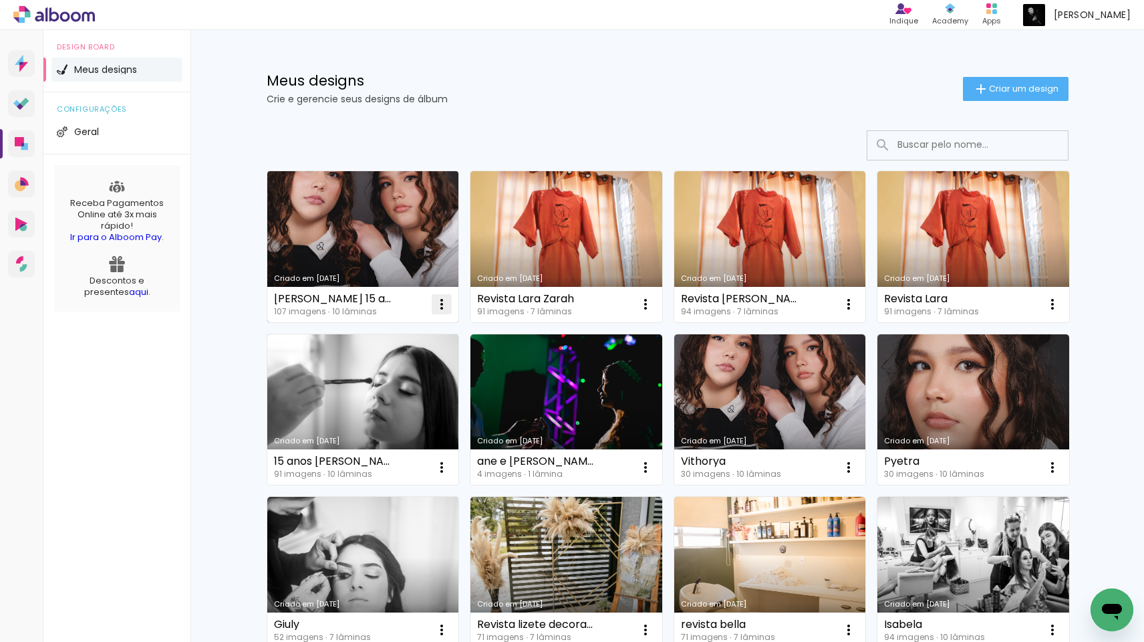
click at [440, 303] on iron-icon at bounding box center [442, 304] width 16 height 16
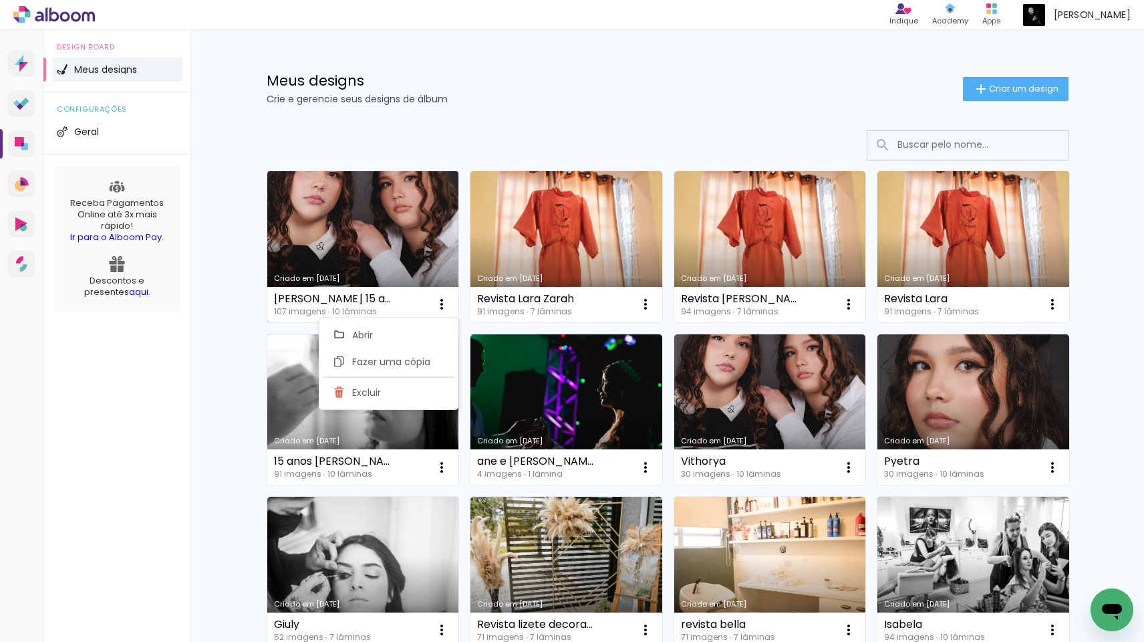
click at [396, 259] on link "Criado em [DATE]" at bounding box center [363, 246] width 192 height 151
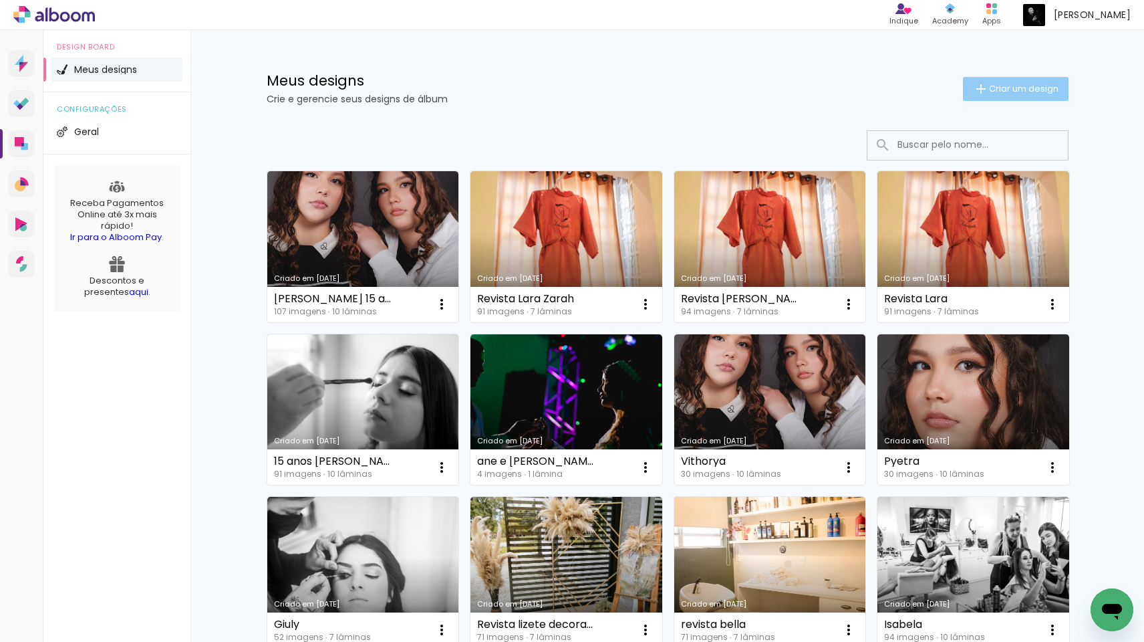
click at [1004, 89] on span "Criar um design" at bounding box center [1024, 88] width 70 height 9
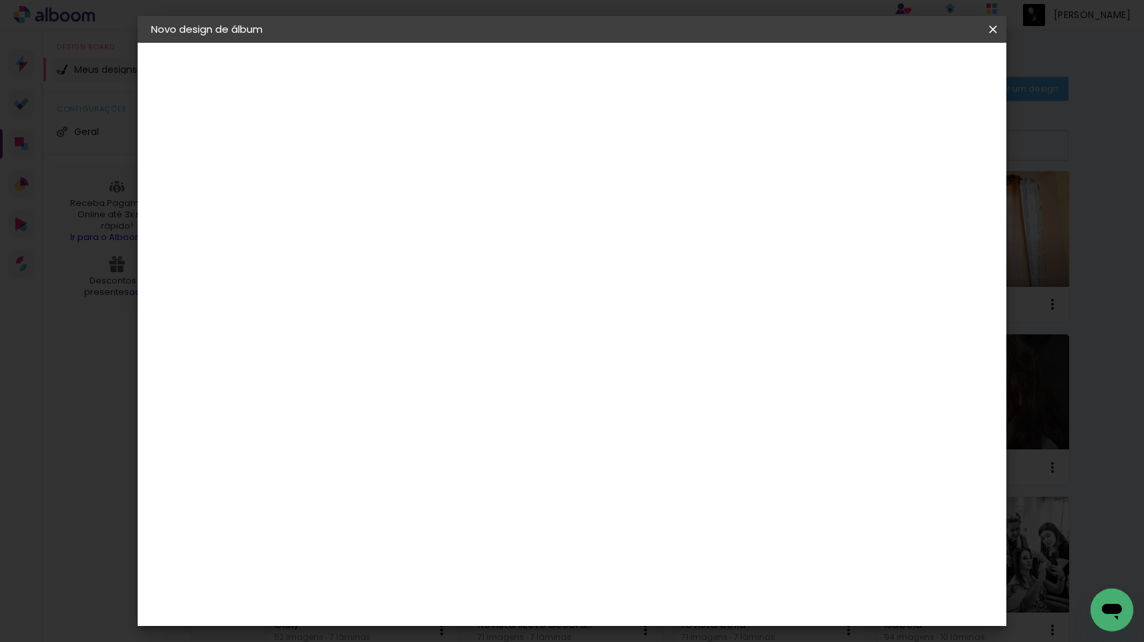
click at [370, 175] on input at bounding box center [370, 179] width 0 height 21
type input "g"
type input "r"
type input "ensaio lara"
type paper-input "ensaio lara"
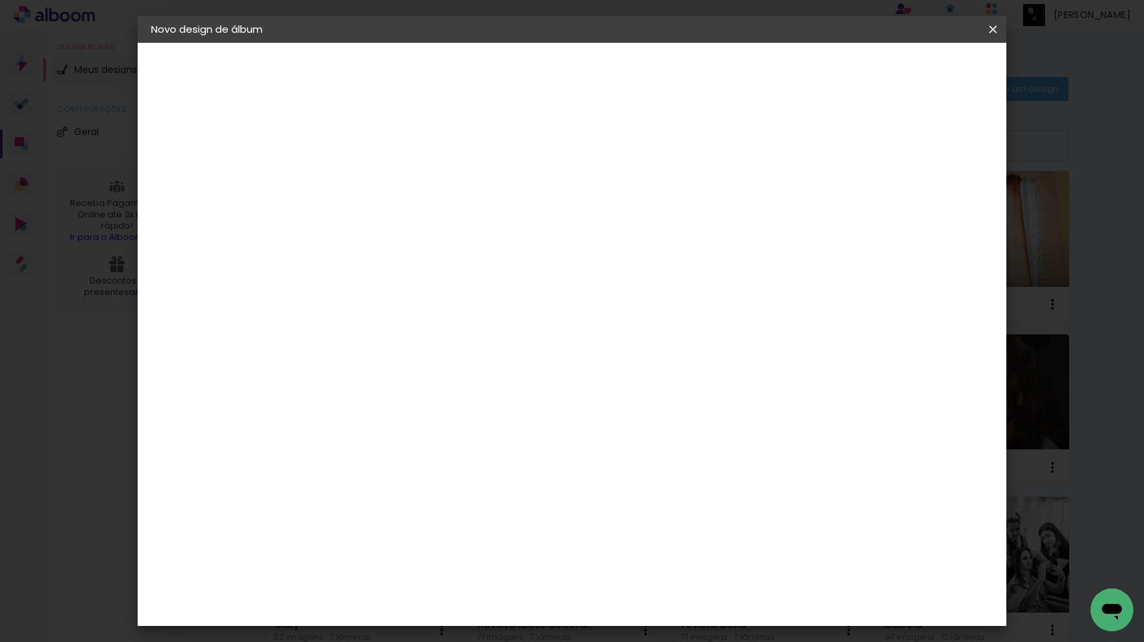
click at [0, 0] on slot "Avançar" at bounding box center [0, 0] width 0 height 0
click at [394, 315] on div "Go image" at bounding box center [377, 325] width 33 height 21
click at [0, 0] on slot "Tamanho Livre" at bounding box center [0, 0] width 0 height 0
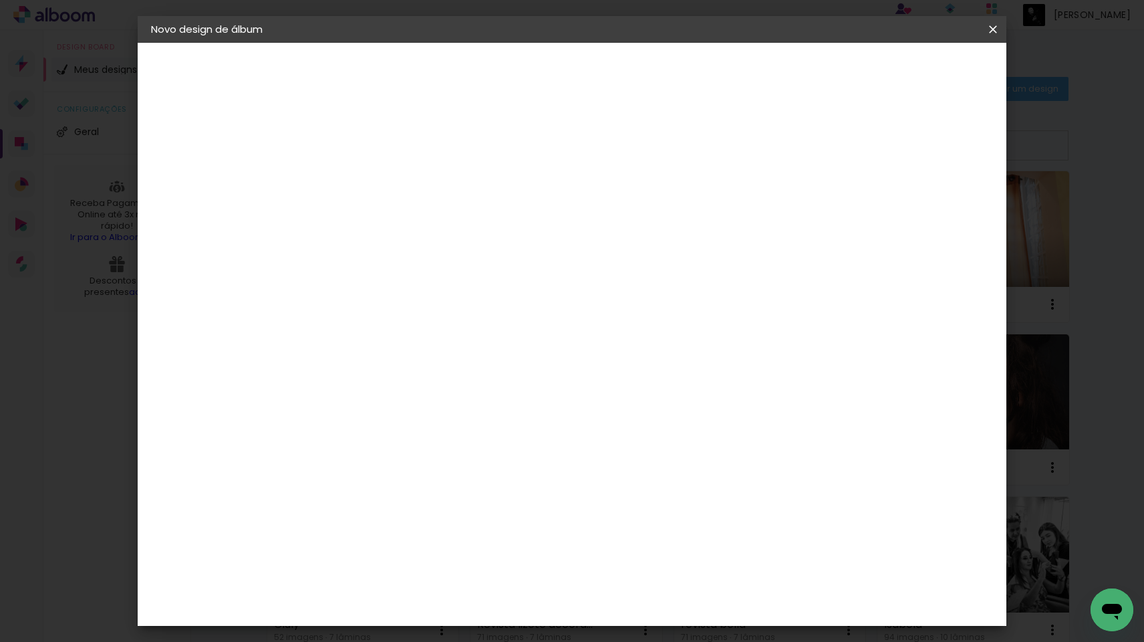
click at [0, 0] on slot "Tamanho Livre" at bounding box center [0, 0] width 0 height 0
click at [620, 192] on paper-item "Tamanho Livre" at bounding box center [556, 202] width 128 height 29
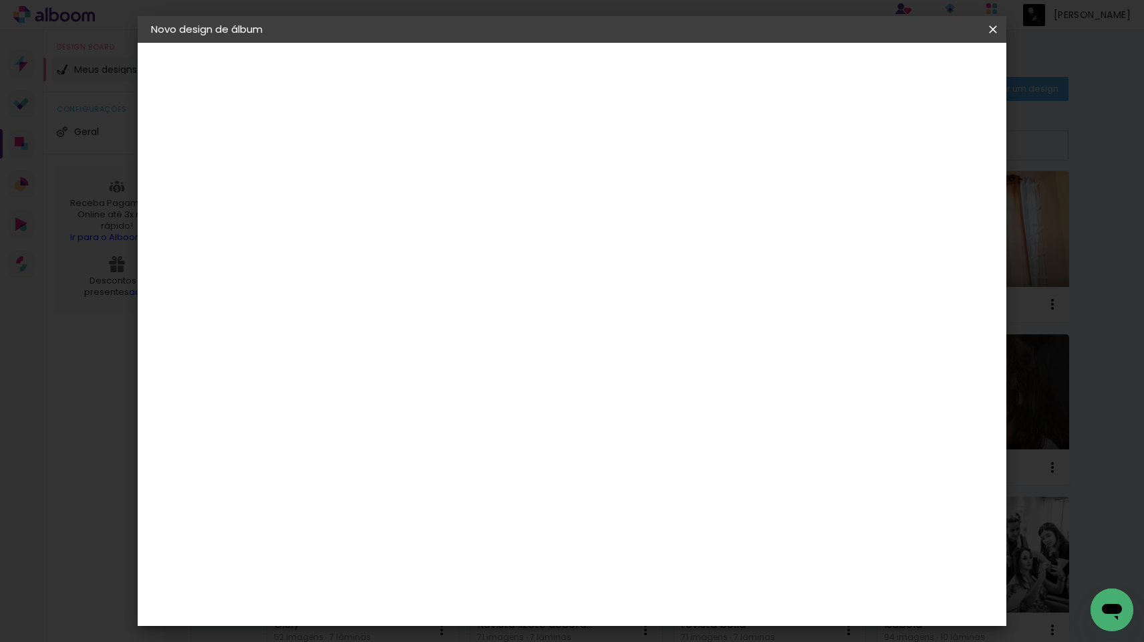
click at [515, 203] on iron-icon at bounding box center [507, 203] width 16 height 16
click at [0, 0] on slot "Avançar" at bounding box center [0, 0] width 0 height 0
click at [201, 203] on div "3. Revisão" at bounding box center [224, 203] width 146 height 16
click at [920, 72] on span "Iniciar design" at bounding box center [889, 70] width 61 height 9
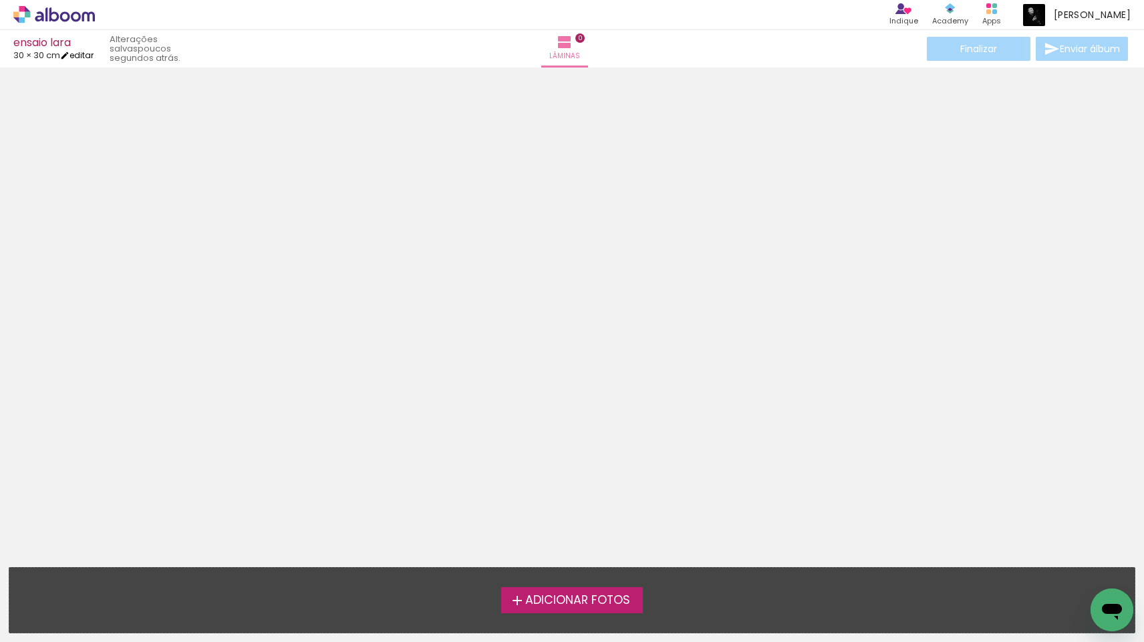
click at [90, 55] on link "editar" at bounding box center [76, 54] width 33 height 11
type input "30"
type input "60"
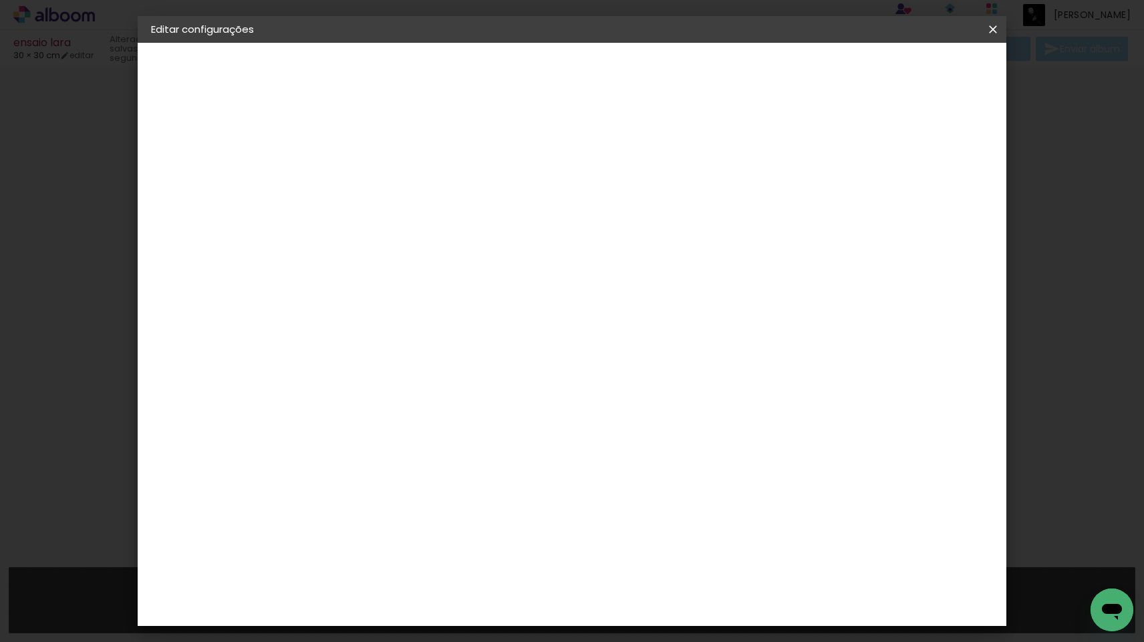
click at [0, 0] on slot "Voltar" at bounding box center [0, 0] width 0 height 0
click at [995, 27] on iron-icon at bounding box center [993, 29] width 16 height 13
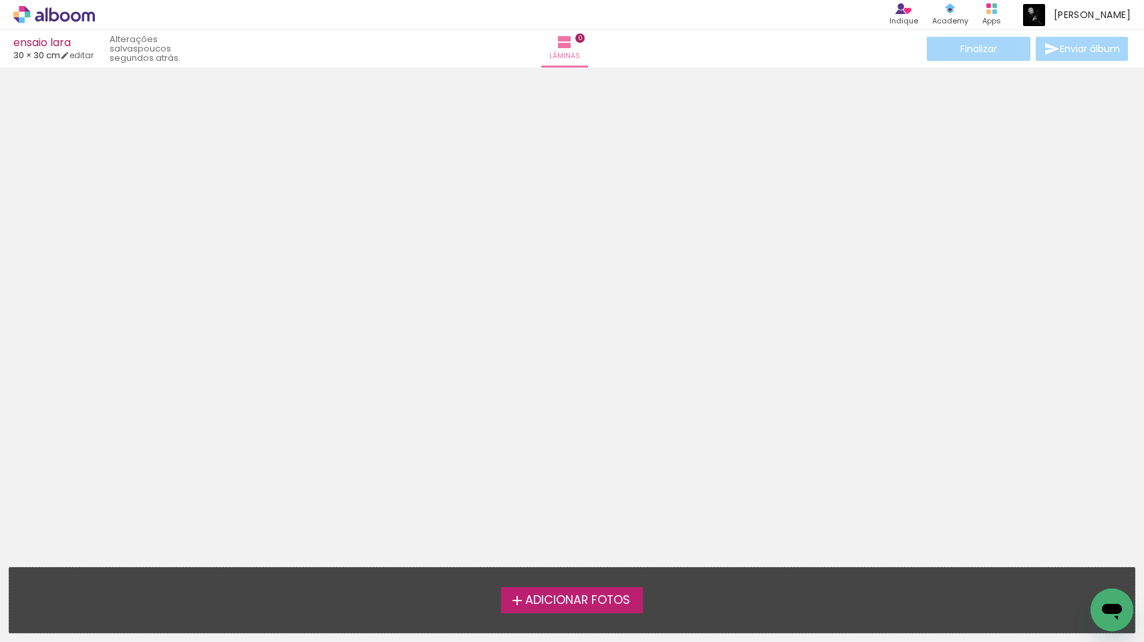
click at [82, 51] on div "30 × 30 cm editar" at bounding box center [53, 55] width 80 height 9
click at [82, 53] on link "editar" at bounding box center [76, 54] width 33 height 11
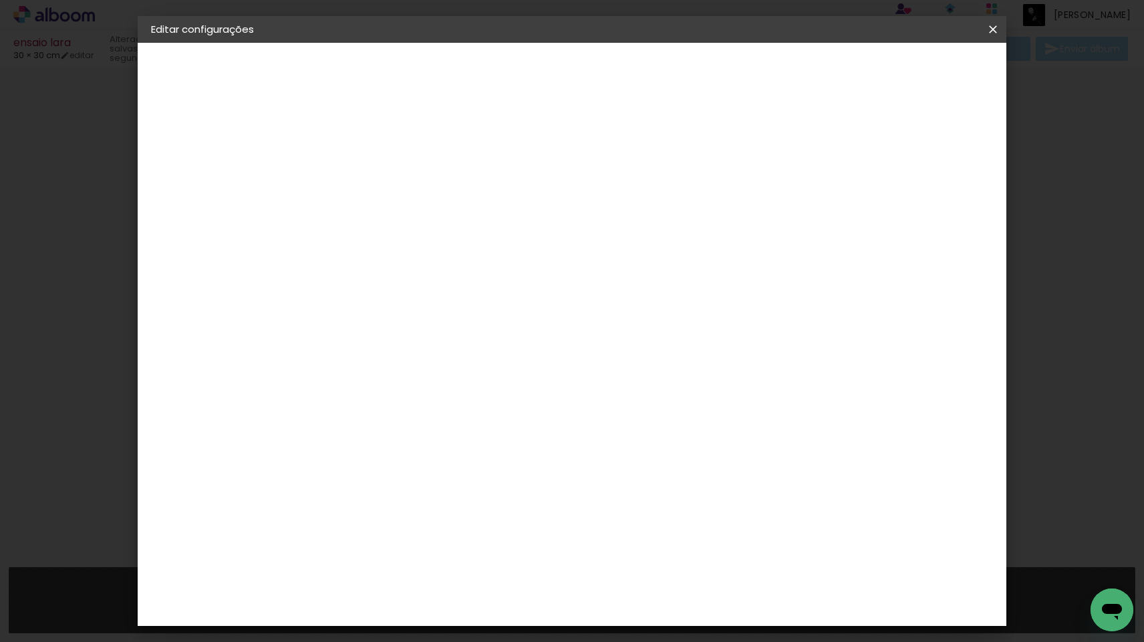
click at [223, 163] on div "Tamanho livre" at bounding box center [202, 165] width 46 height 19
click at [0, 0] on slot "Tamanho Livre" at bounding box center [0, 0] width 0 height 0
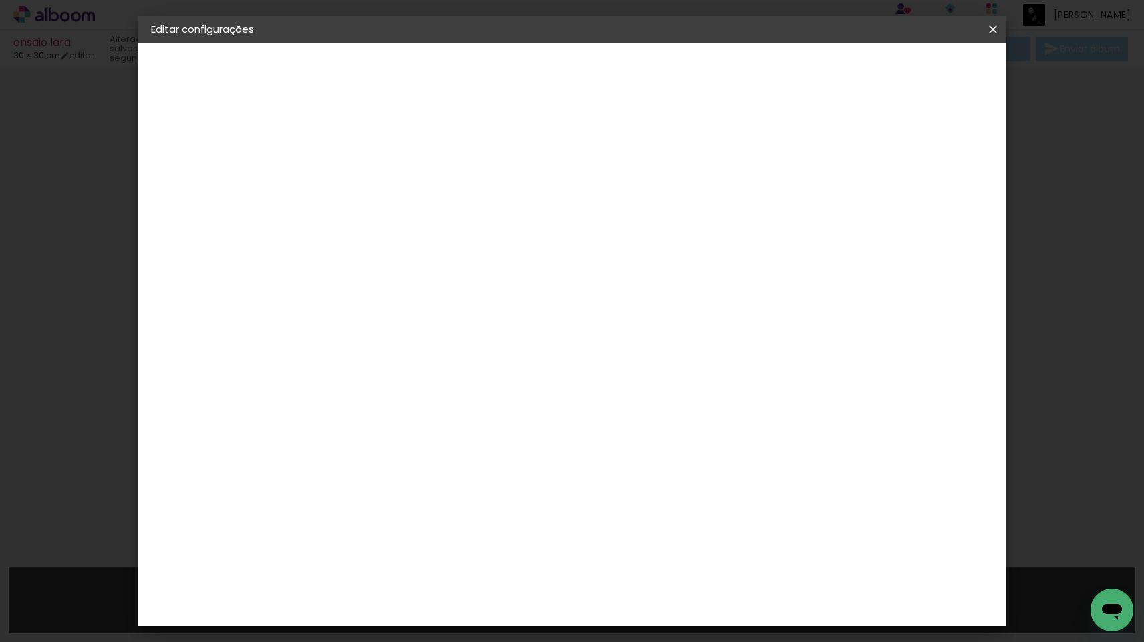
click at [172, 193] on iron-pages "Modelo Escolhendo modelo... Tamanho livre" at bounding box center [224, 195] width 146 height 27
click at [620, 215] on paper-item "Tamanho Livre" at bounding box center [556, 202] width 128 height 29
click at [0, 0] on slot "Tamanho Livre" at bounding box center [0, 0] width 0 height 0
click at [0, 0] on slot "Avançar" at bounding box center [0, 0] width 0 height 0
click at [225, 163] on div "Tamanho livre" at bounding box center [202, 165] width 46 height 19
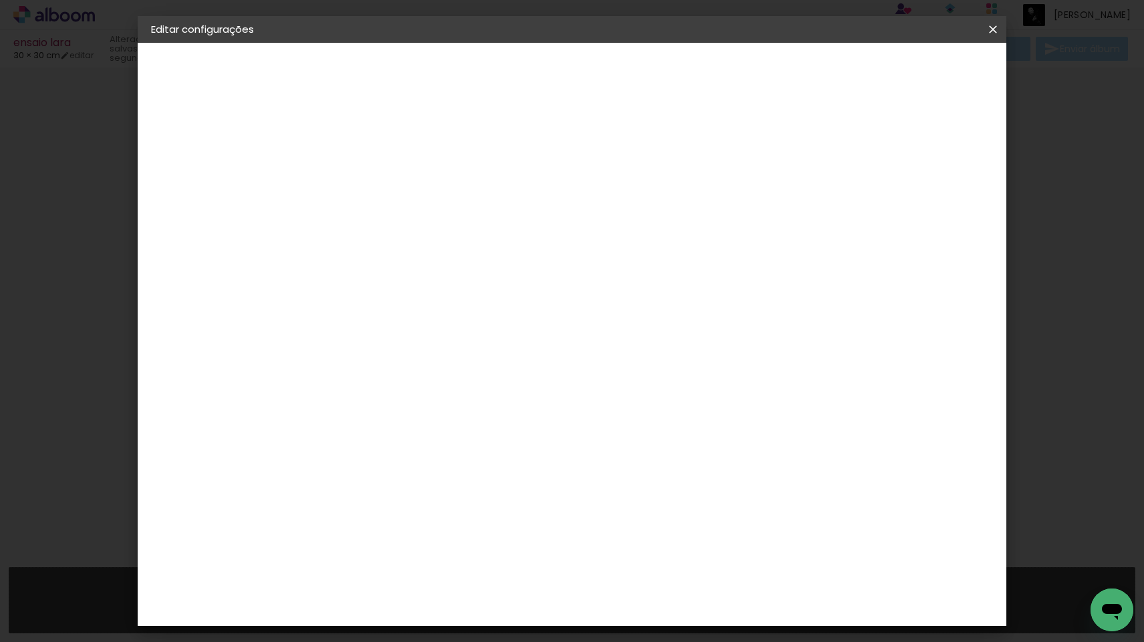
click at [620, 212] on paper-item "Tamanho Livre" at bounding box center [556, 202] width 128 height 29
click at [0, 0] on slot "Avançar" at bounding box center [0, 0] width 0 height 0
click at [225, 170] on div "Tamanho livre" at bounding box center [202, 165] width 46 height 19
click at [398, 250] on input at bounding box center [403, 254] width 135 height 17
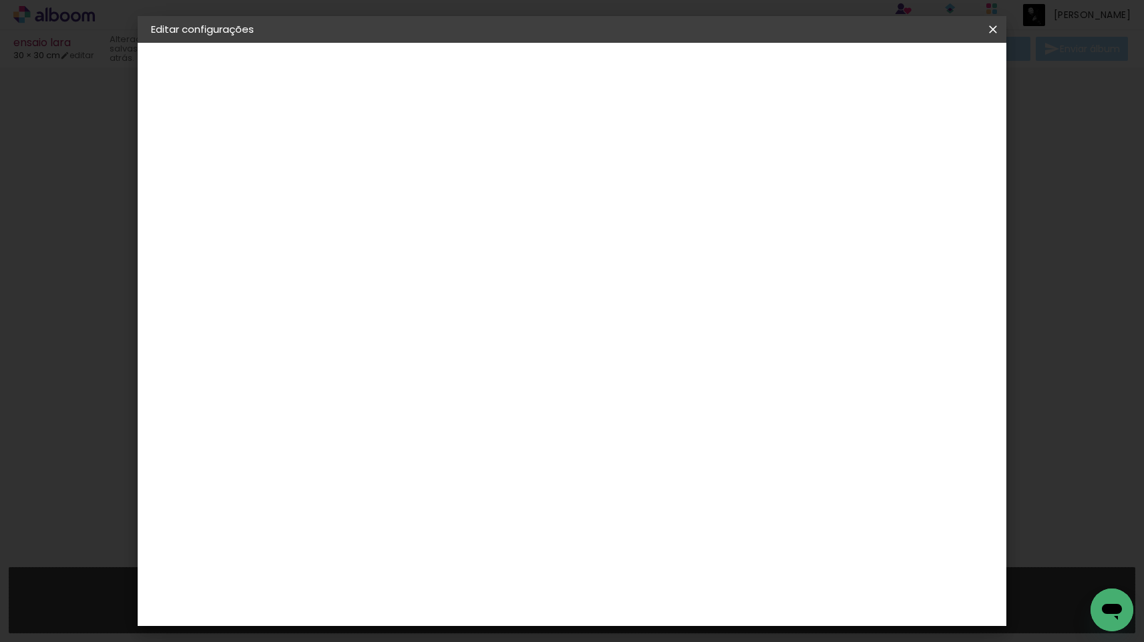
click at [394, 349] on div "Go image" at bounding box center [377, 359] width 33 height 21
click at [476, 342] on paper-item "Go image" at bounding box center [404, 359] width 144 height 35
click at [0, 0] on slot "Avançar" at bounding box center [0, 0] width 0 height 0
click at [422, 225] on input "text" at bounding box center [396, 233] width 52 height 21
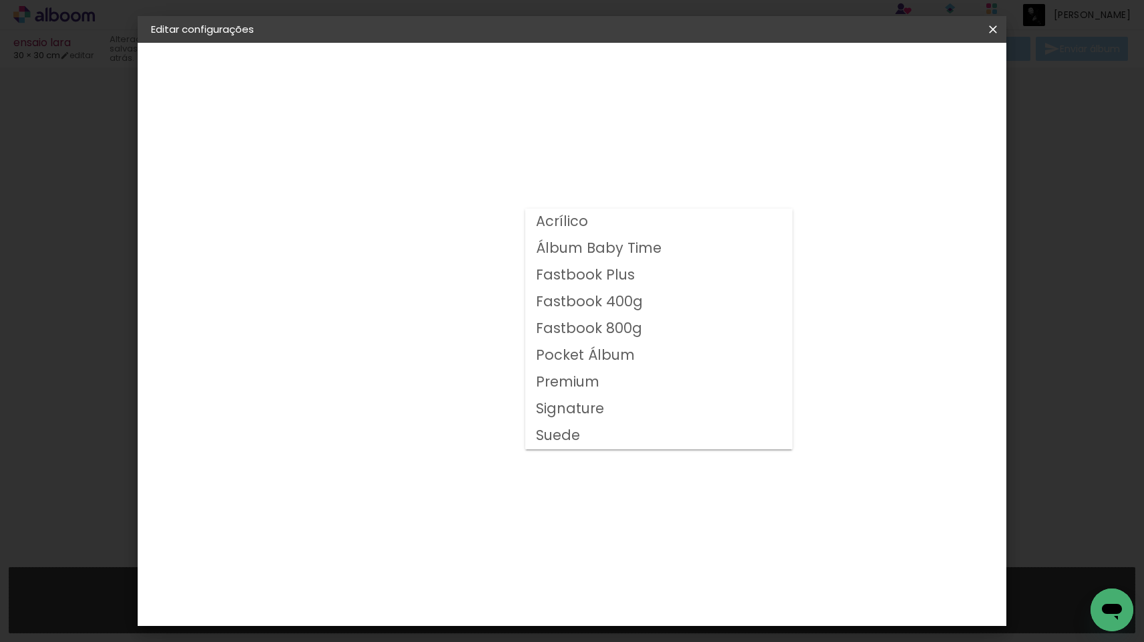
click at [612, 383] on paper-item "Premium" at bounding box center [658, 382] width 267 height 27
type input "Premium"
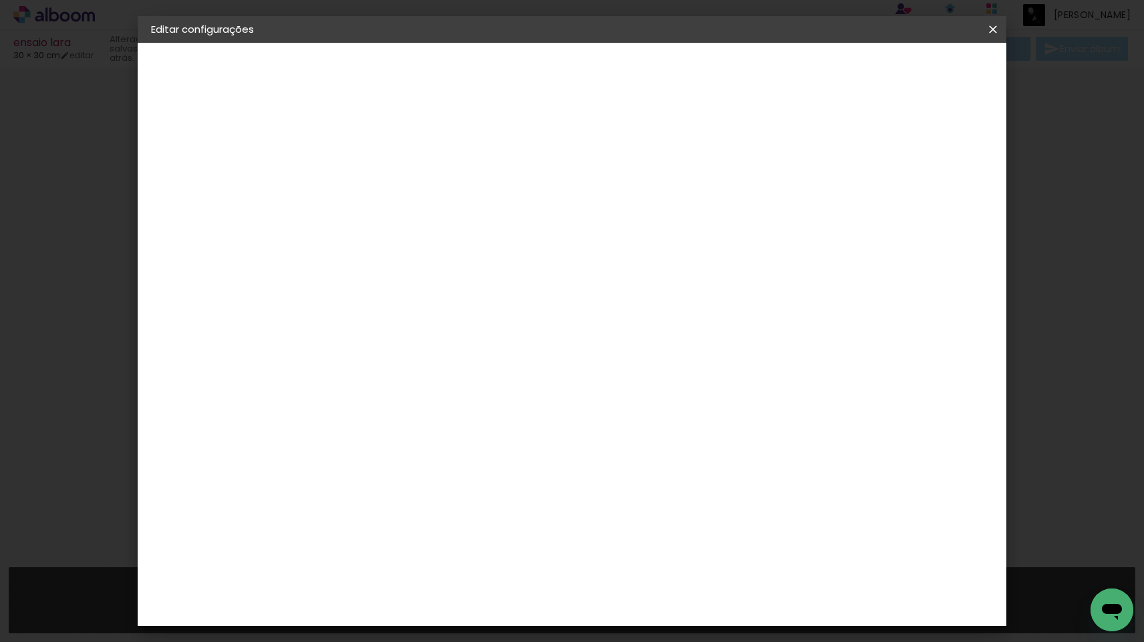
scroll to position [126, 0]
click at [460, 428] on span "30 × 30" at bounding box center [429, 449] width 62 height 43
click at [588, 78] on paper-button "Avançar" at bounding box center [555, 70] width 66 height 23
click at [914, 75] on span "Salvar configurações" at bounding box center [870, 70] width 99 height 9
click at [920, 73] on span "Salvar configurações" at bounding box center [870, 70] width 99 height 9
